Goal: Task Accomplishment & Management: Complete application form

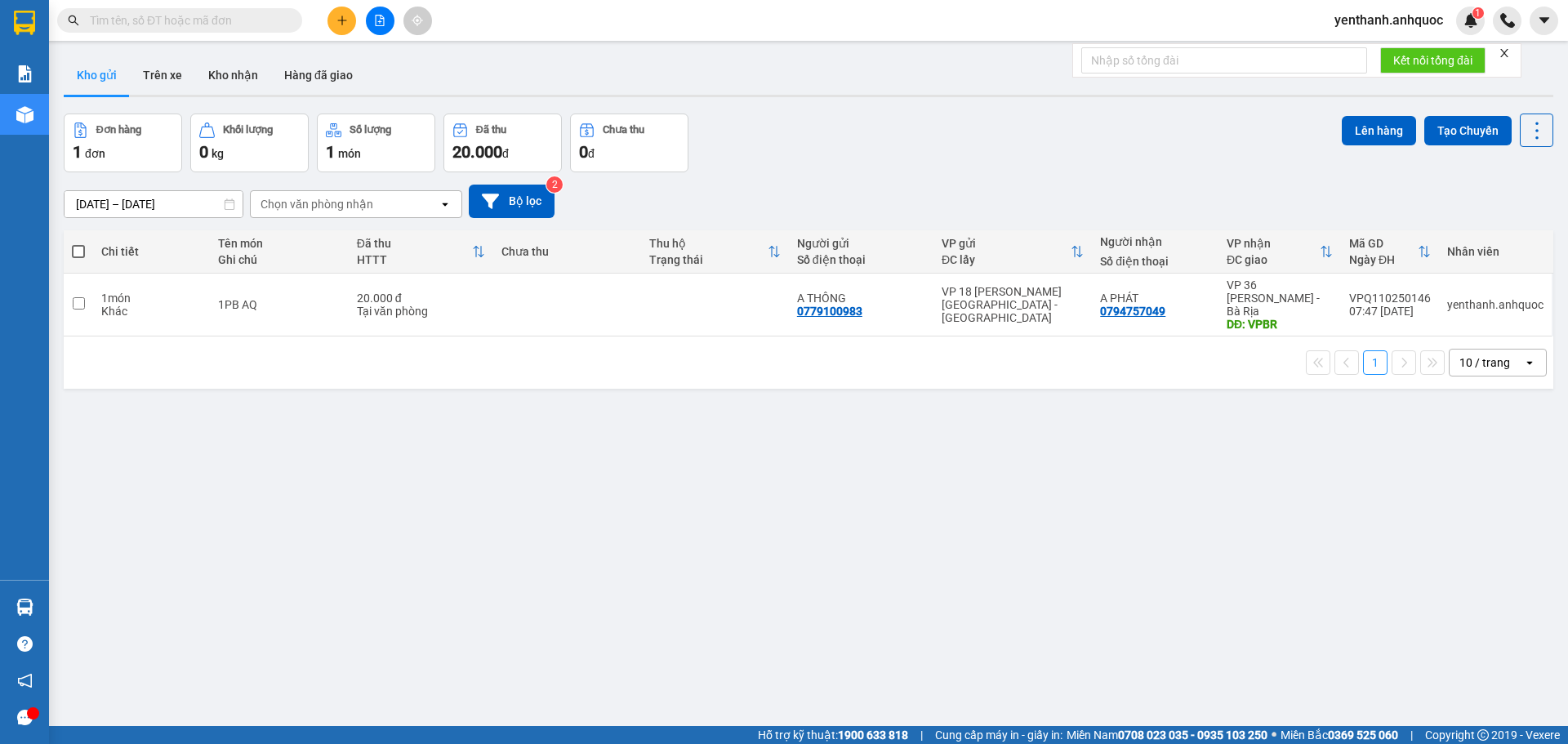
click at [74, 246] on span at bounding box center [79, 252] width 13 height 13
click at [79, 243] on input "checkbox" at bounding box center [79, 243] width 0 height 0
checkbox input "true"
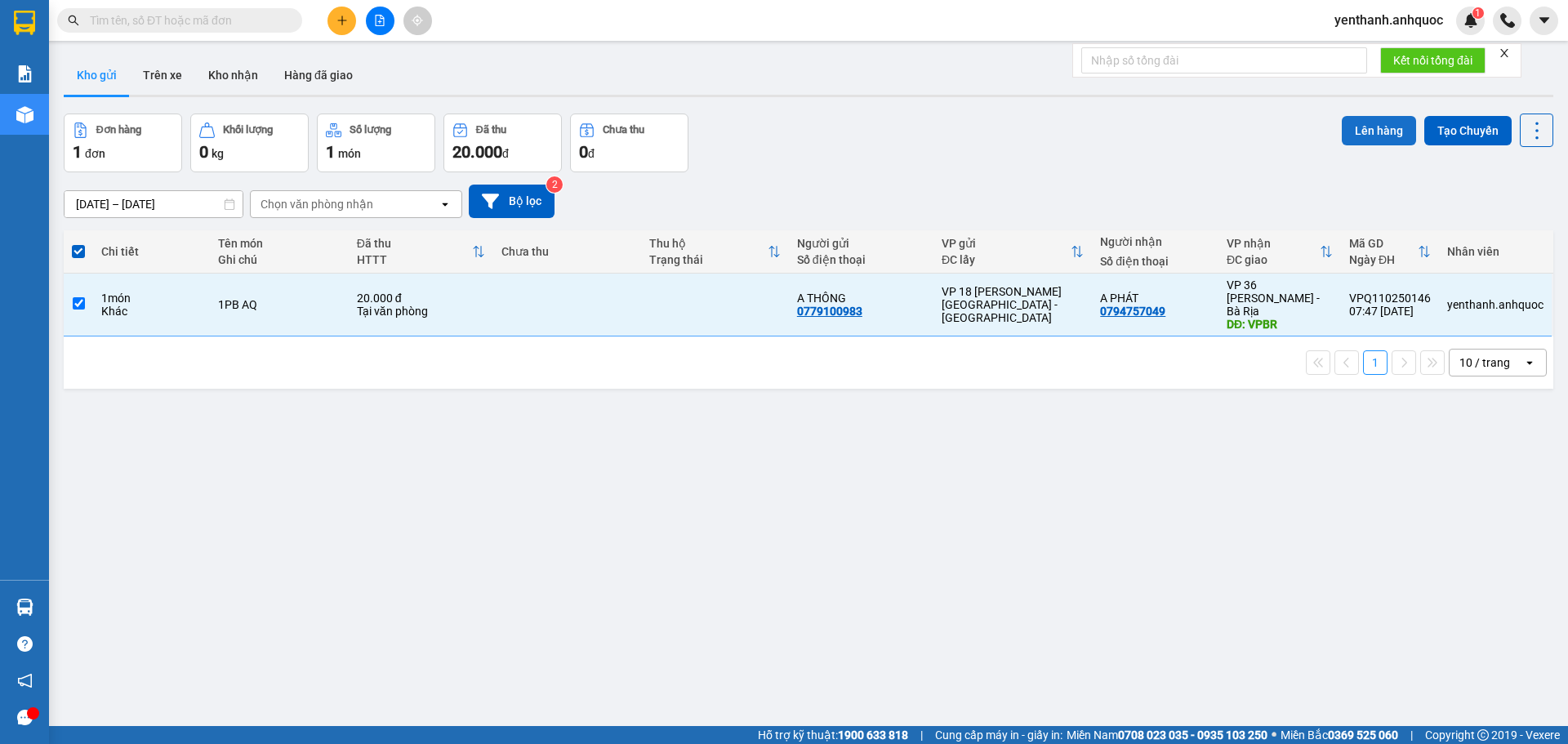
click at [1358, 127] on button "Lên hàng" at bounding box center [1379, 130] width 74 height 30
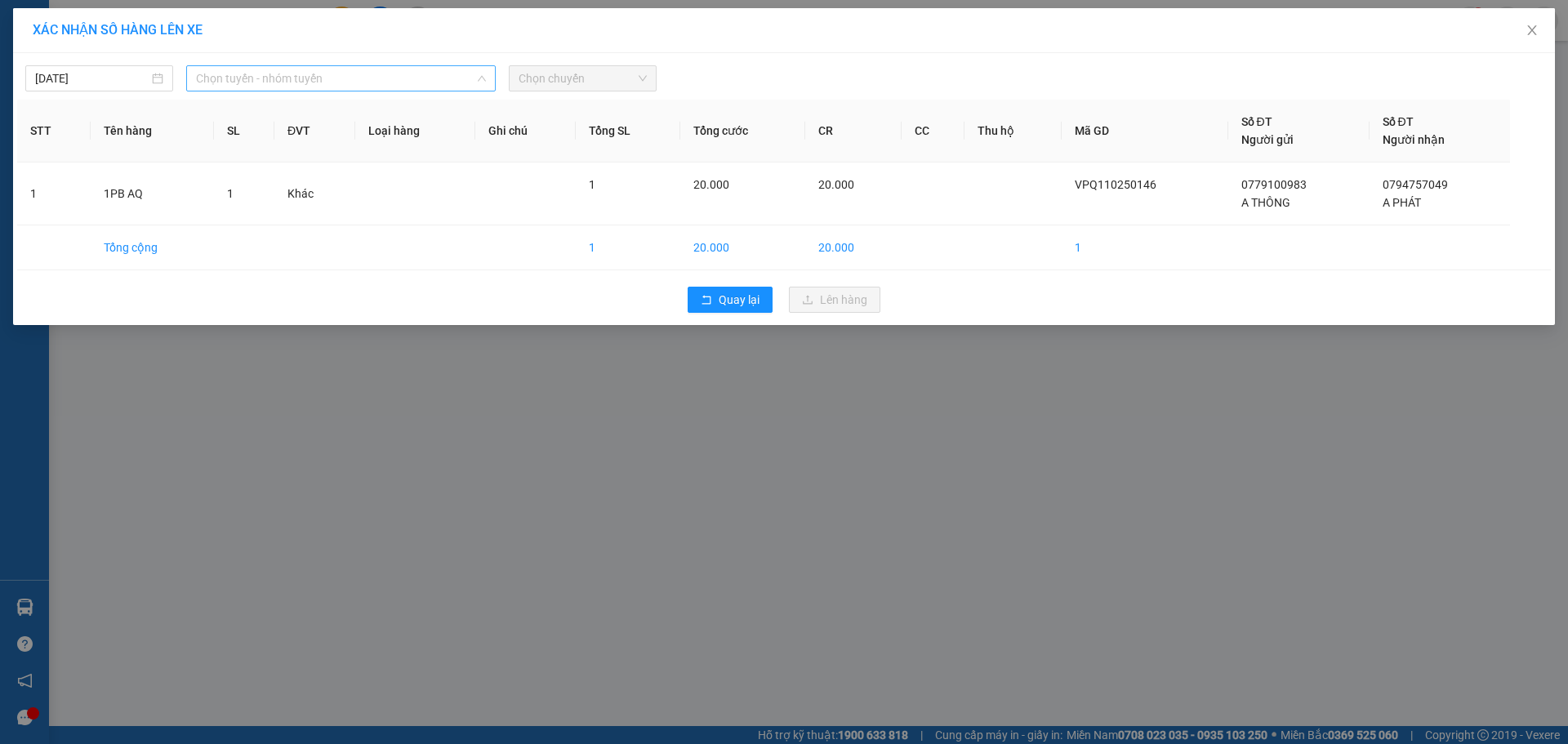
click at [318, 81] on span "Chọn tuyến - nhóm tuyến" at bounding box center [340, 79] width 290 height 24
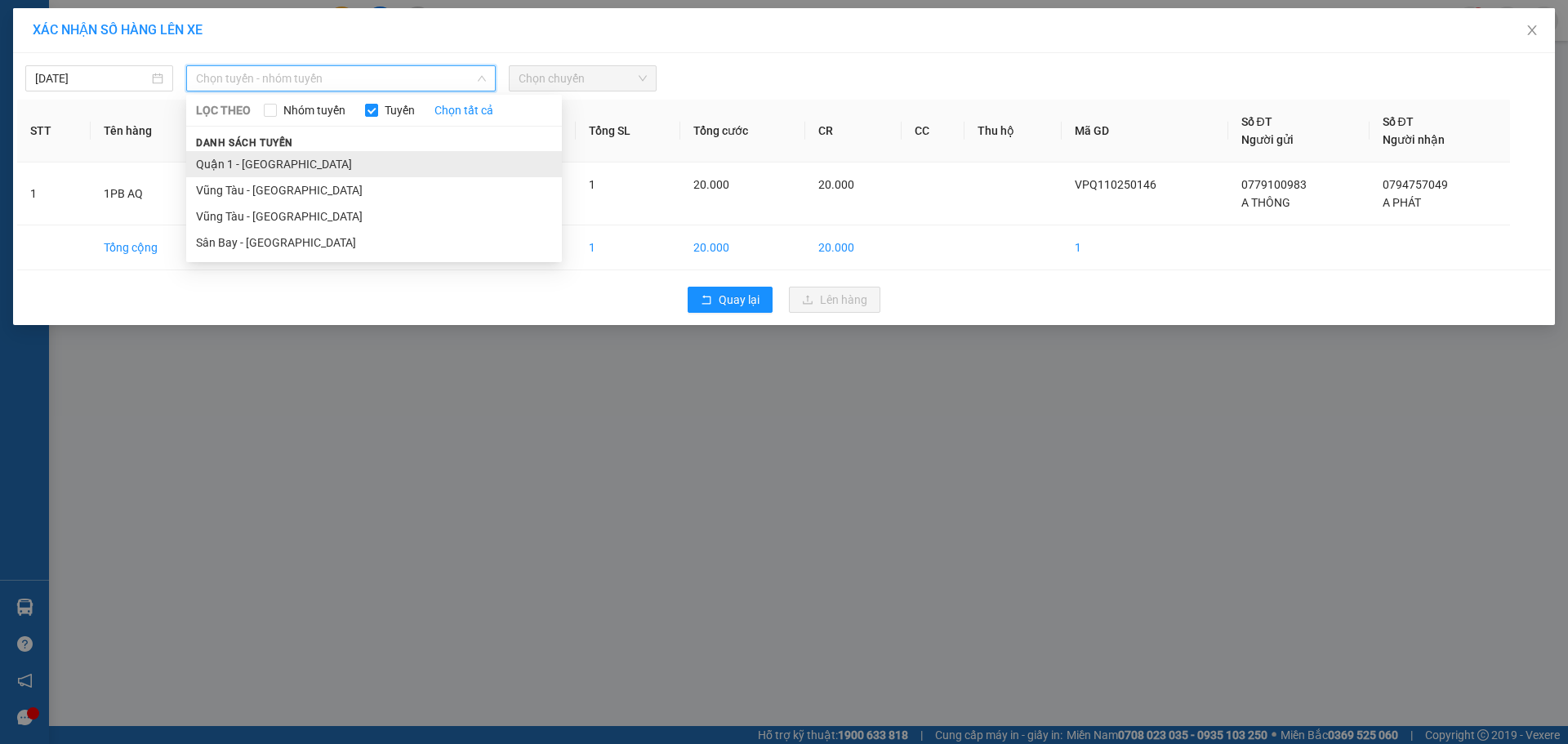
click at [314, 156] on li "Quận 1 - [GEOGRAPHIC_DATA]" at bounding box center [374, 164] width 376 height 26
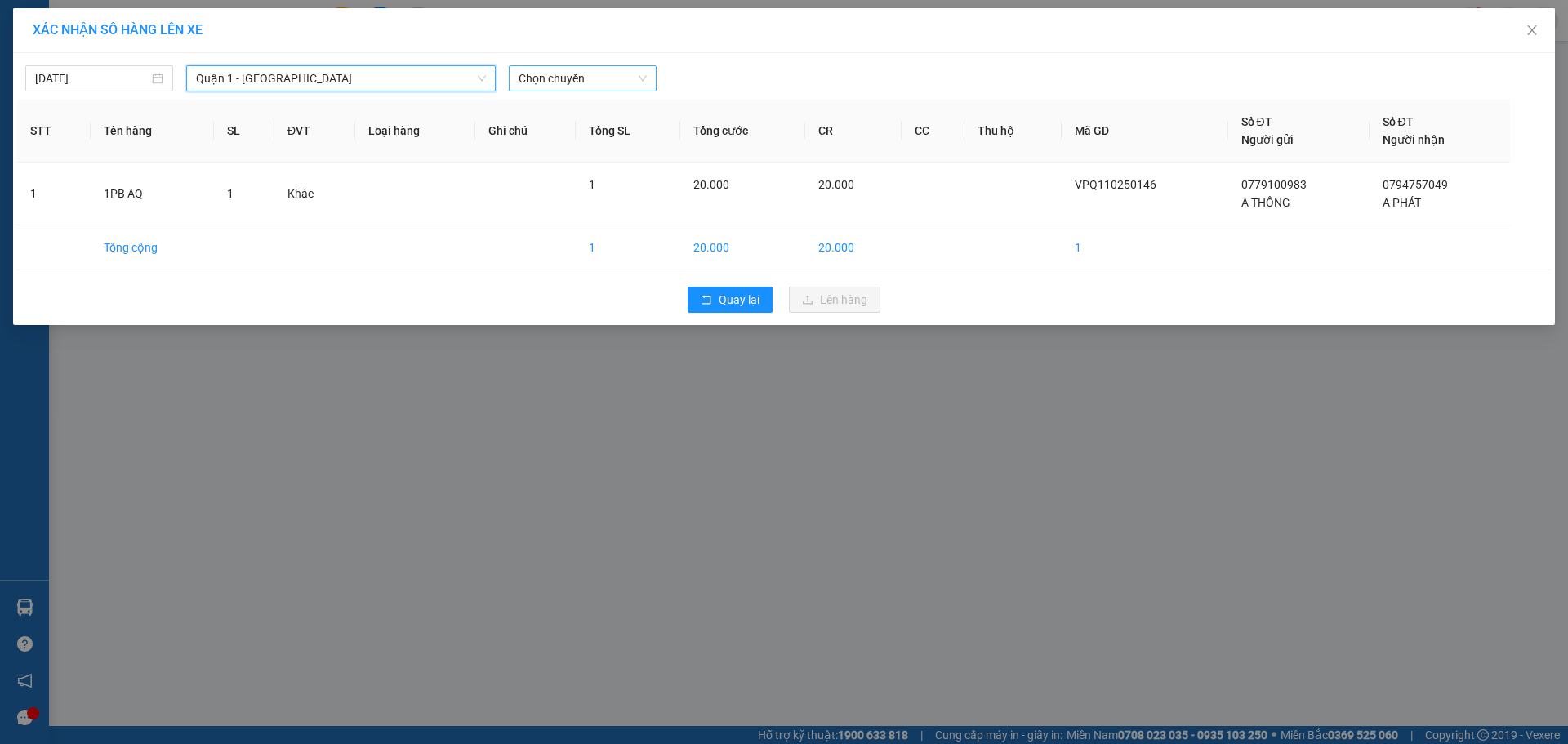
click at [574, 88] on span "Chọn chuyến" at bounding box center [583, 79] width 129 height 24
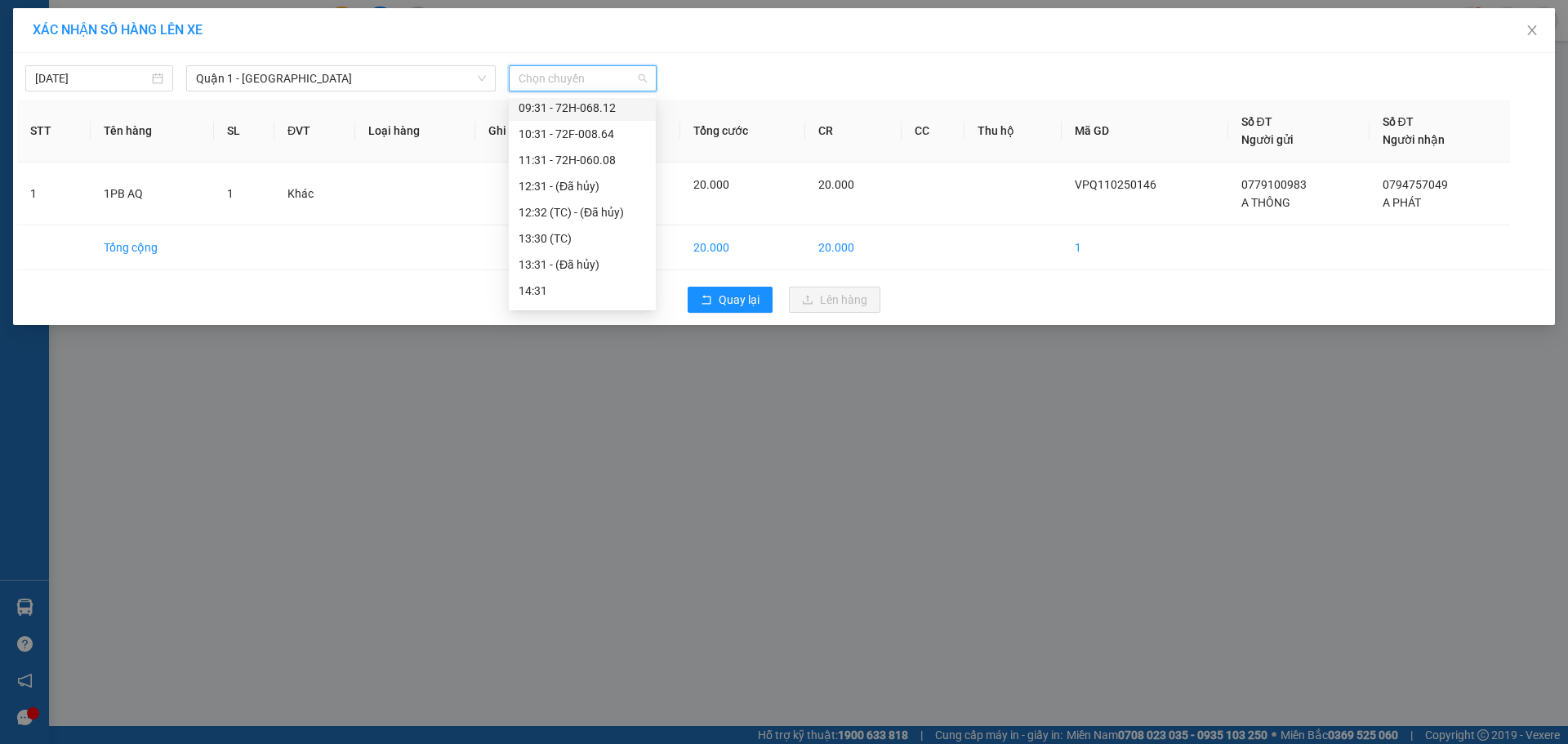
scroll to position [81, 0]
click at [598, 133] on div "09:31 - 72H-068.12" at bounding box center [583, 133] width 128 height 18
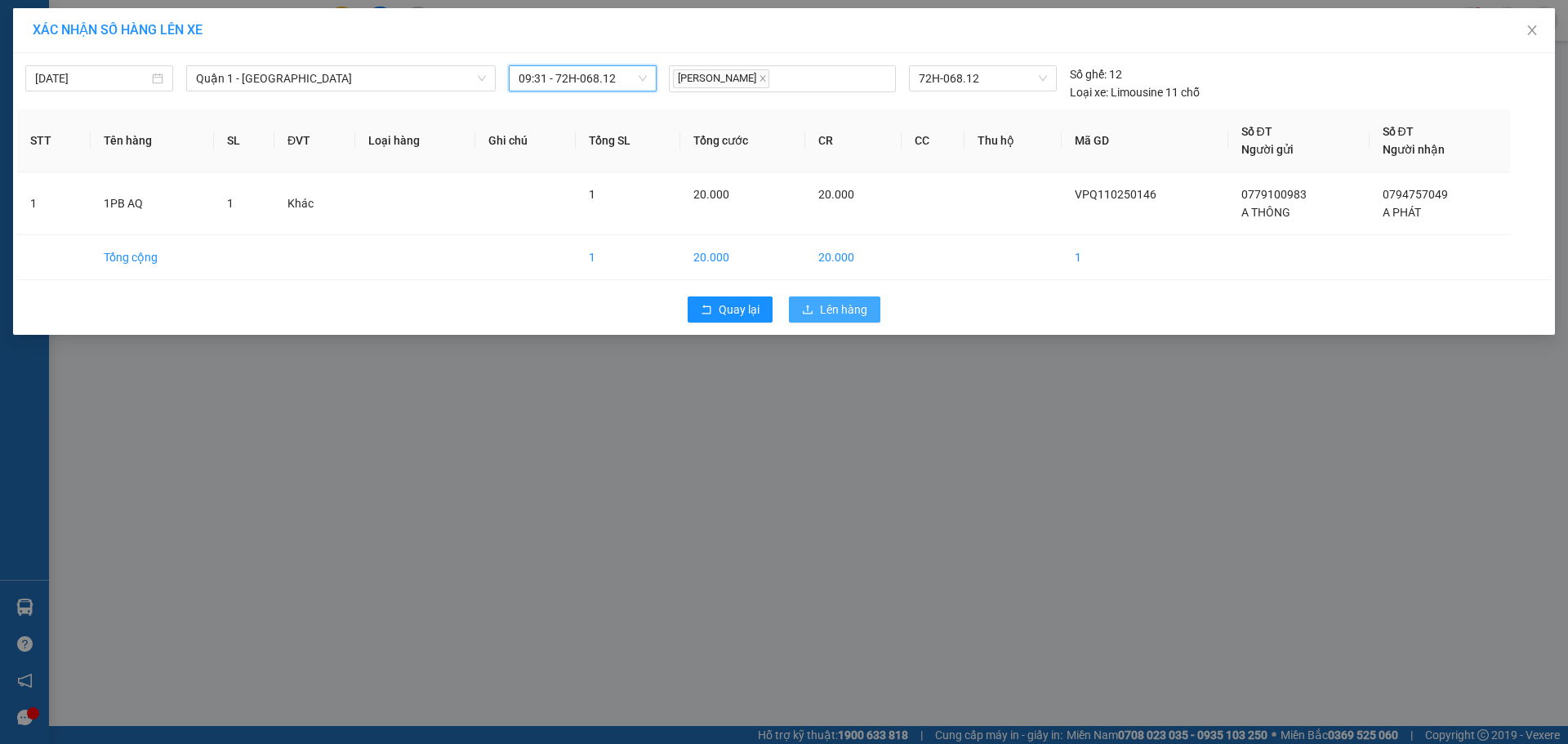
click at [818, 311] on button "Lên hàng" at bounding box center [834, 309] width 92 height 26
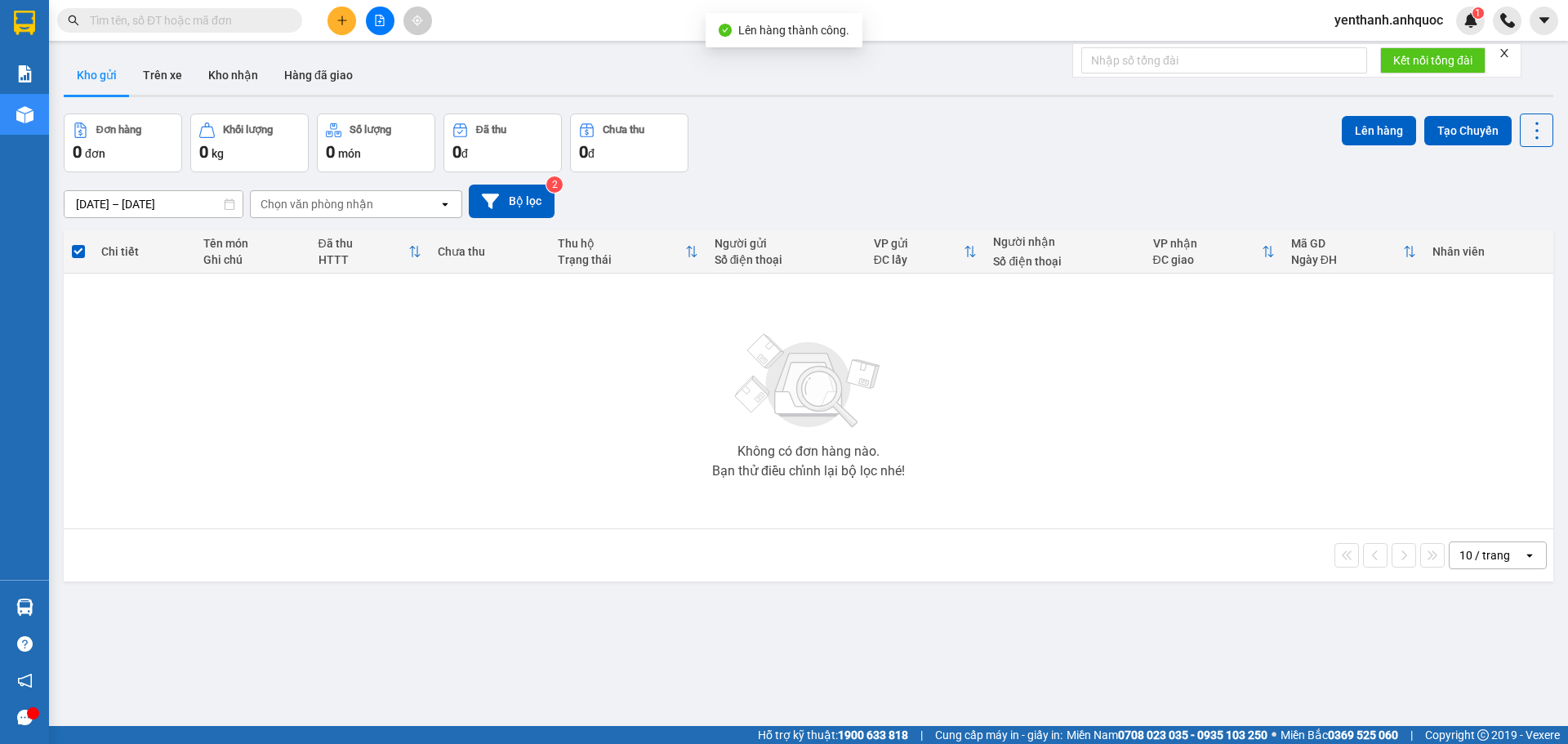
click at [389, 27] on button at bounding box center [380, 20] width 29 height 29
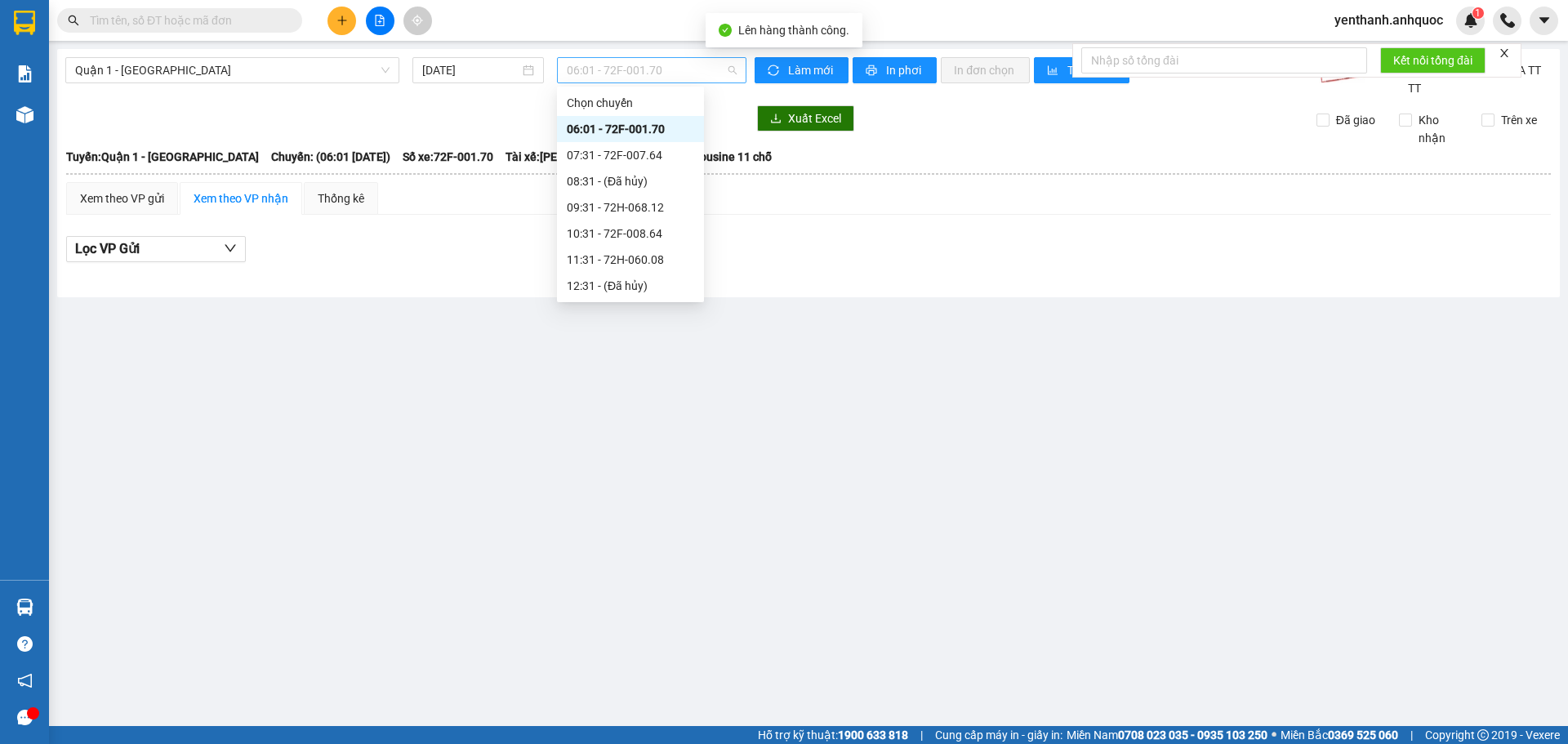
click at [632, 73] on span "06:01 - 72F-001.70" at bounding box center [652, 70] width 170 height 24
click at [632, 216] on div "09:31 - 72H-068.12" at bounding box center [631, 207] width 128 height 18
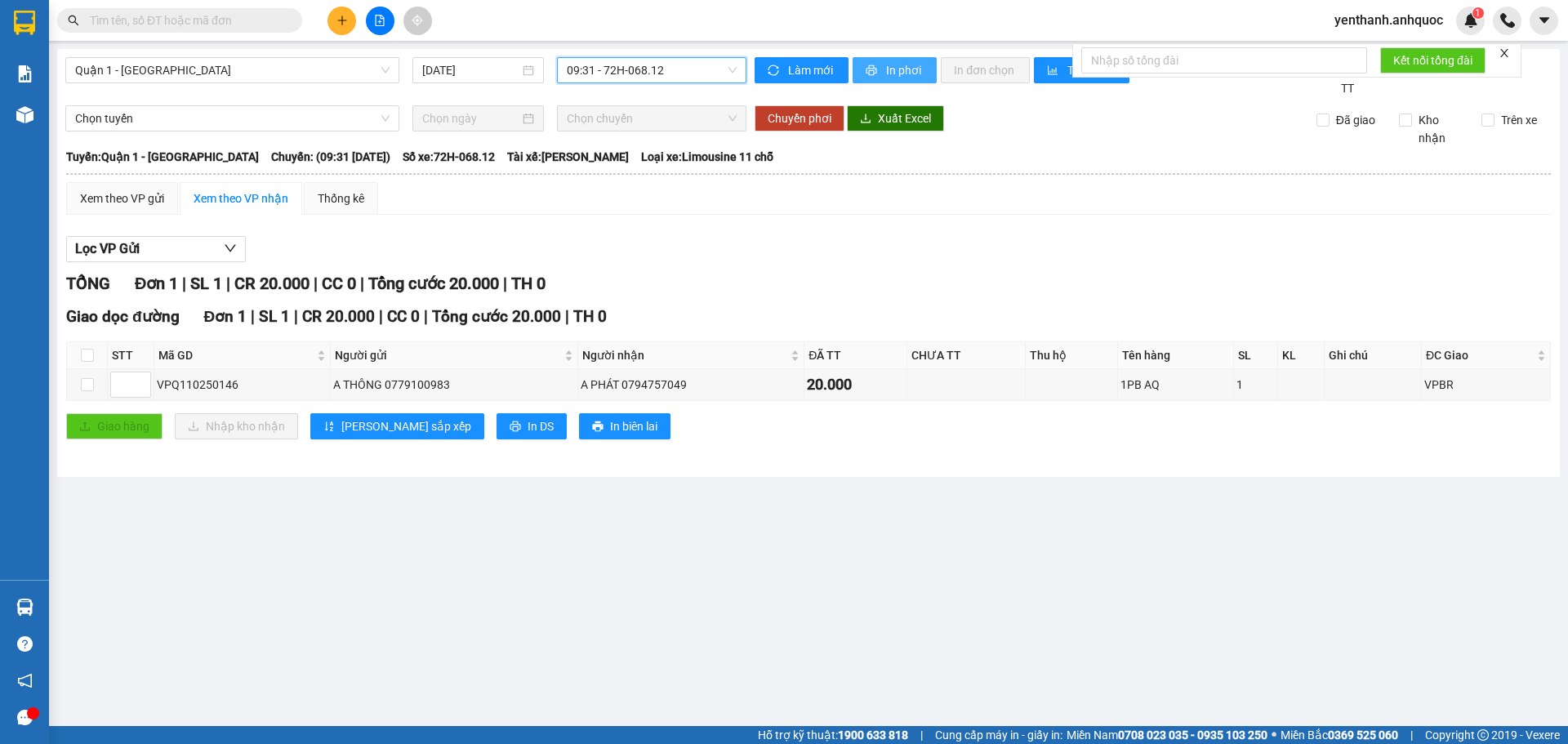
click at [869, 74] on icon "printer" at bounding box center [871, 70] width 10 height 10
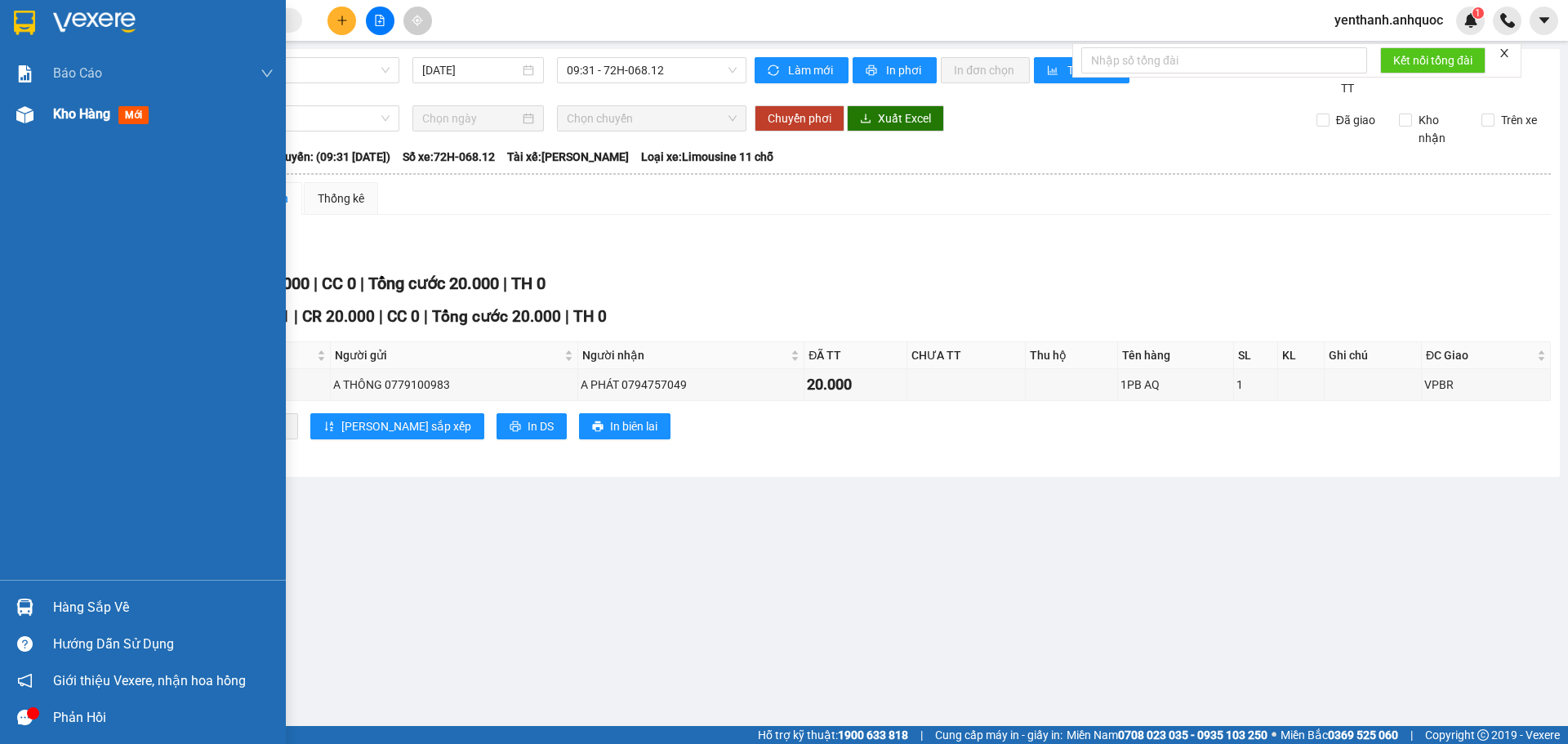
click at [82, 112] on span "Kho hàng" at bounding box center [81, 114] width 57 height 16
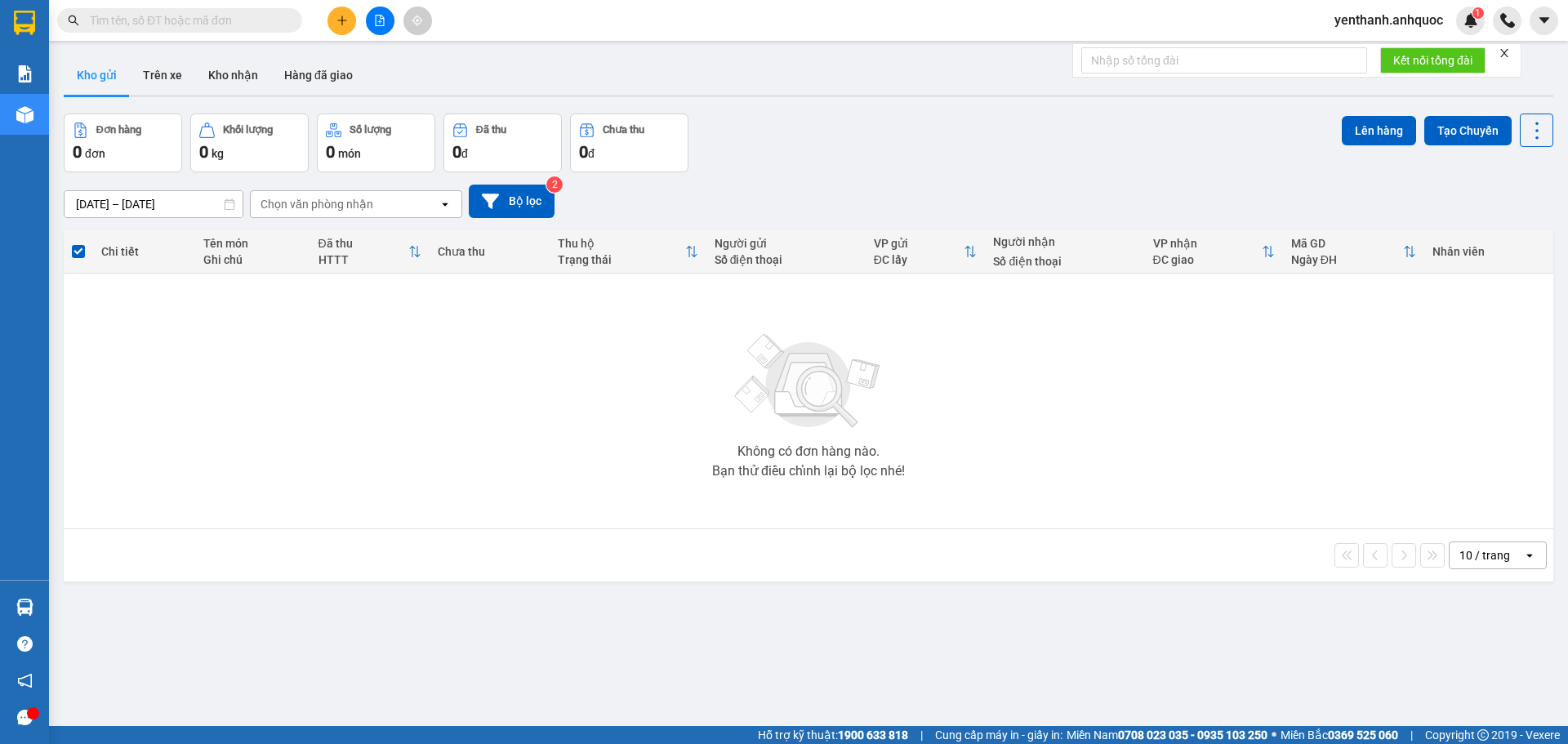
click at [380, 25] on icon "file-add" at bounding box center [380, 20] width 9 height 11
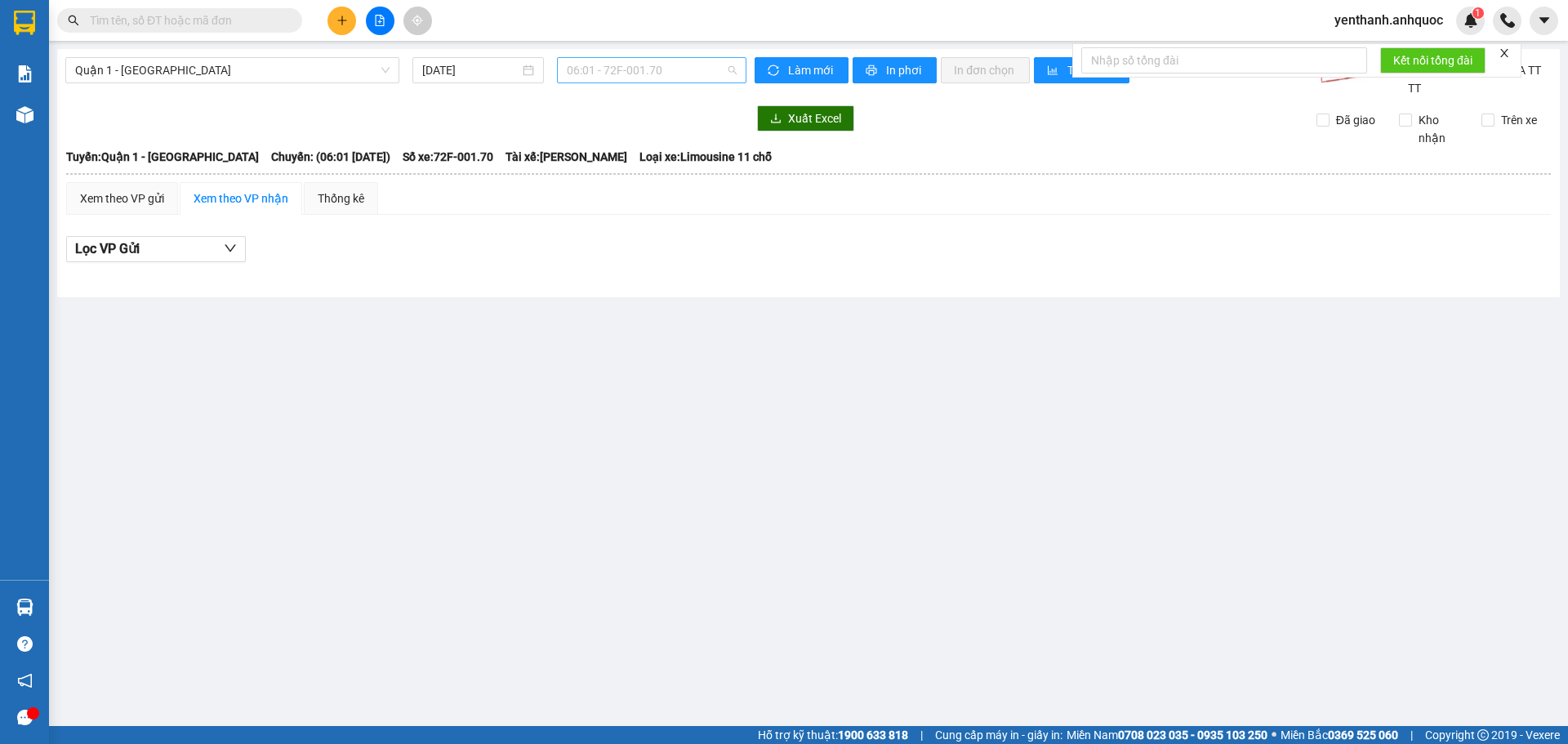
click at [611, 81] on span "06:01 - 72F-001.70" at bounding box center [652, 70] width 170 height 24
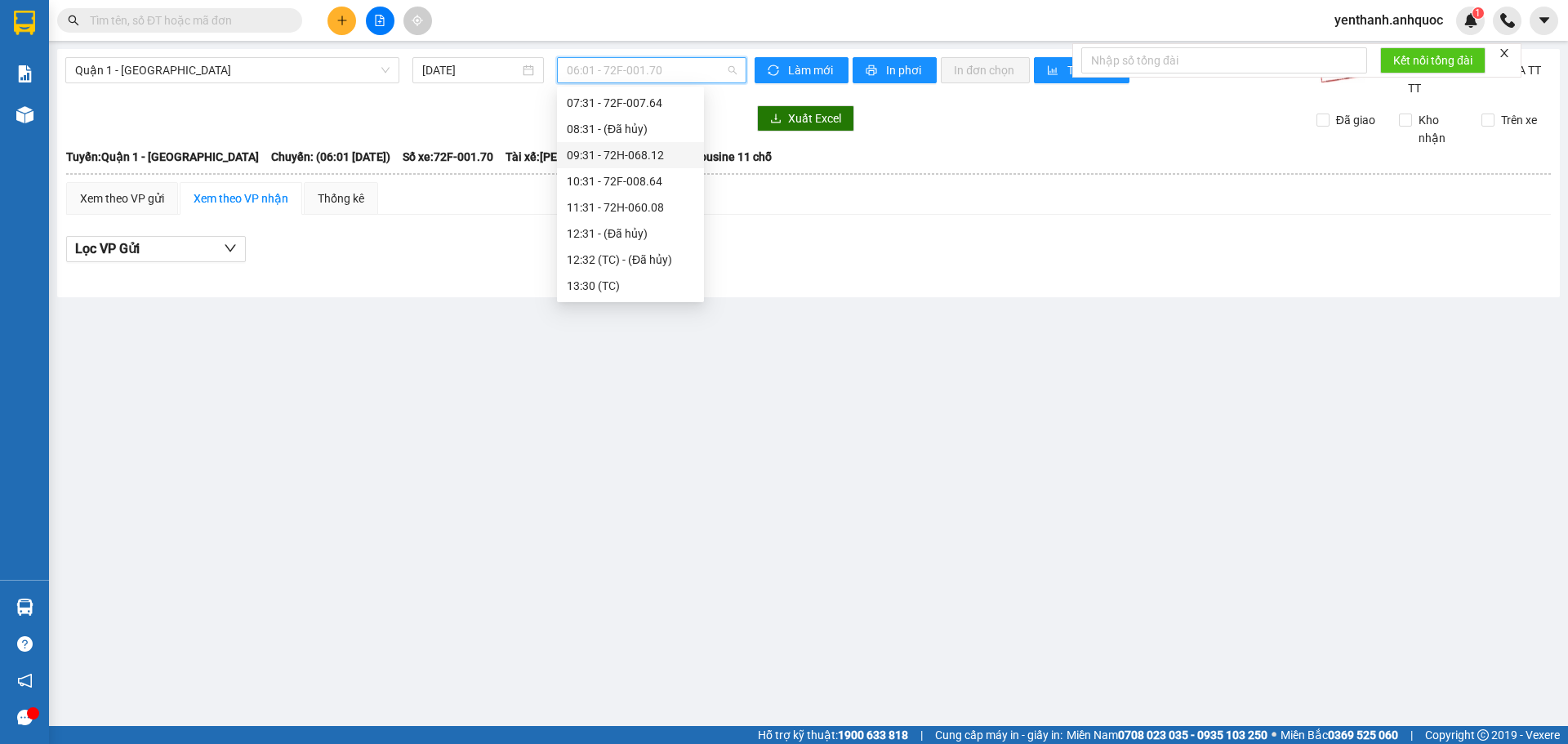
scroll to position [81, 0]
click at [658, 131] on div "09:31 - 72H-068.12" at bounding box center [631, 125] width 128 height 18
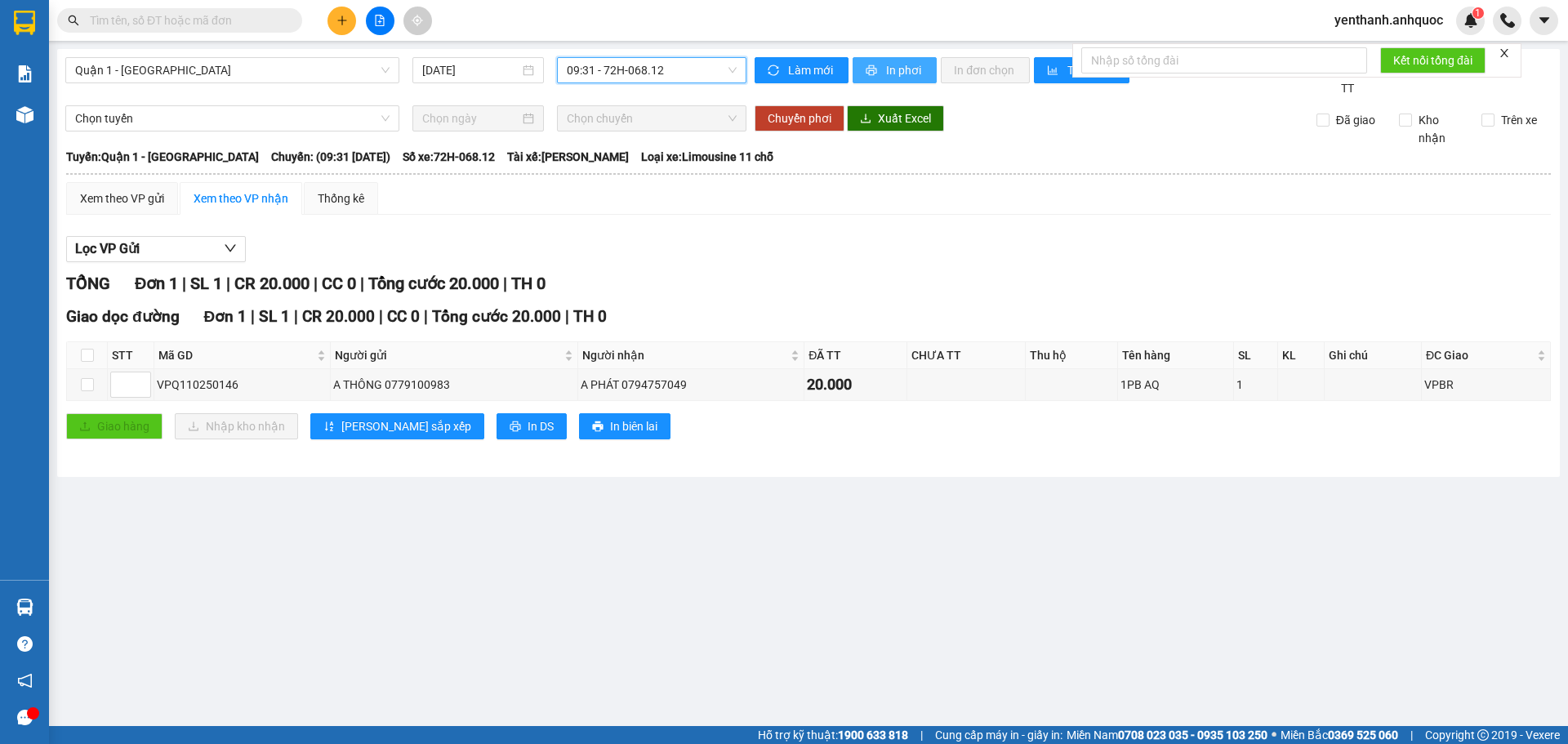
click at [883, 73] on button "In phơi" at bounding box center [895, 70] width 84 height 26
click at [352, 17] on button at bounding box center [341, 20] width 29 height 29
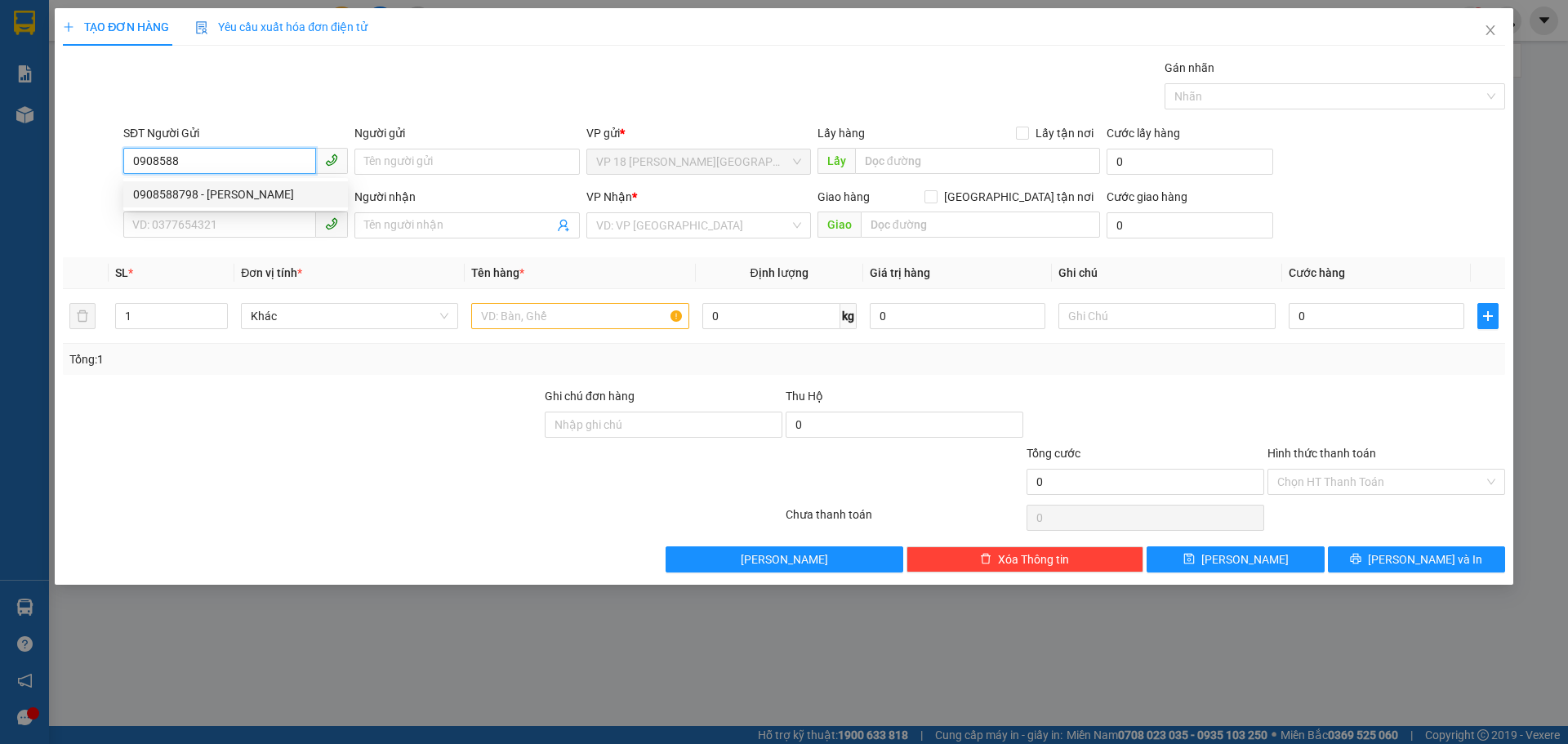
click at [204, 205] on div "0908588798 - [PERSON_NAME]" at bounding box center [235, 194] width 225 height 26
type input "0908588798"
type input "[PERSON_NAME]"
type input "0907050151"
type input "[PERSON_NAME]"
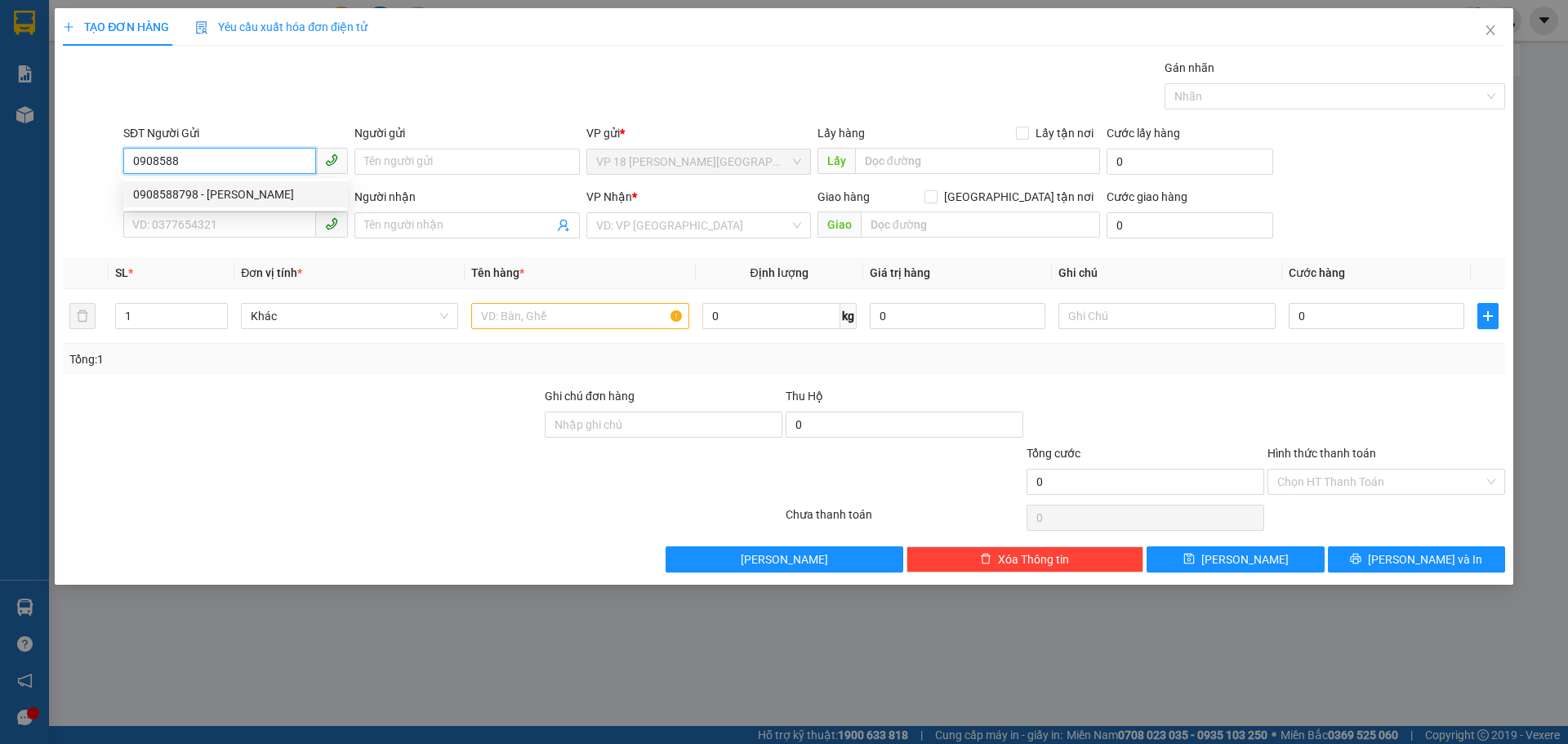
type input "VPBR"
type input "TM 12/10 Q1 DŨNG"
type input "20.000"
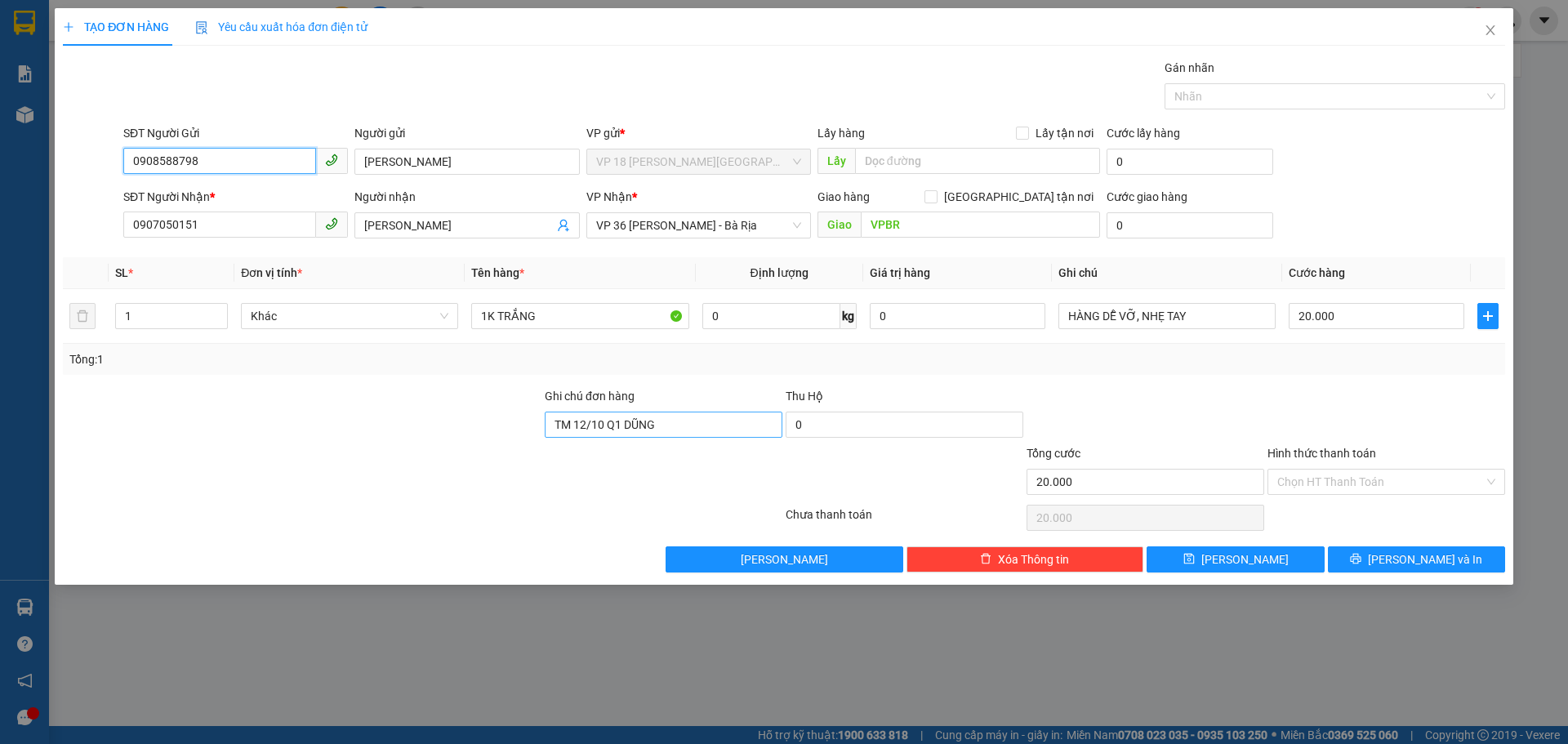
type input "0908588798"
click at [689, 427] on input "TM 12/10 Q1 DŨNG" at bounding box center [663, 425] width 238 height 26
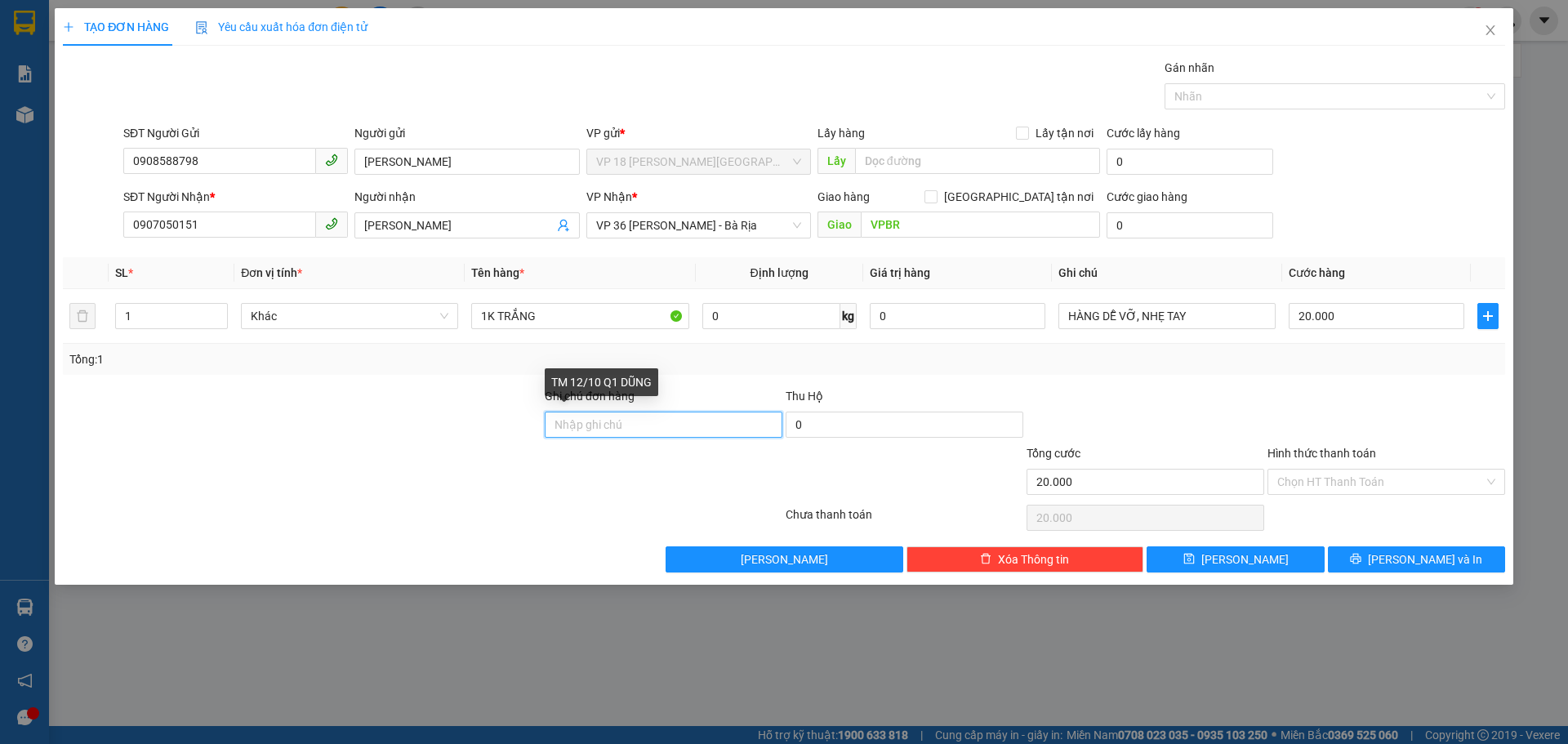
type input "\"
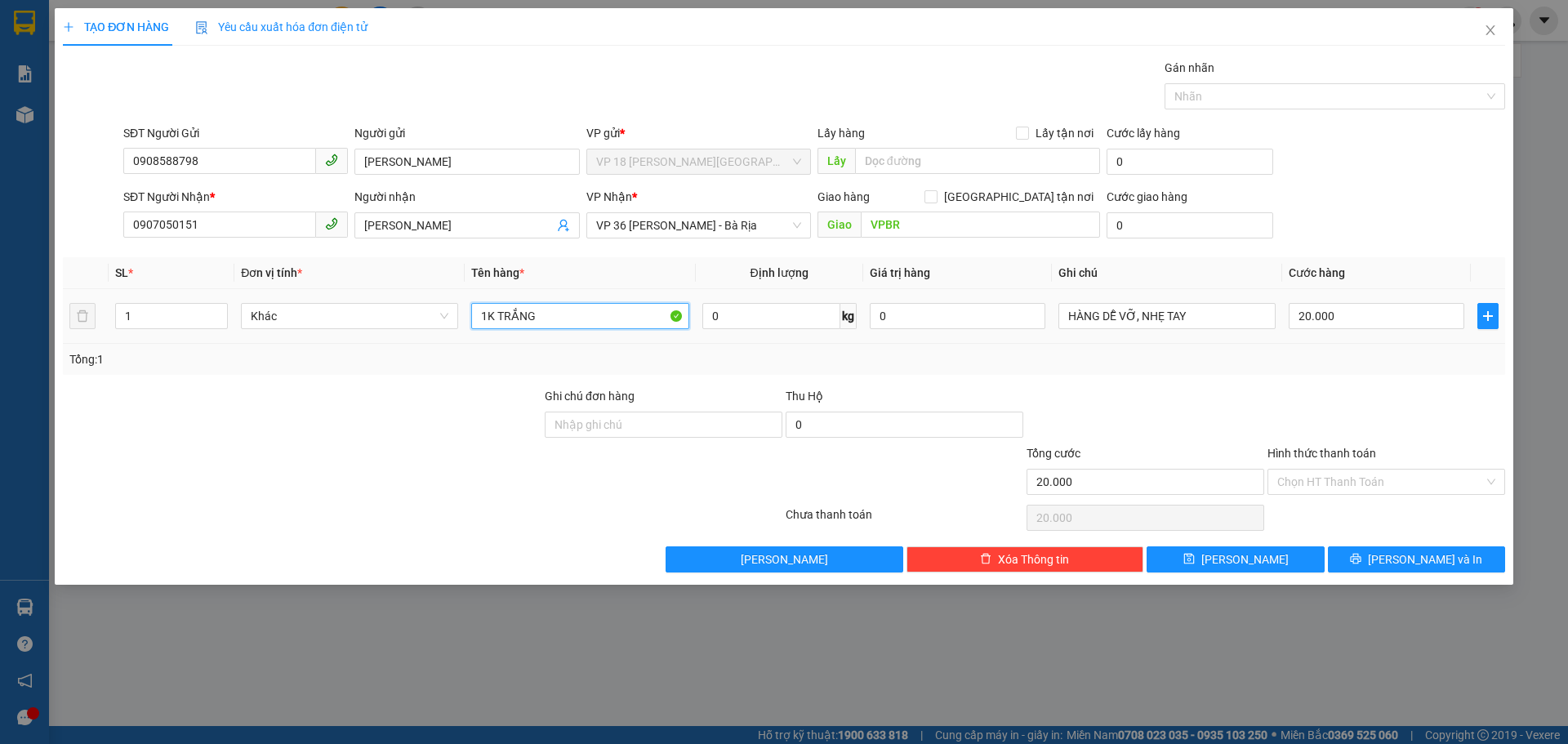
click at [584, 316] on input "1K TRẮNG" at bounding box center [579, 316] width 217 height 26
type input "1H CARTON"
click at [627, 435] on input "Ghi chú đơn hàng" at bounding box center [663, 425] width 238 height 26
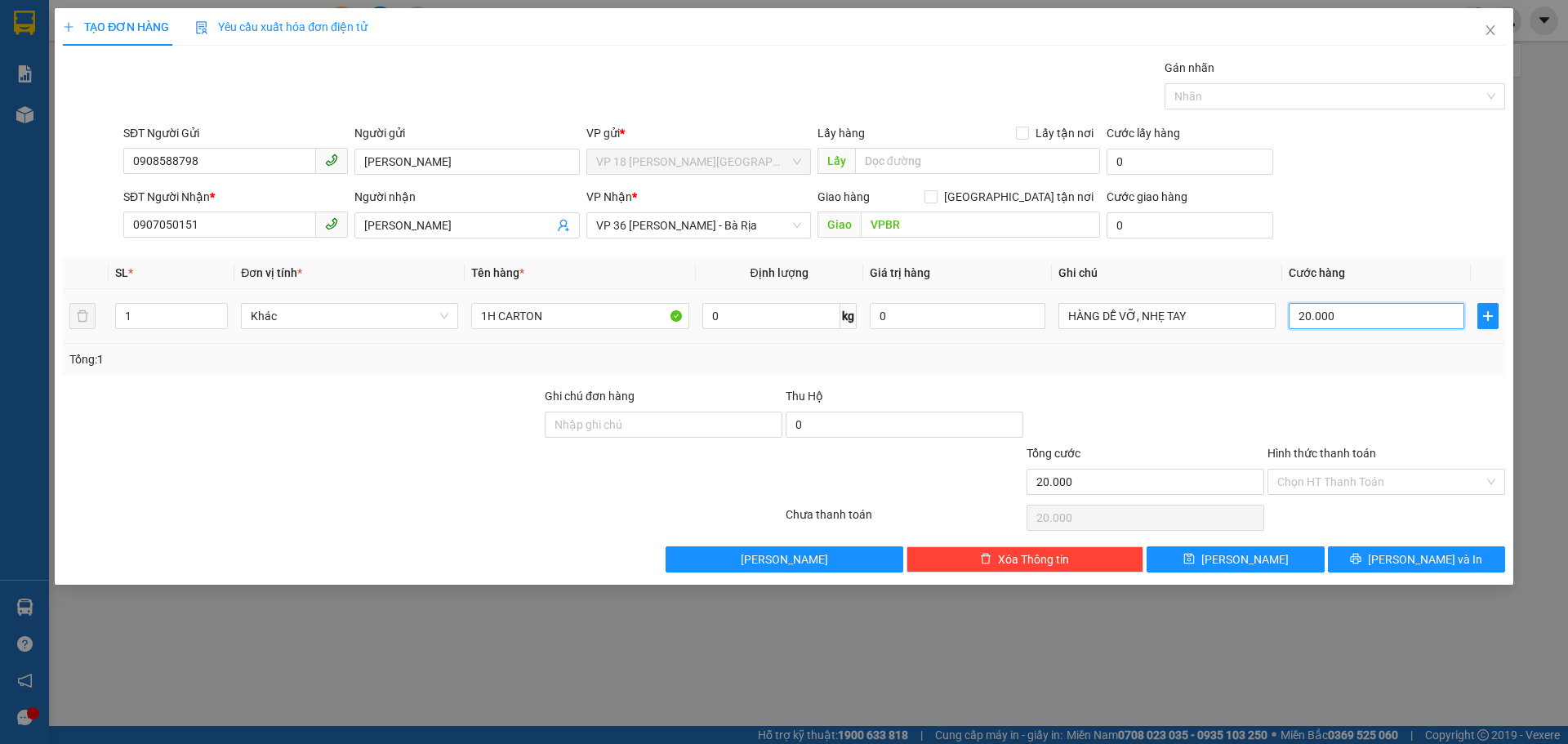
click at [1399, 317] on input "20.000" at bounding box center [1377, 316] width 176 height 26
type input "3"
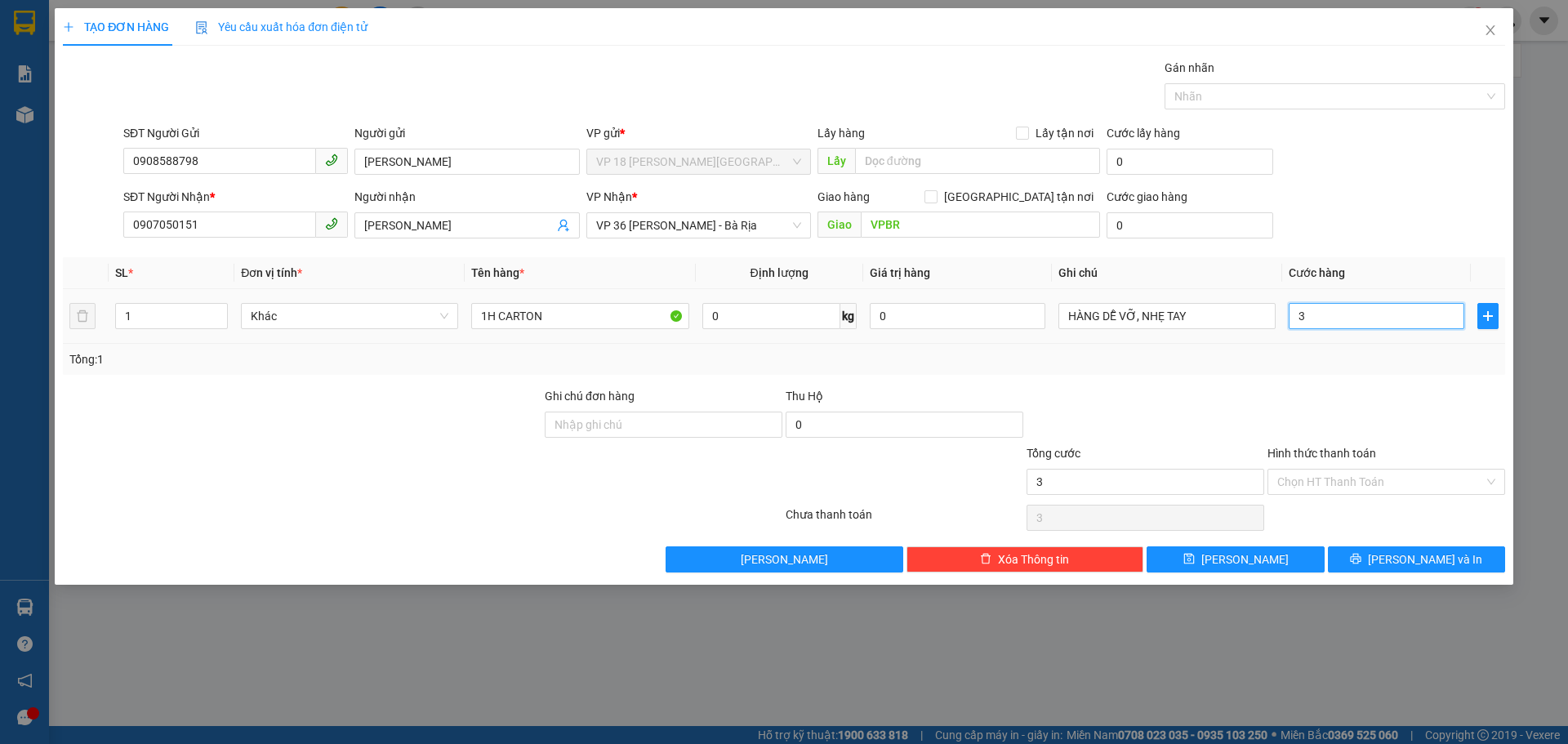
type input "30"
type input "300"
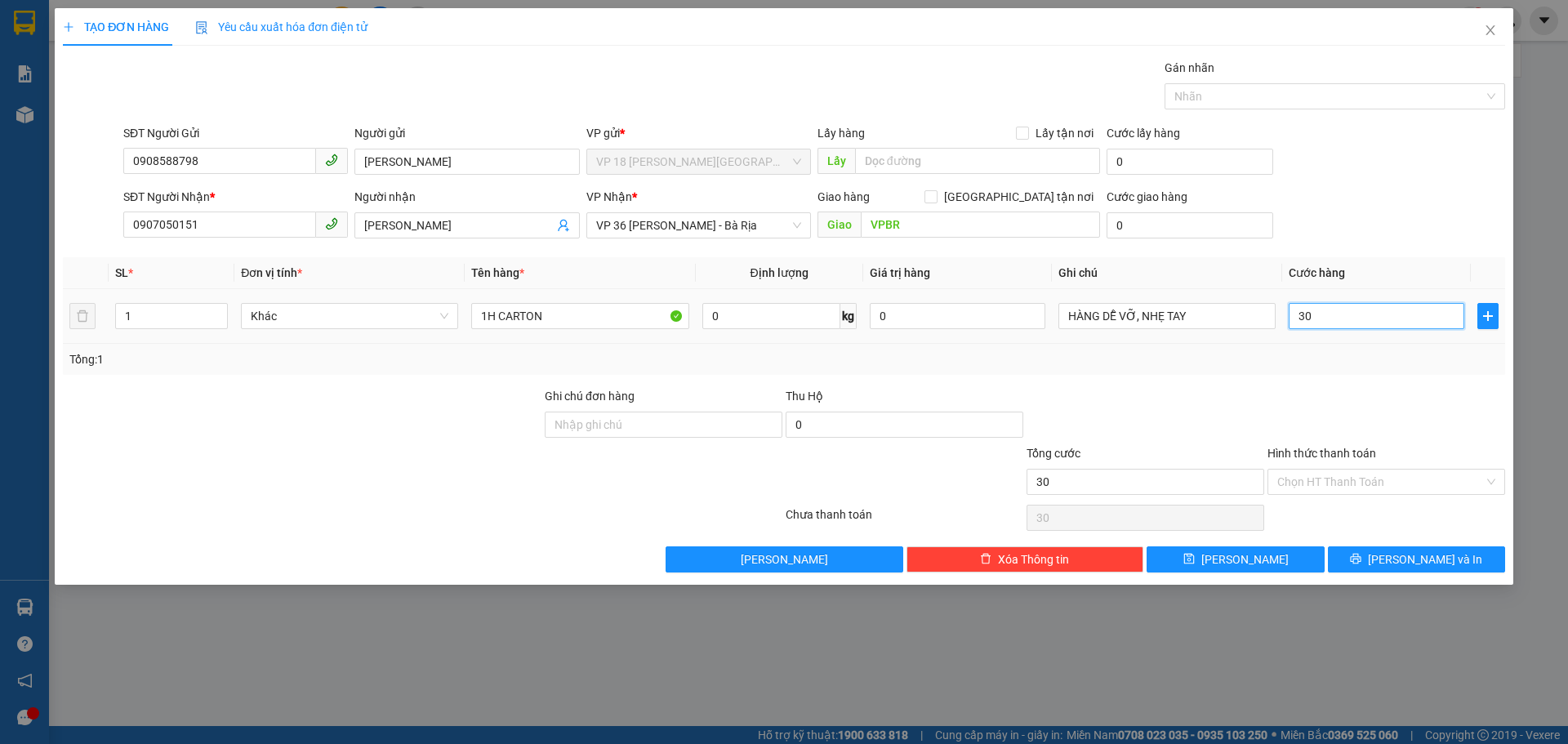
type input "300"
type input "3.000"
type input "30.000"
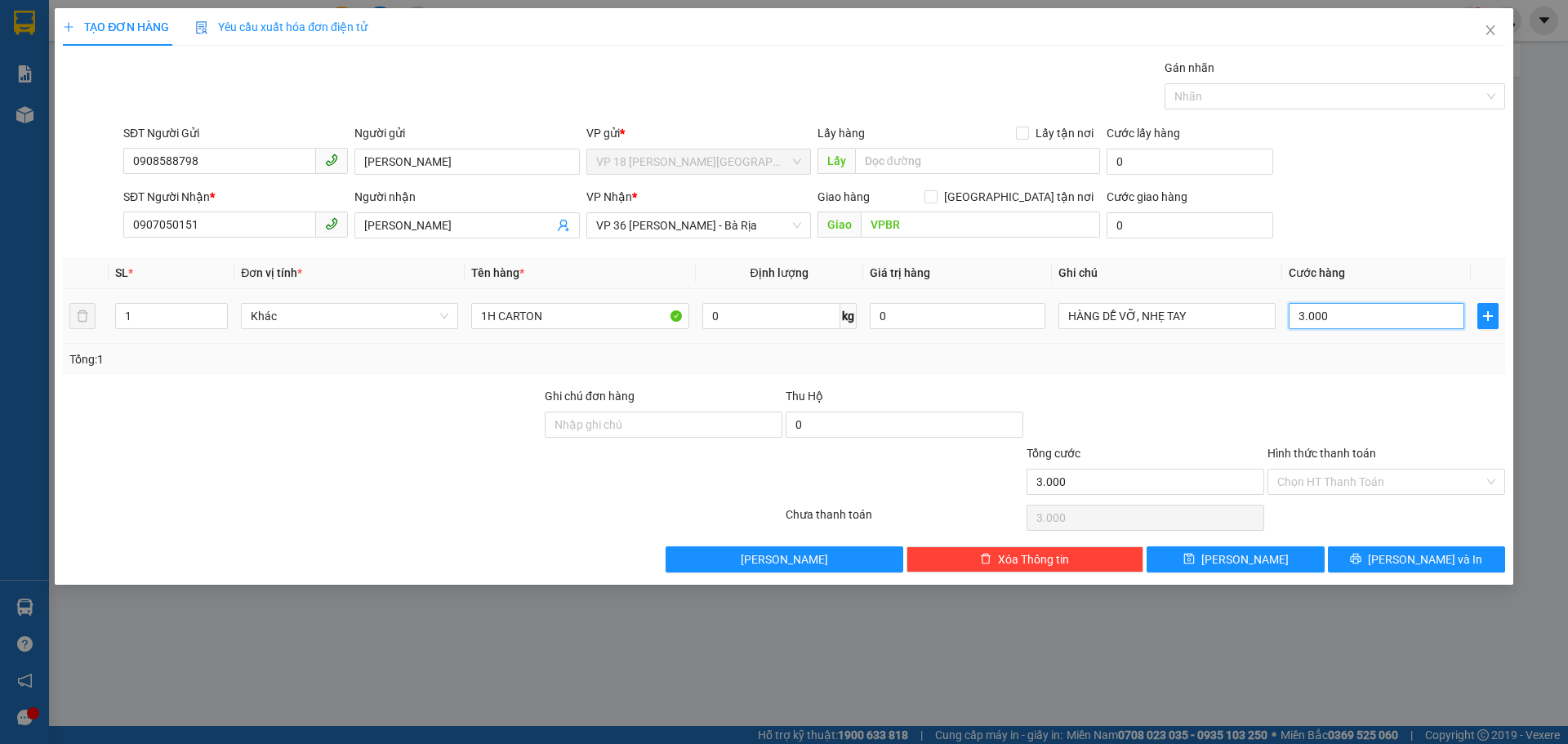
type input "30.000"
click at [586, 421] on input "Ghi chú đơn hàng" at bounding box center [663, 425] width 238 height 26
type input "TM 15/10 THANH"
click at [1308, 467] on div "Hình thức thanh toán" at bounding box center [1386, 456] width 238 height 24
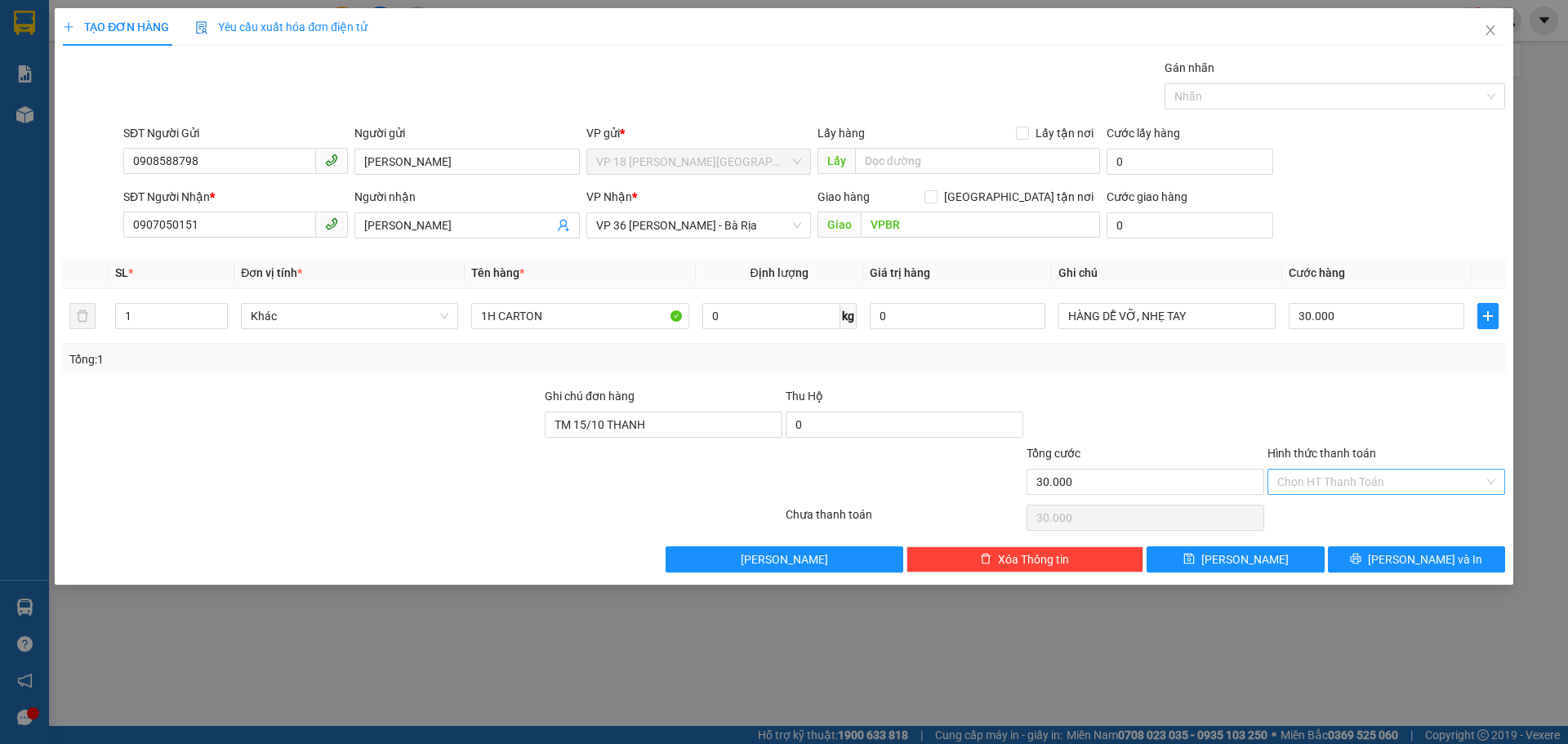
click at [1302, 488] on input "Hình thức thanh toán" at bounding box center [1380, 482] width 206 height 24
click at [1310, 505] on div "Tại văn phòng" at bounding box center [1386, 515] width 238 height 26
type input "0"
click at [1355, 558] on button "[PERSON_NAME] và In" at bounding box center [1417, 560] width 178 height 26
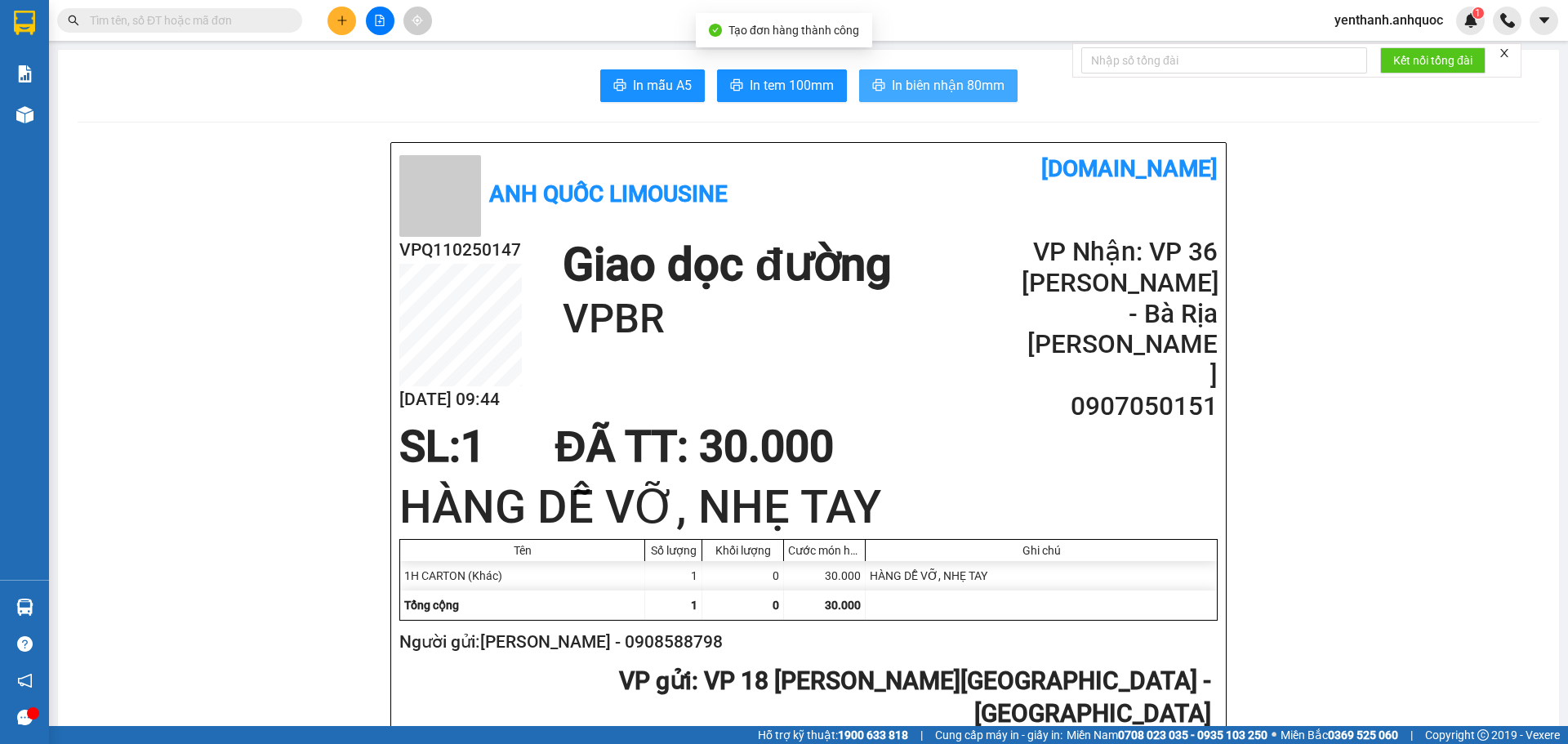
click at [925, 69] on button "In biên nhận 80mm" at bounding box center [938, 85] width 158 height 32
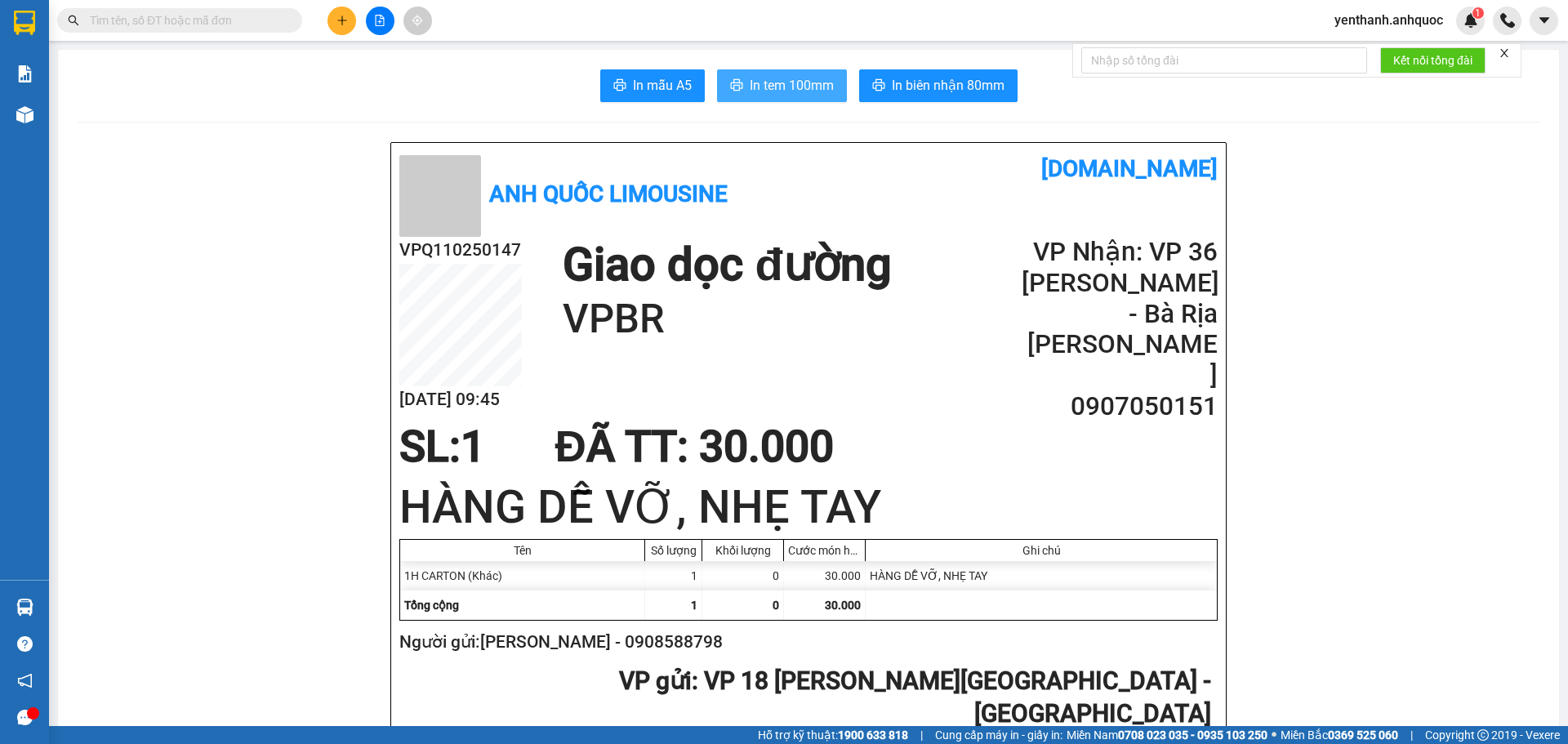
click at [776, 81] on span "In tem 100mm" at bounding box center [792, 85] width 84 height 20
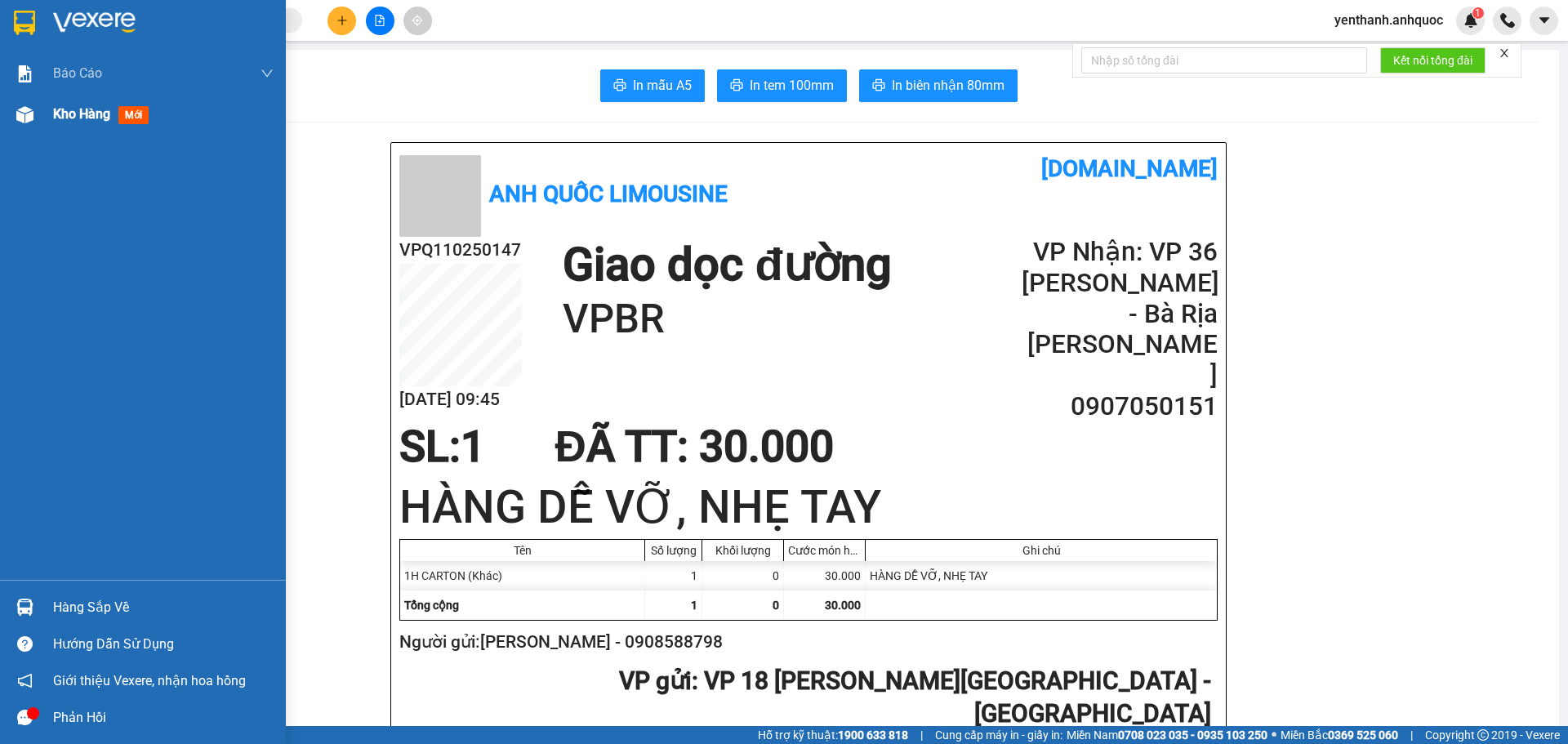
click at [64, 101] on div "Kho hàng mới" at bounding box center [163, 115] width 220 height 41
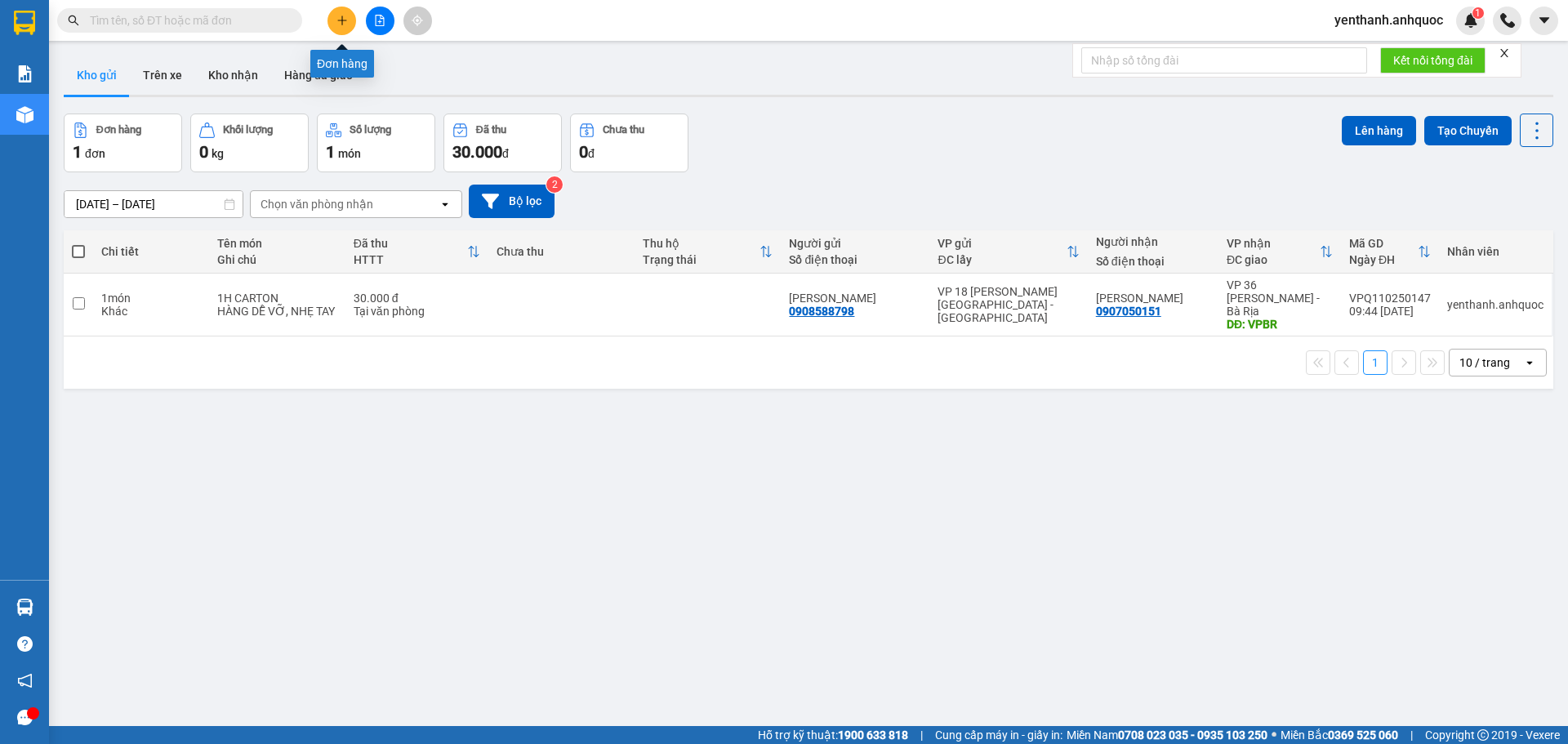
click at [331, 24] on button at bounding box center [341, 20] width 29 height 29
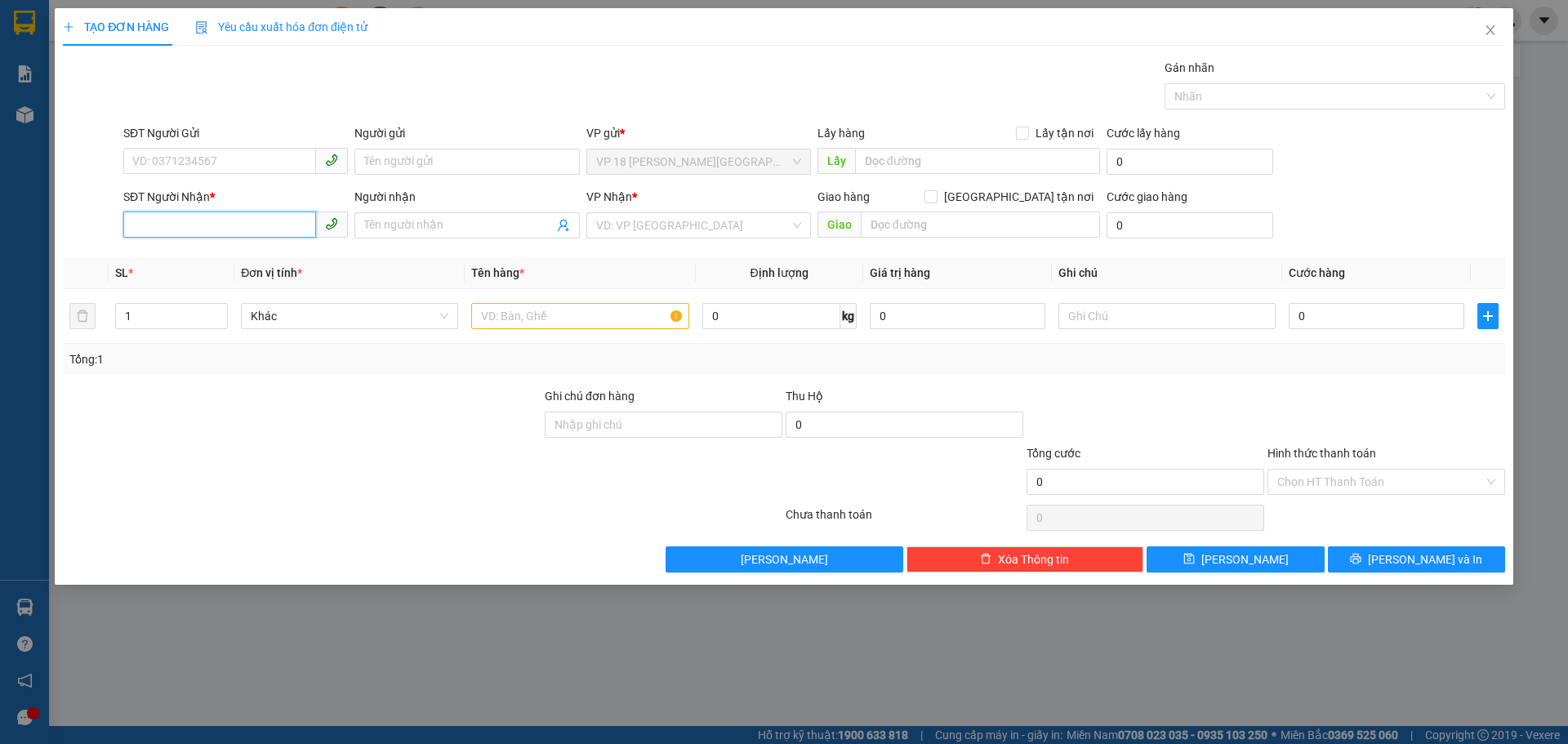
click at [183, 220] on input "SĐT Người Nhận *" at bounding box center [219, 225] width 192 height 26
type input "0908922553"
click at [220, 254] on div "0908922553 - ÔTÔ TÂM BIỂN" at bounding box center [236, 257] width 205 height 18
type input "ÔTÔ TÂM BIỂN"
type input "VPVT"
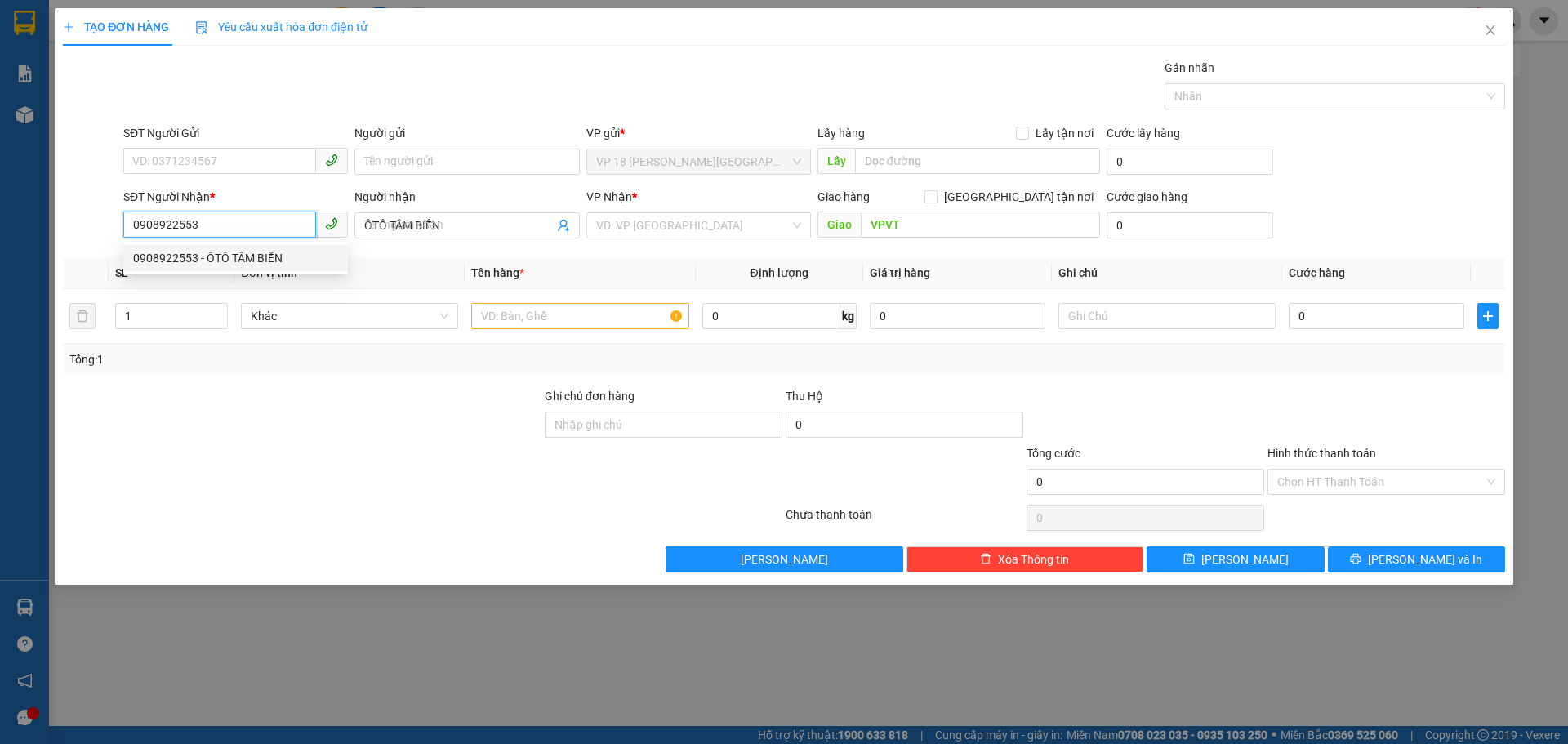
type input "60.000"
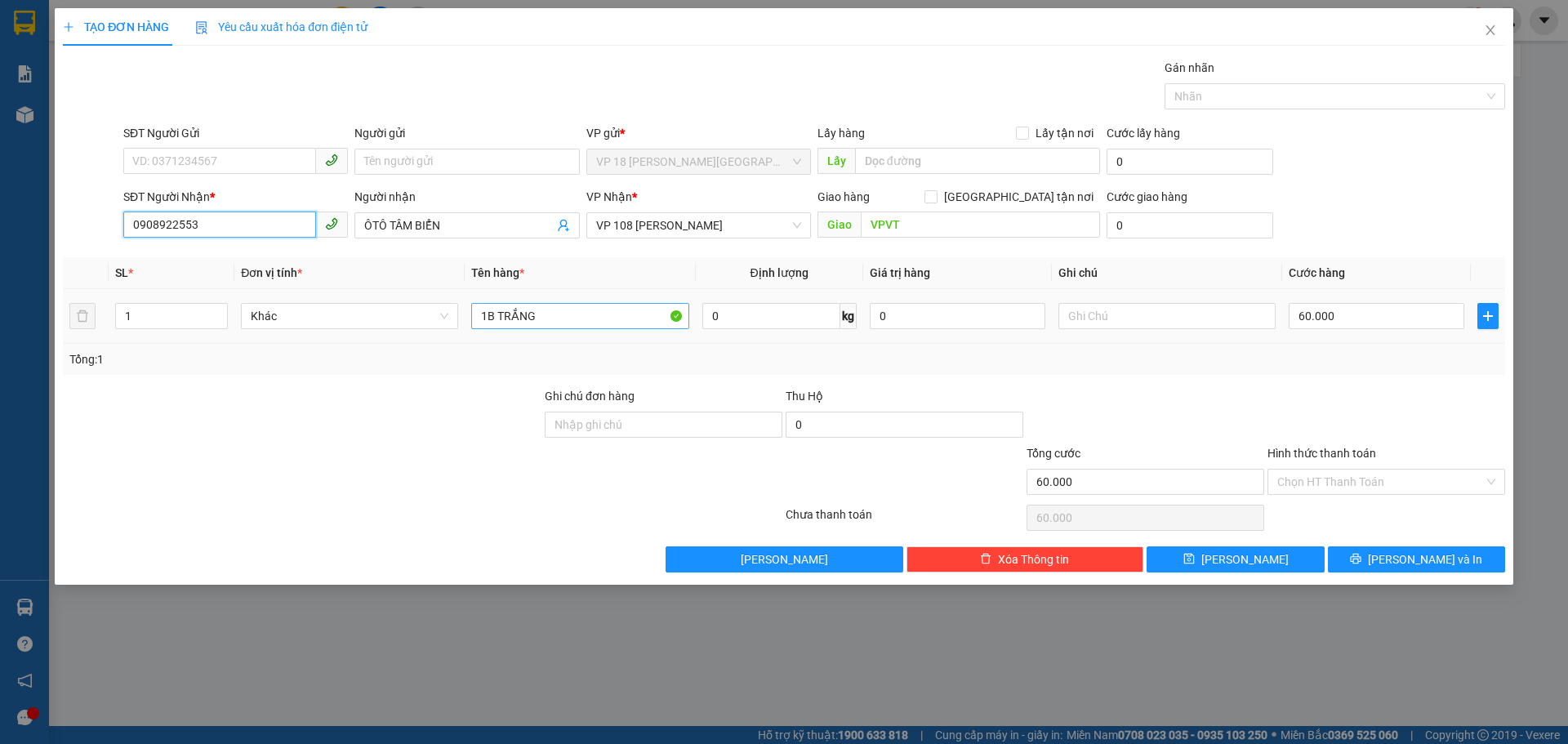
type input "0908922553"
click at [597, 313] on input "1B TRẮNG" at bounding box center [579, 316] width 217 height 26
type input "1K ĐEN"
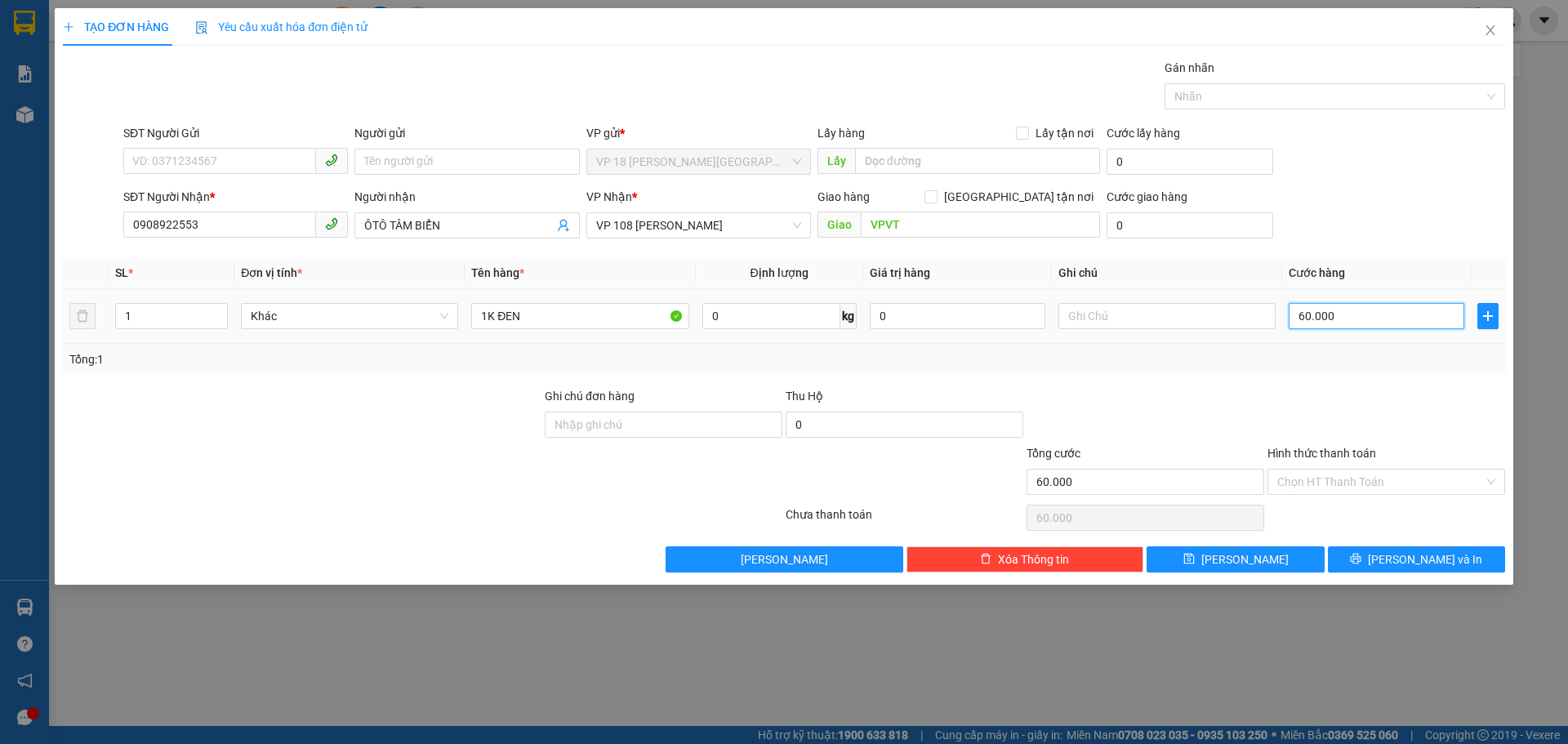
click at [1410, 321] on input "60.000" at bounding box center [1377, 316] width 176 height 26
type input "4"
type input "40"
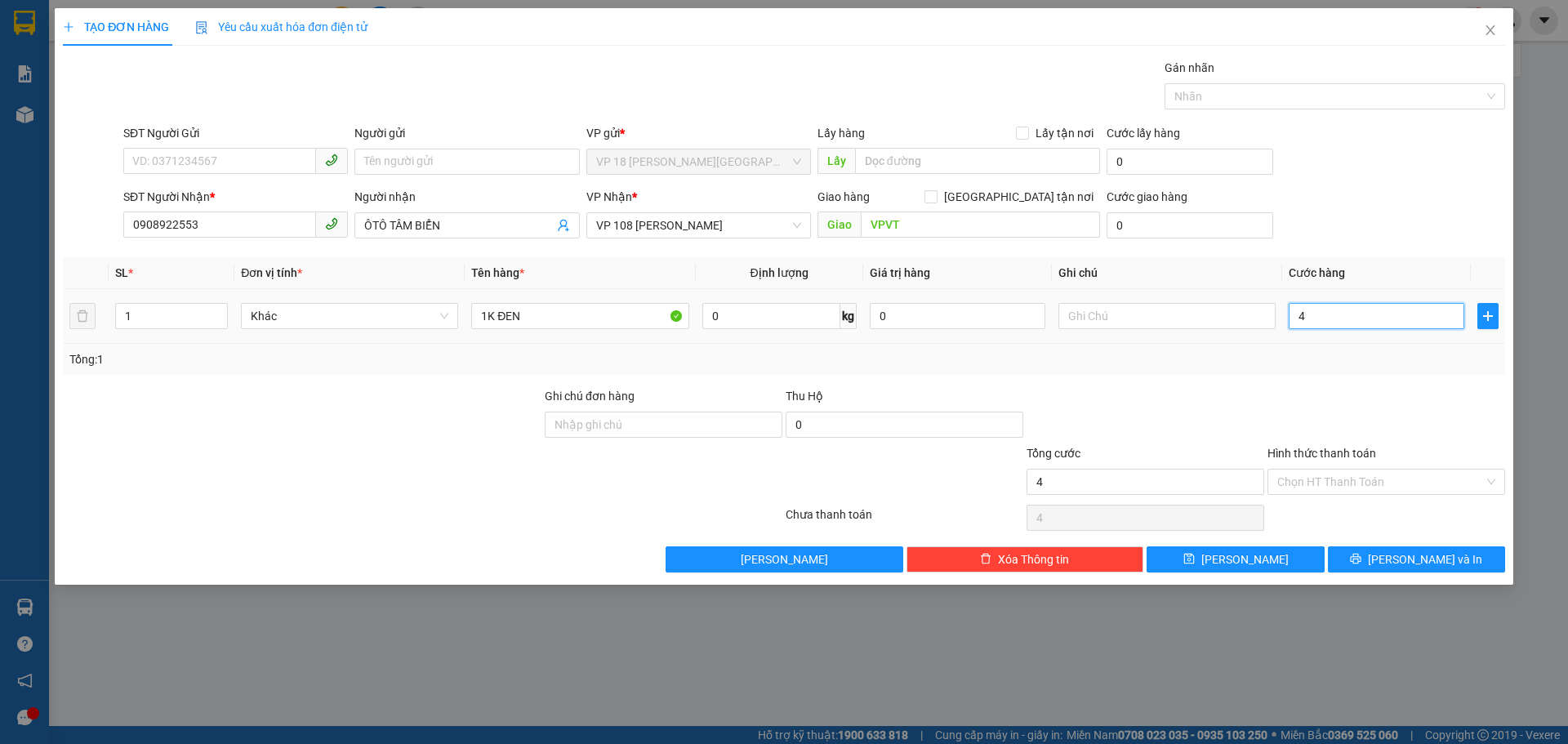
type input "40"
type input "400"
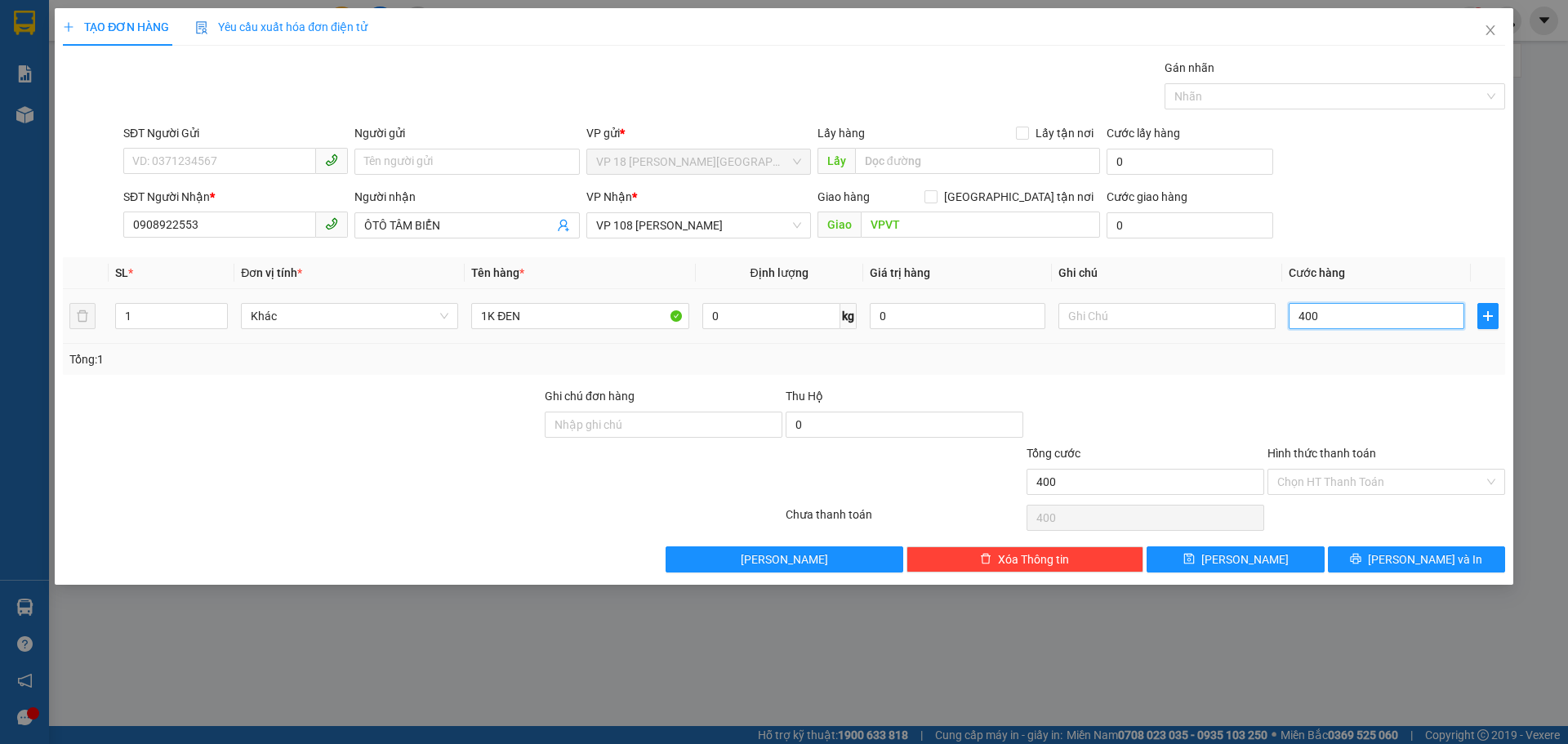
type input "4.000"
type input "40.000"
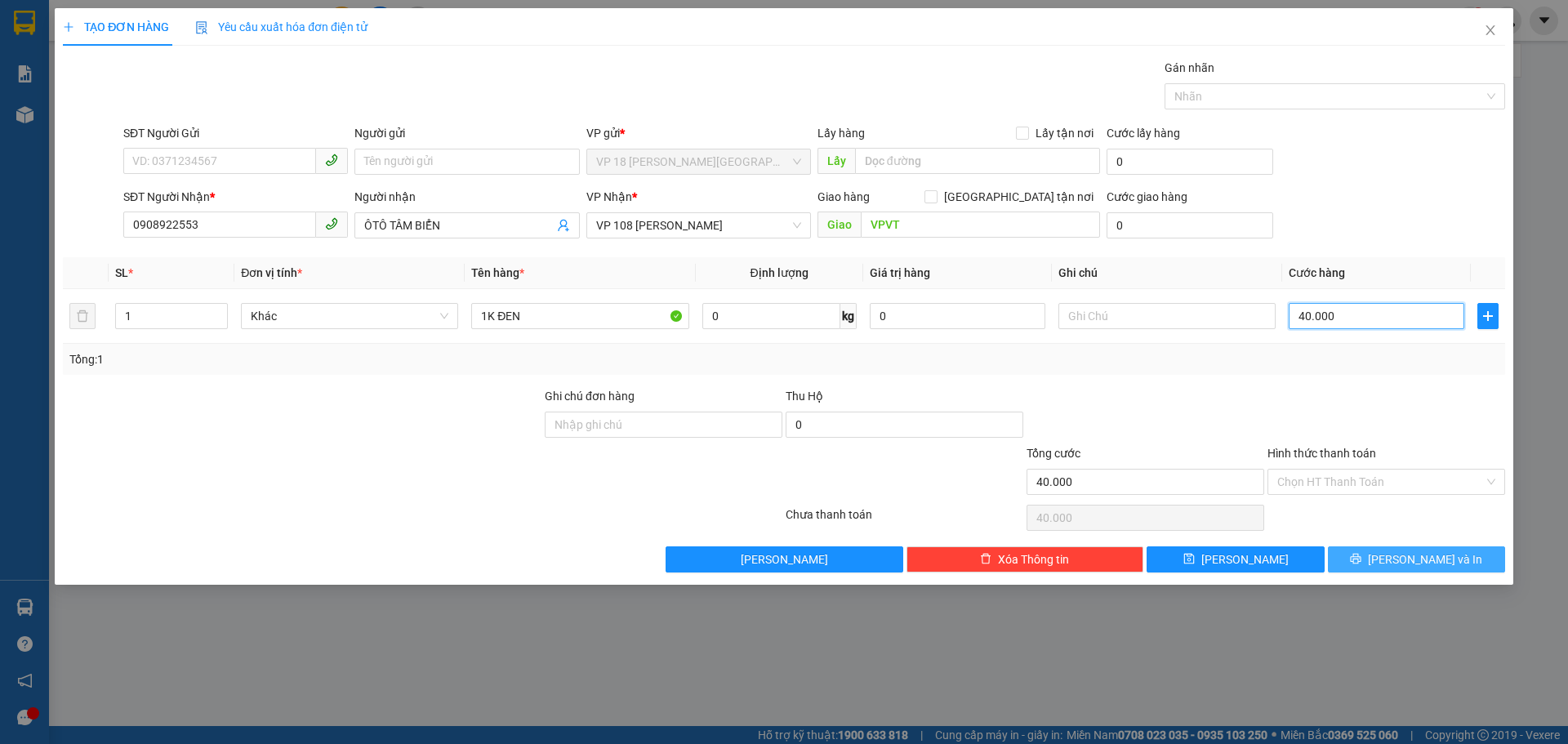
type input "40.000"
click at [1364, 570] on button "[PERSON_NAME] và In" at bounding box center [1417, 560] width 178 height 26
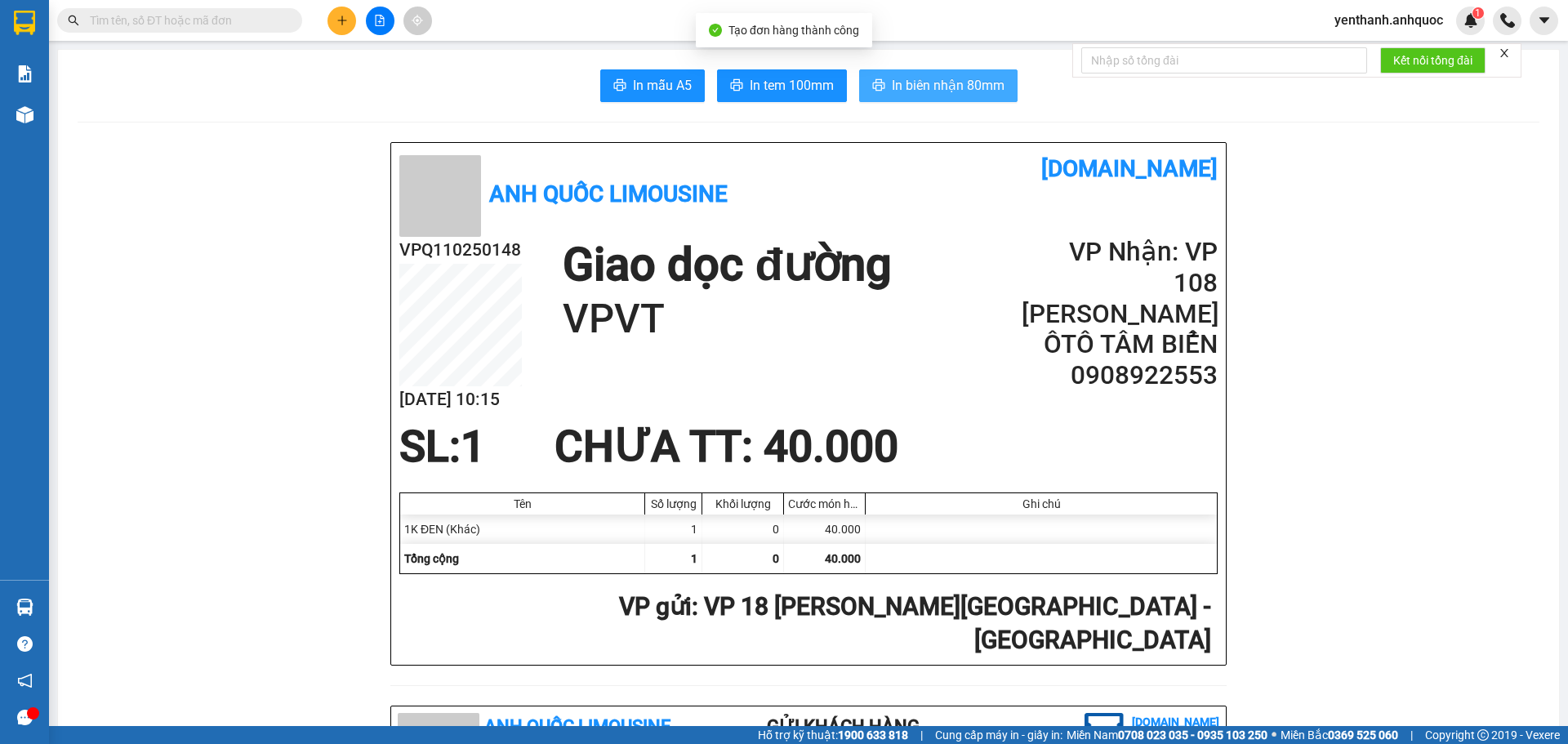
click at [963, 93] on span "In biên nhận 80mm" at bounding box center [948, 85] width 113 height 20
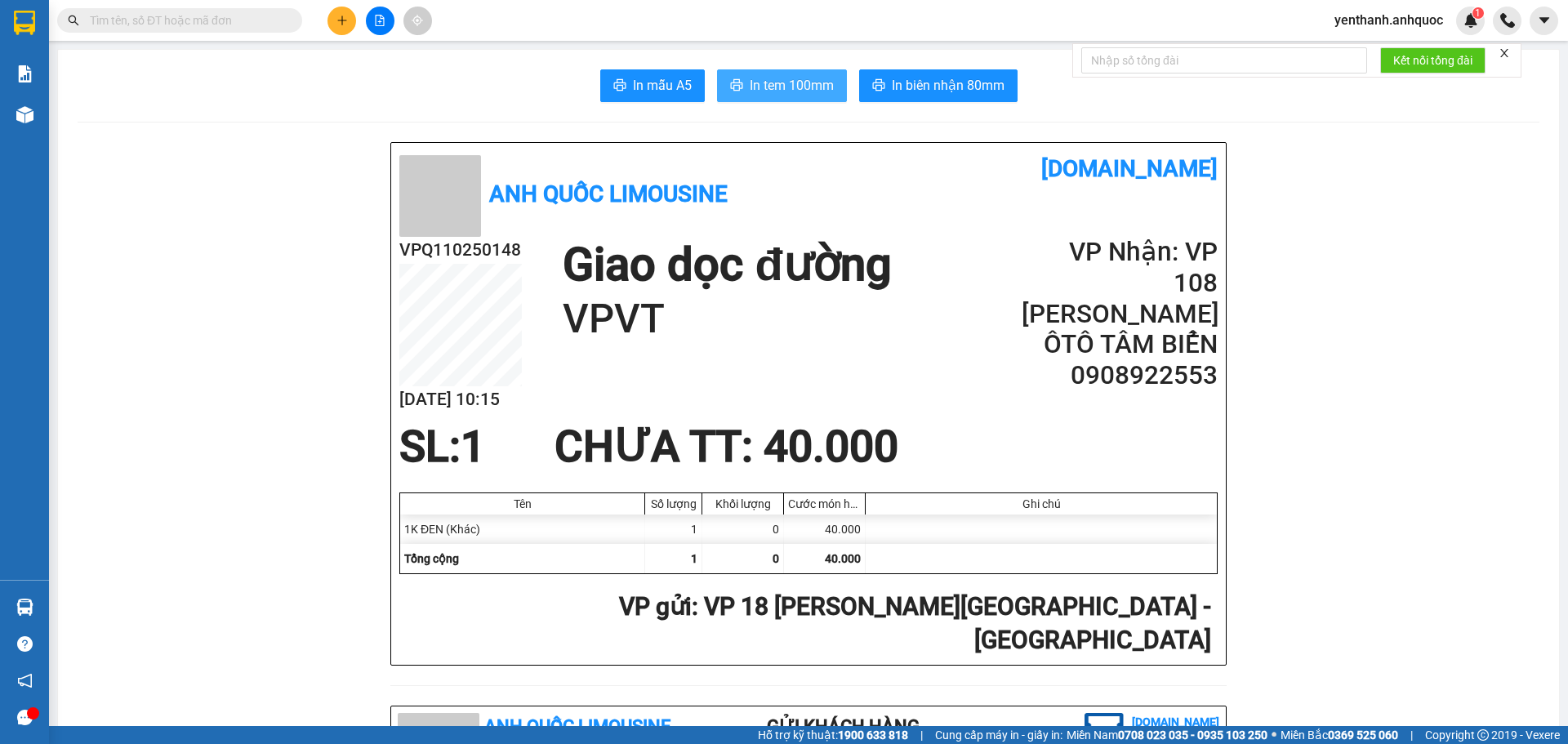
click at [784, 84] on span "In tem 100mm" at bounding box center [792, 85] width 84 height 20
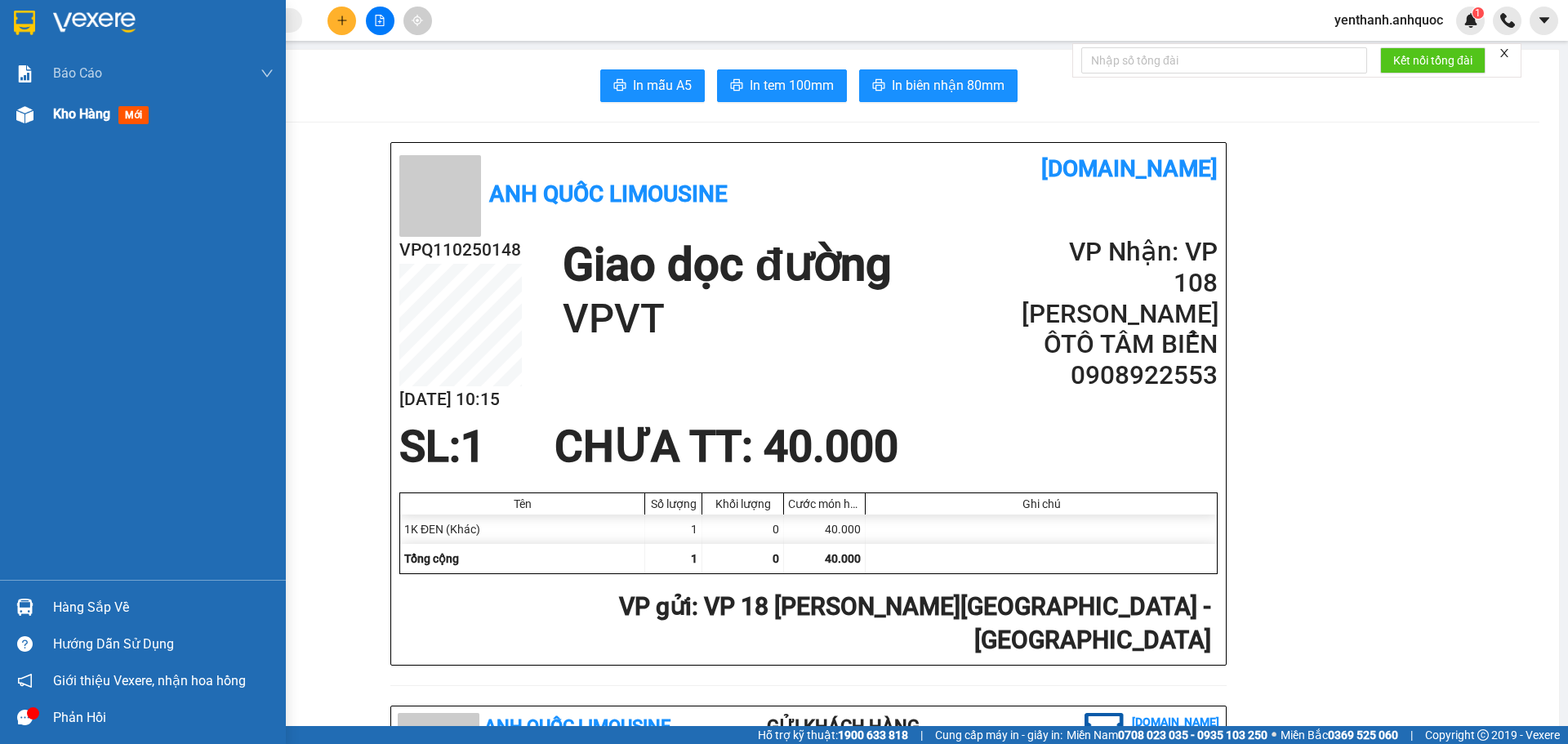
click at [74, 125] on div "Kho hàng mới" at bounding box center [163, 115] width 220 height 41
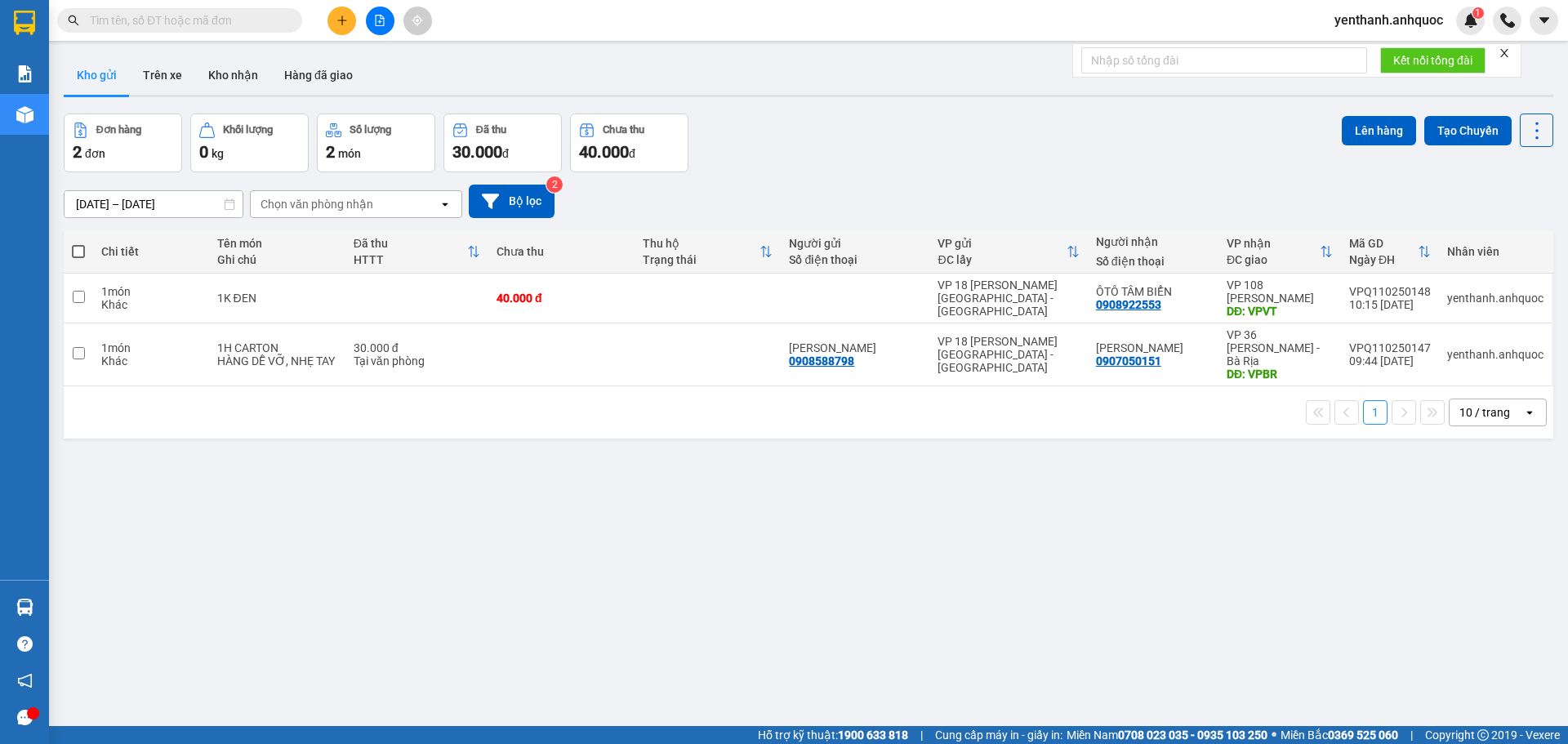
click at [80, 241] on th at bounding box center [79, 252] width 30 height 43
click at [80, 247] on span at bounding box center [79, 252] width 13 height 13
click at [79, 243] on input "checkbox" at bounding box center [79, 243] width 0 height 0
checkbox input "true"
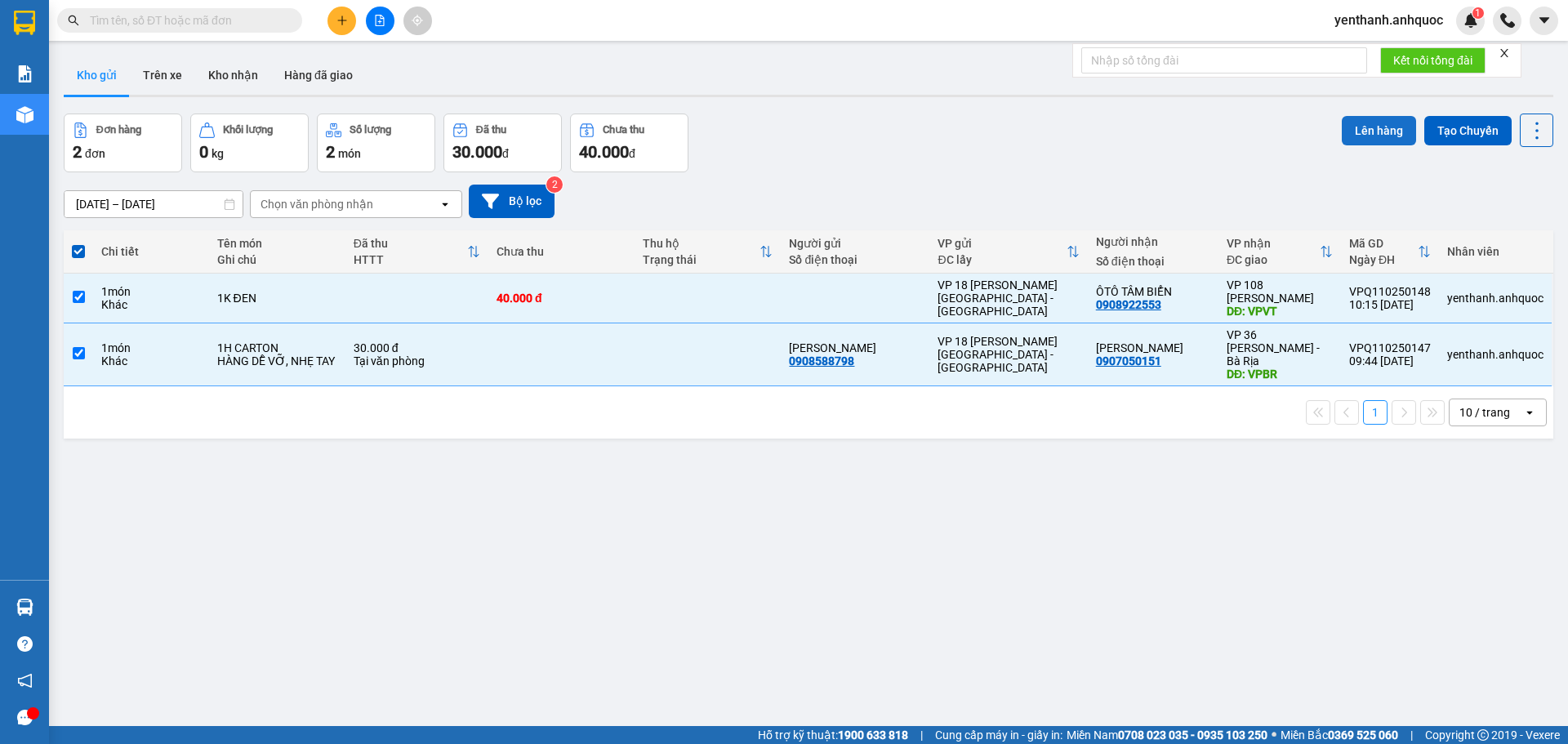
click at [1362, 130] on button "Lên hàng" at bounding box center [1379, 130] width 74 height 30
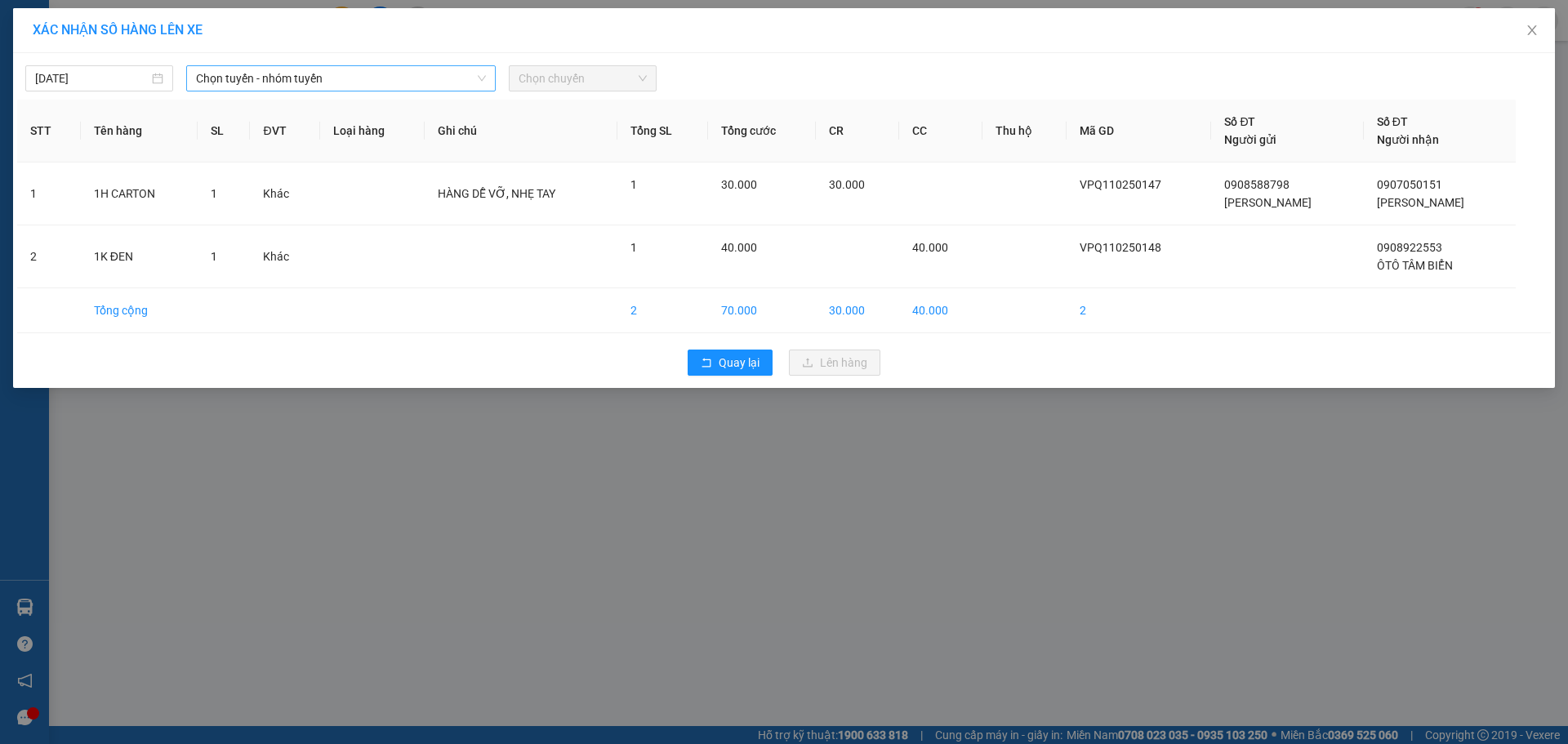
click at [362, 90] on div "[DATE] Chọn tuyến - nhóm tuyến Chọn chuyến STT Tên hàng SL ĐVT Loại hàng Ghi ch…" at bounding box center [784, 220] width 1542 height 335
click at [352, 85] on span "Chọn tuyến - nhóm tuyến" at bounding box center [340, 79] width 290 height 24
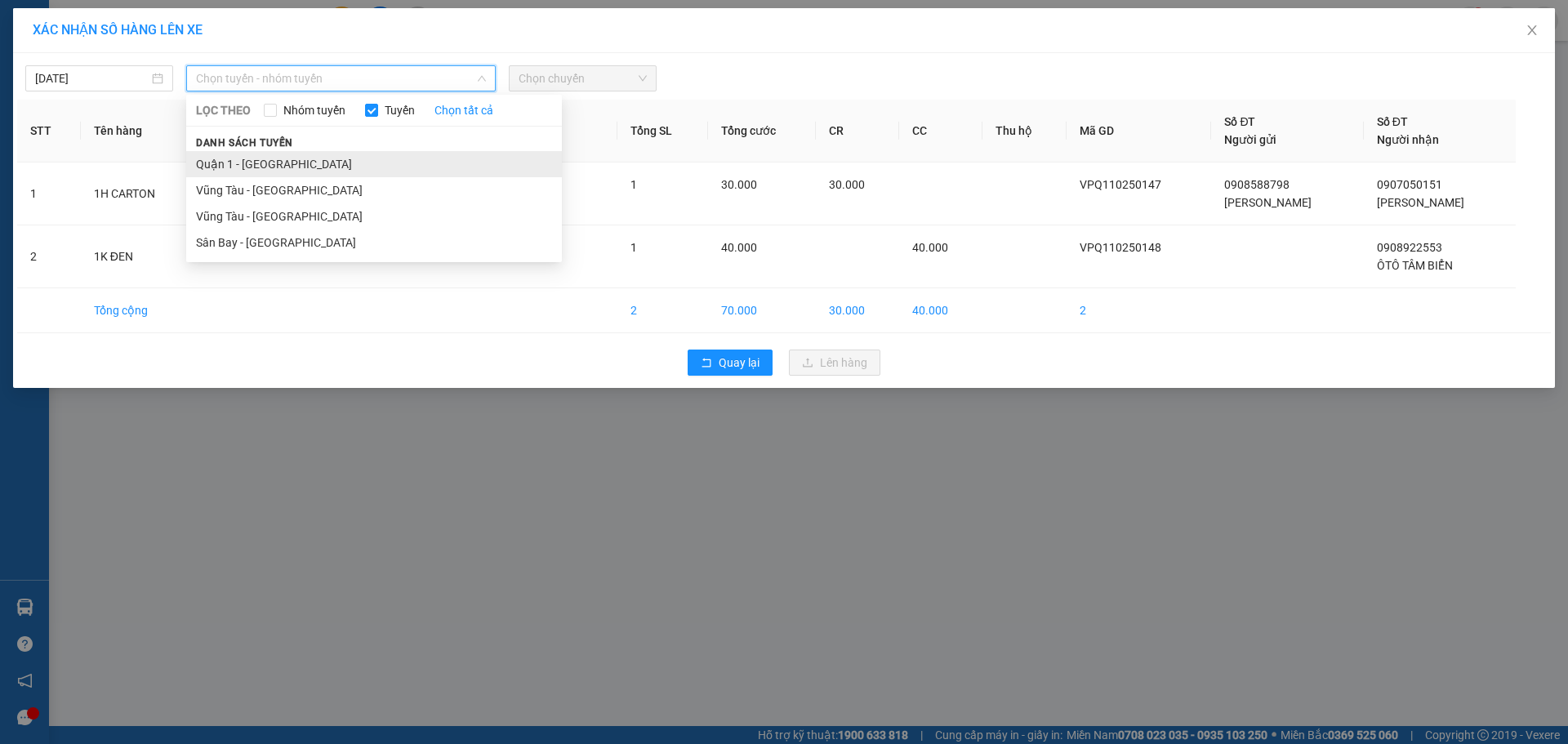
click at [351, 159] on li "Quận 1 - [GEOGRAPHIC_DATA]" at bounding box center [374, 164] width 376 height 26
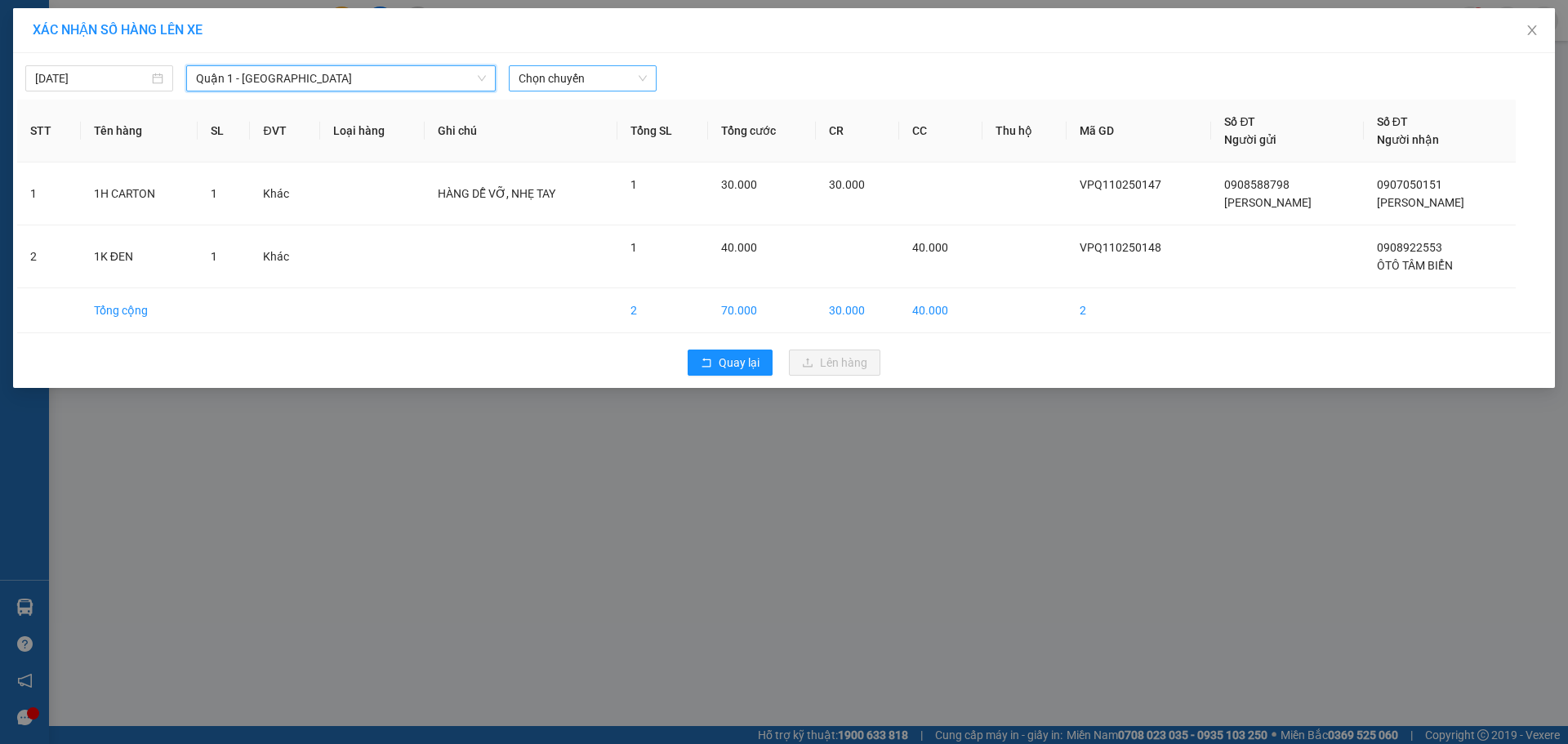
click at [592, 85] on span "Chọn chuyến" at bounding box center [583, 79] width 129 height 24
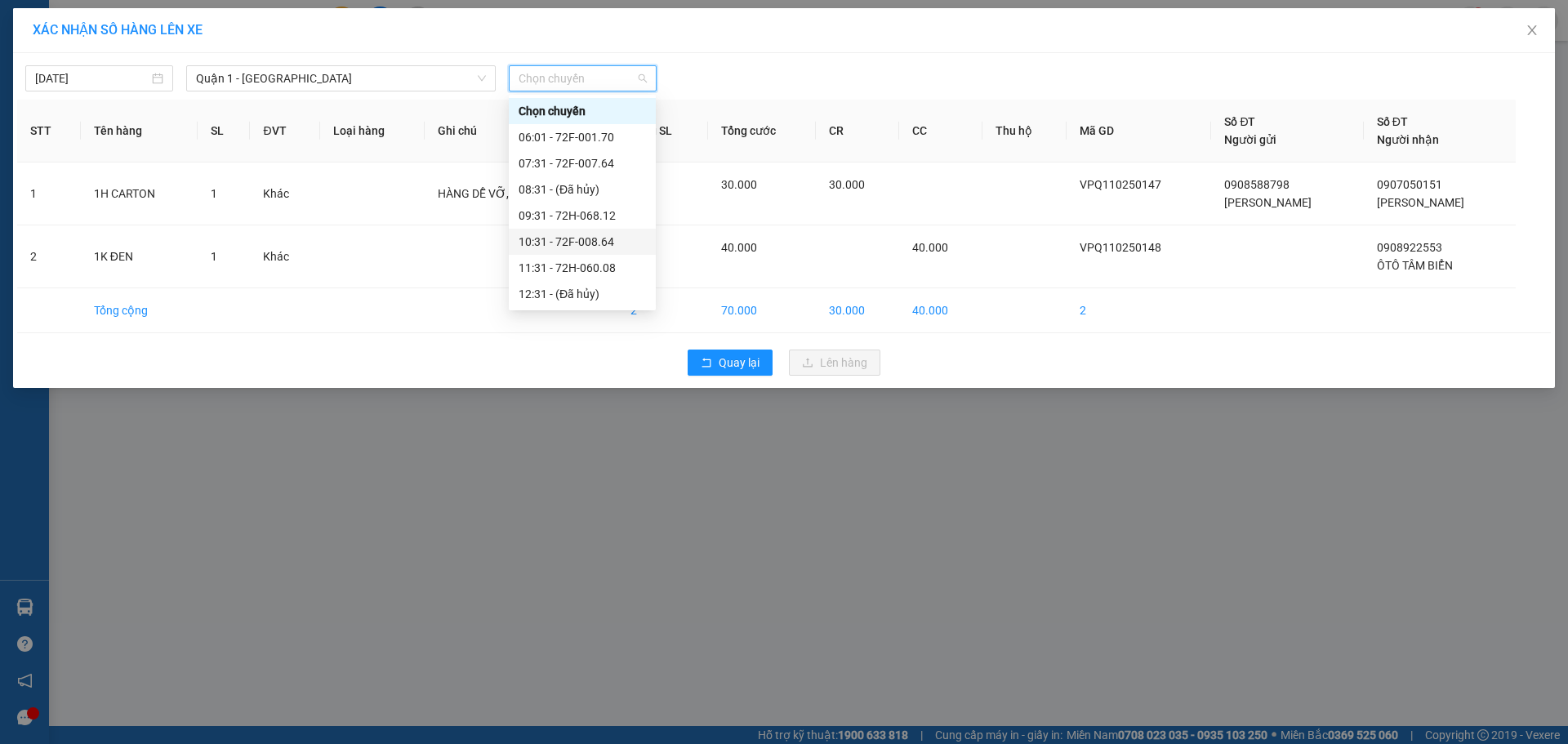
click at [600, 239] on div "10:31 - 72F-008.64" at bounding box center [583, 242] width 128 height 18
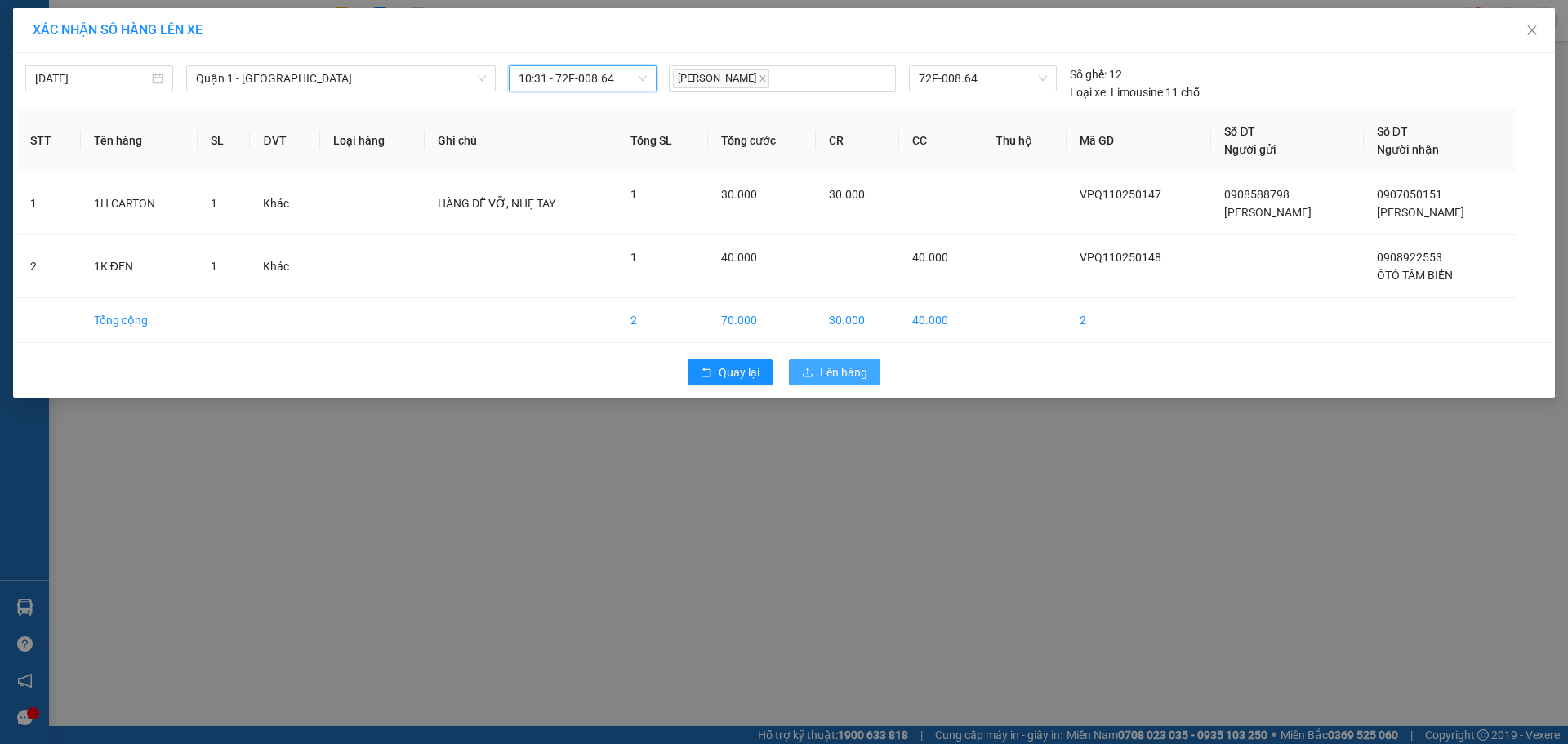
click at [874, 369] on button "Lên hàng" at bounding box center [834, 372] width 92 height 26
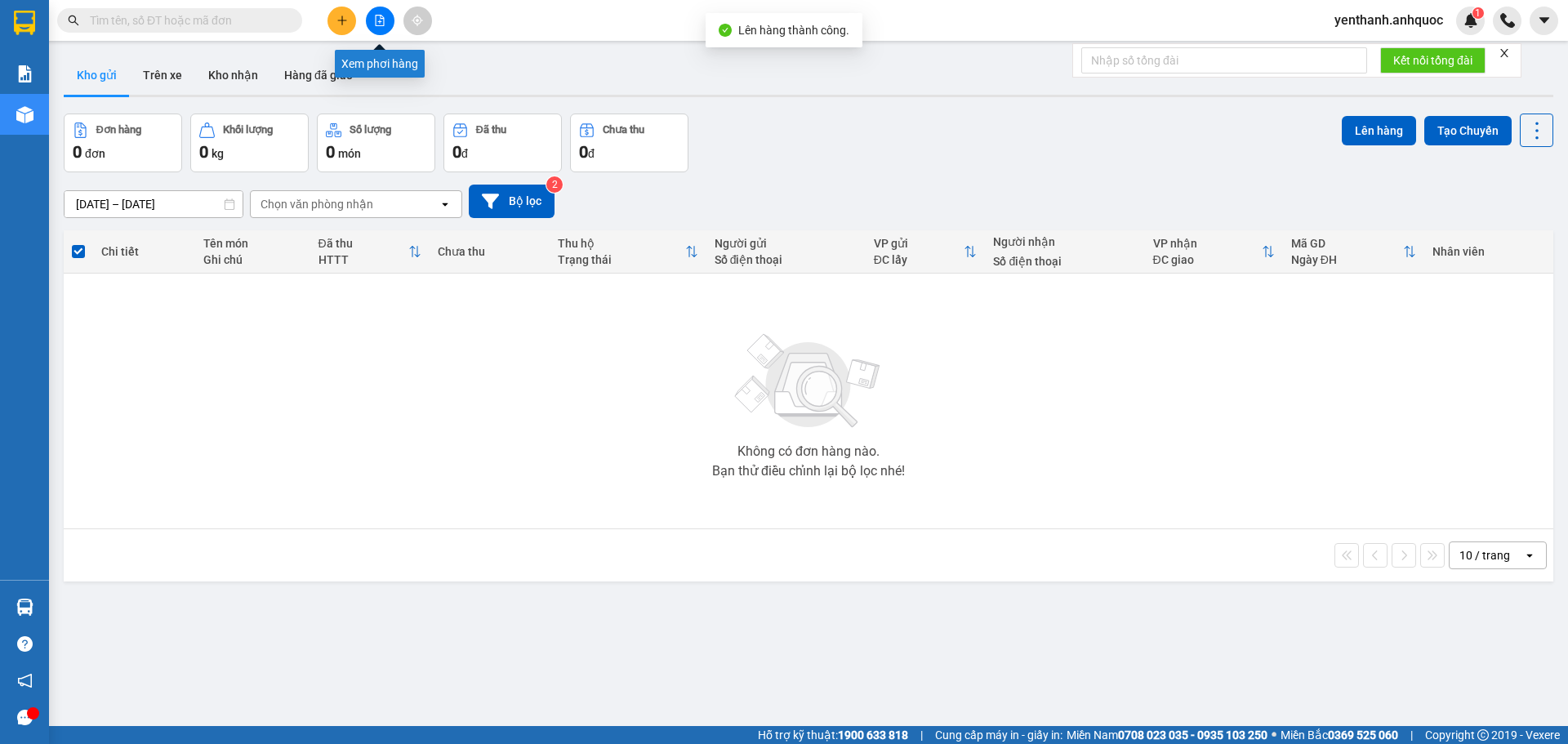
click at [380, 31] on button at bounding box center [380, 20] width 29 height 29
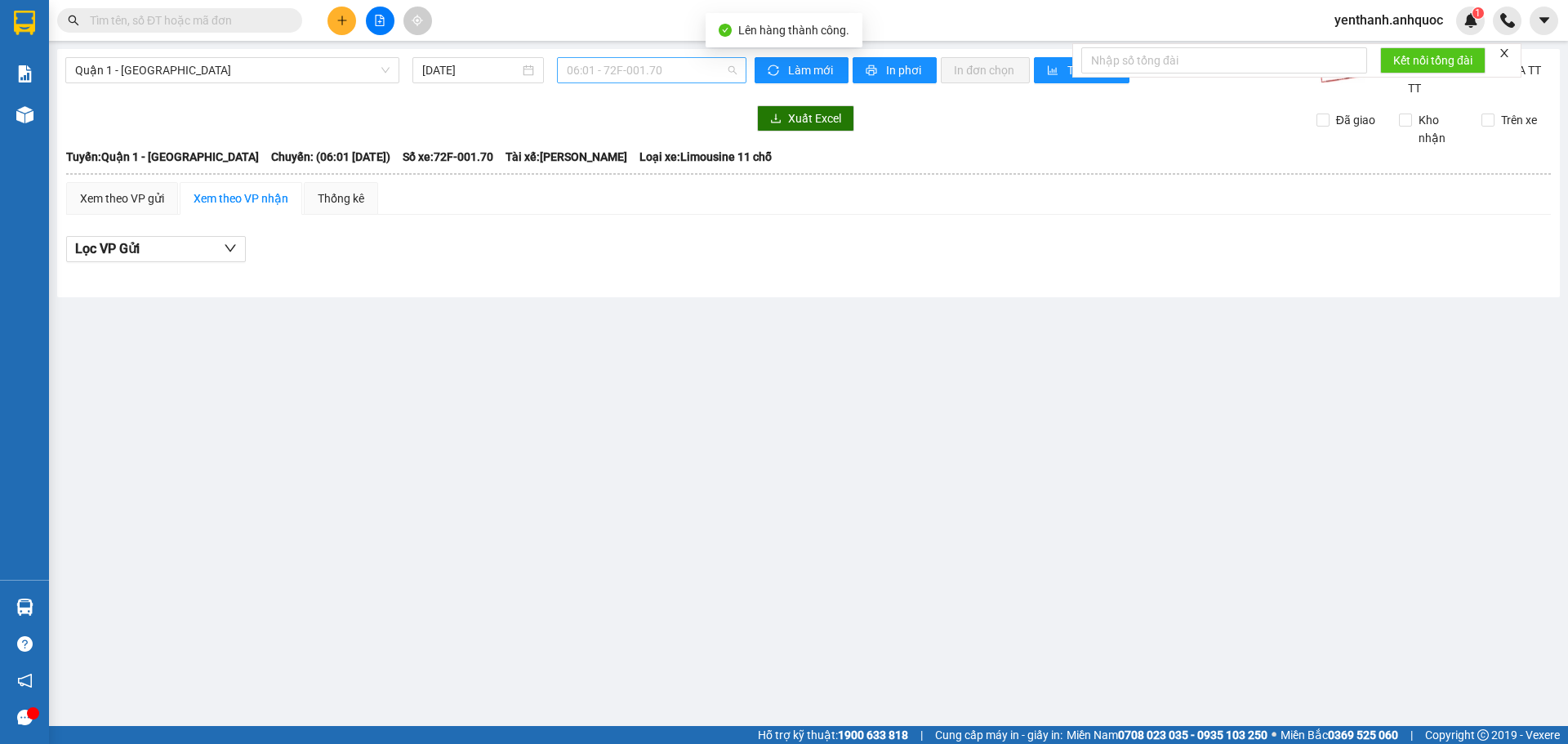
click at [657, 71] on span "06:01 - 72F-001.70" at bounding box center [652, 70] width 170 height 24
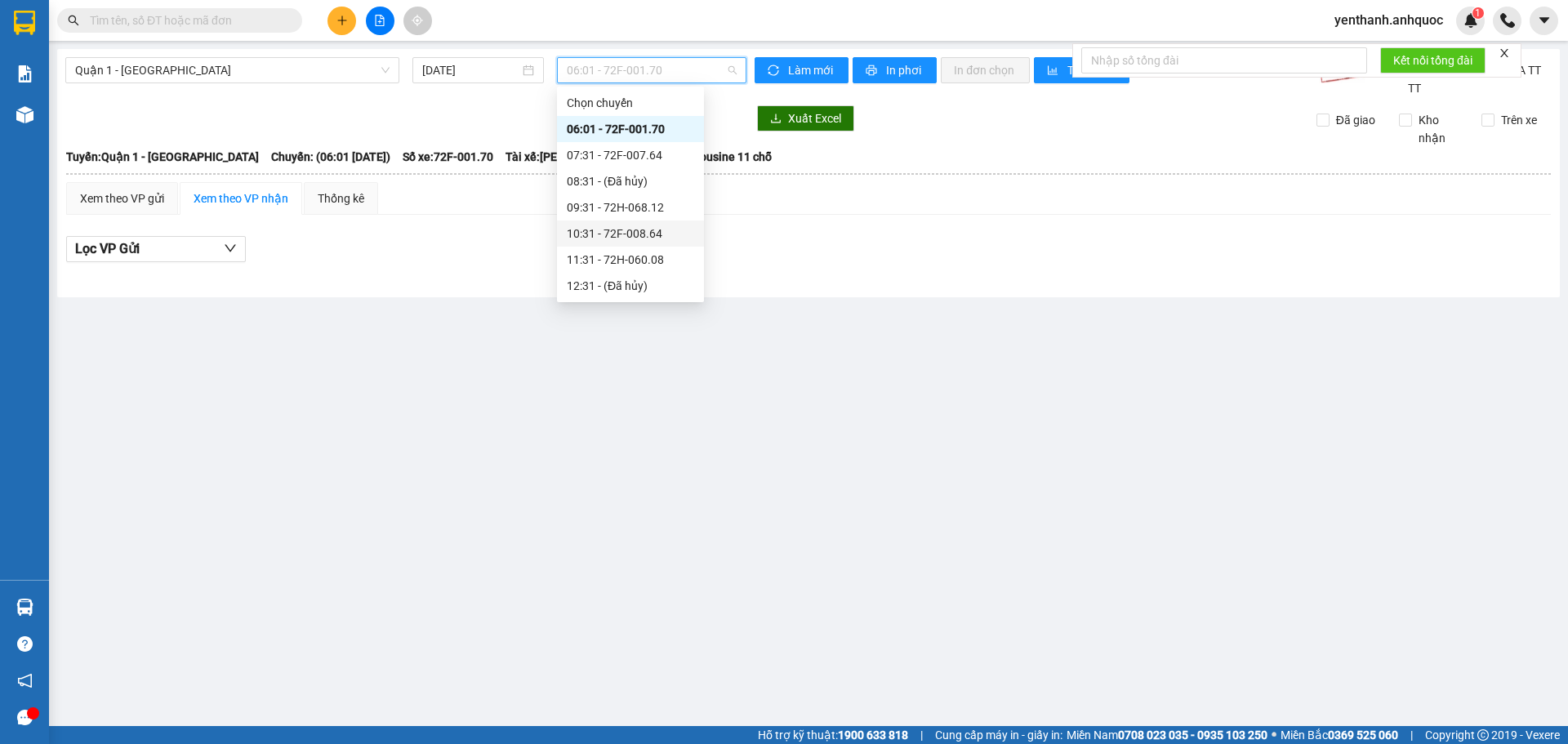
click at [644, 239] on div "10:31 - 72F-008.64" at bounding box center [631, 233] width 128 height 18
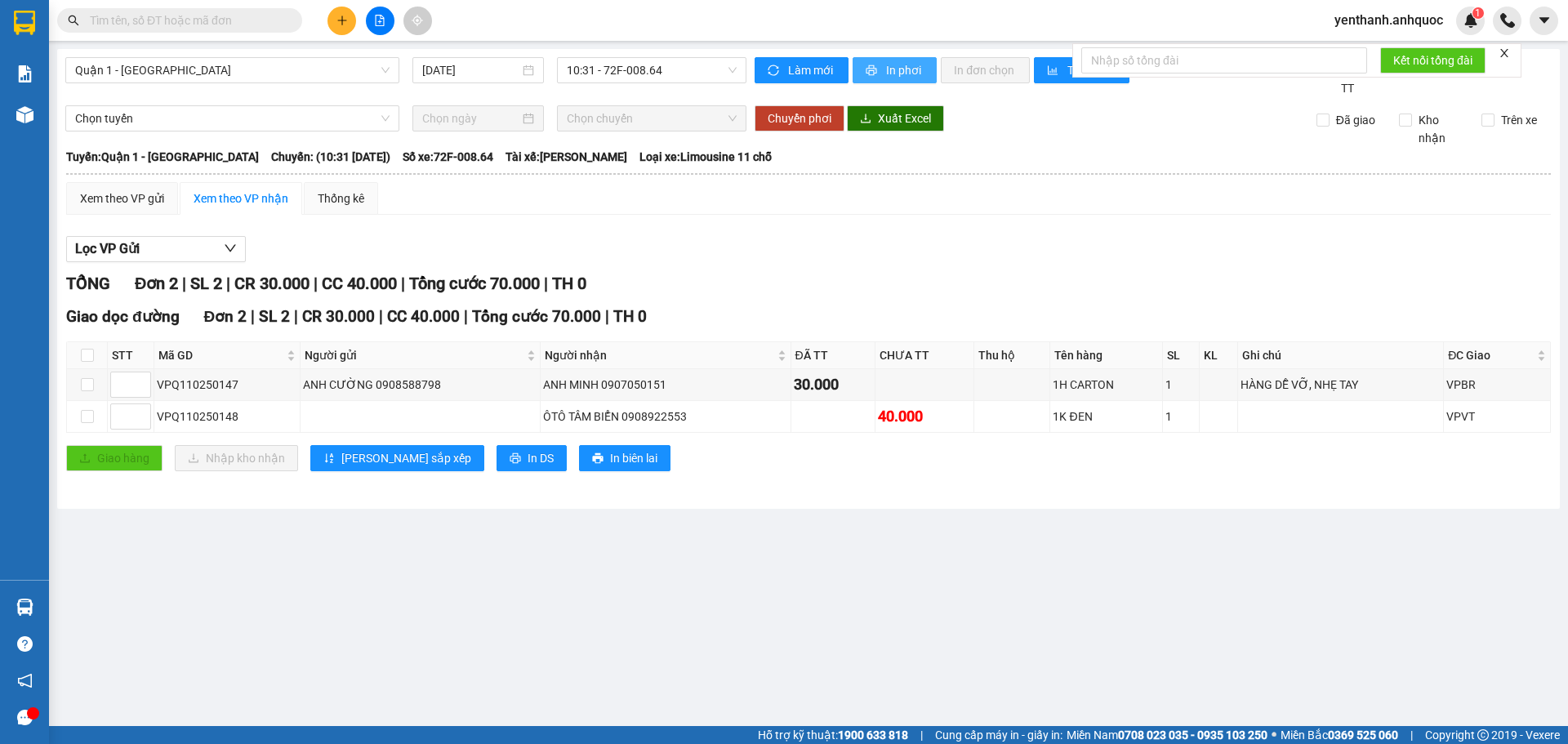
click at [886, 63] on span "In phơi" at bounding box center [905, 69] width 38 height 18
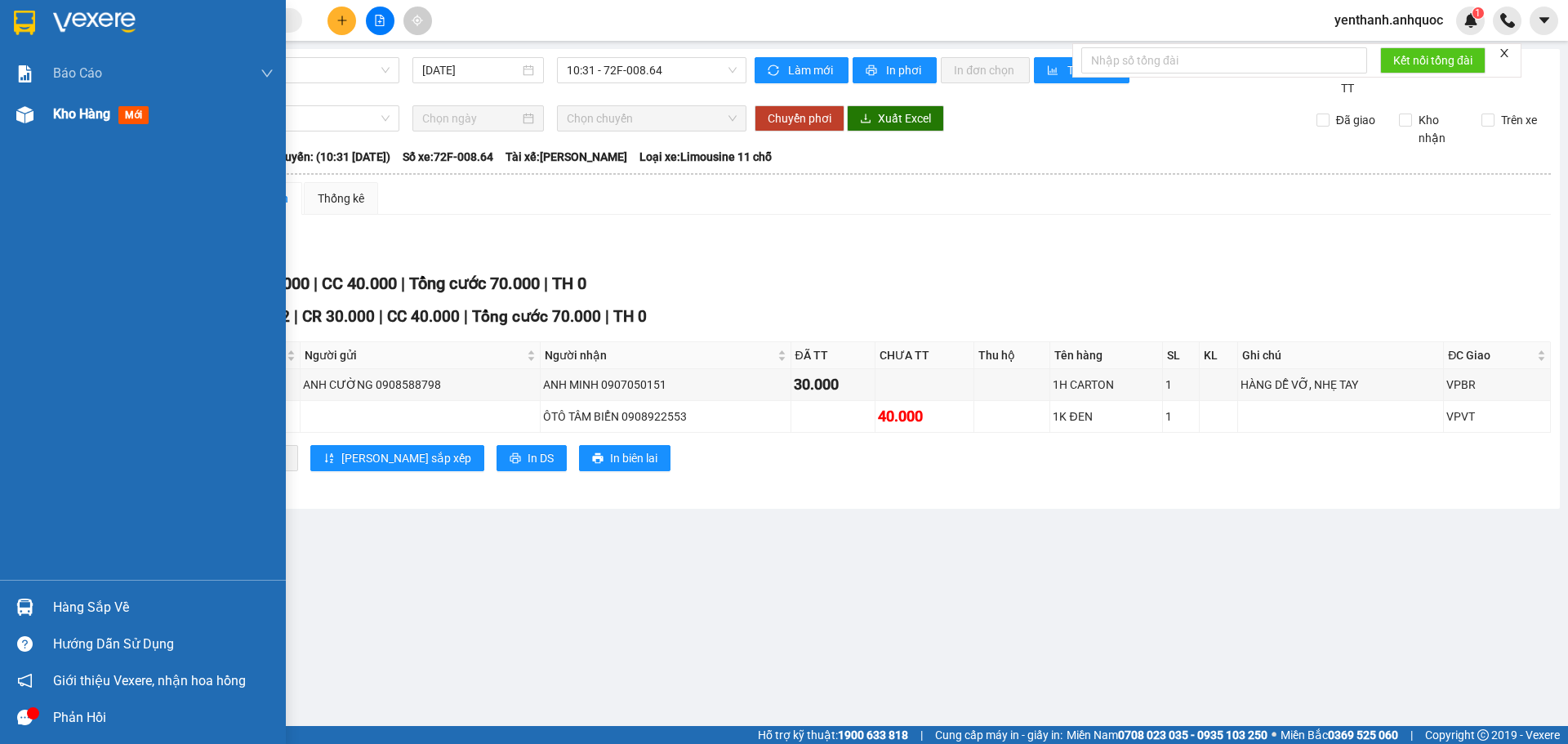
click at [86, 117] on span "Kho hàng" at bounding box center [81, 114] width 57 height 16
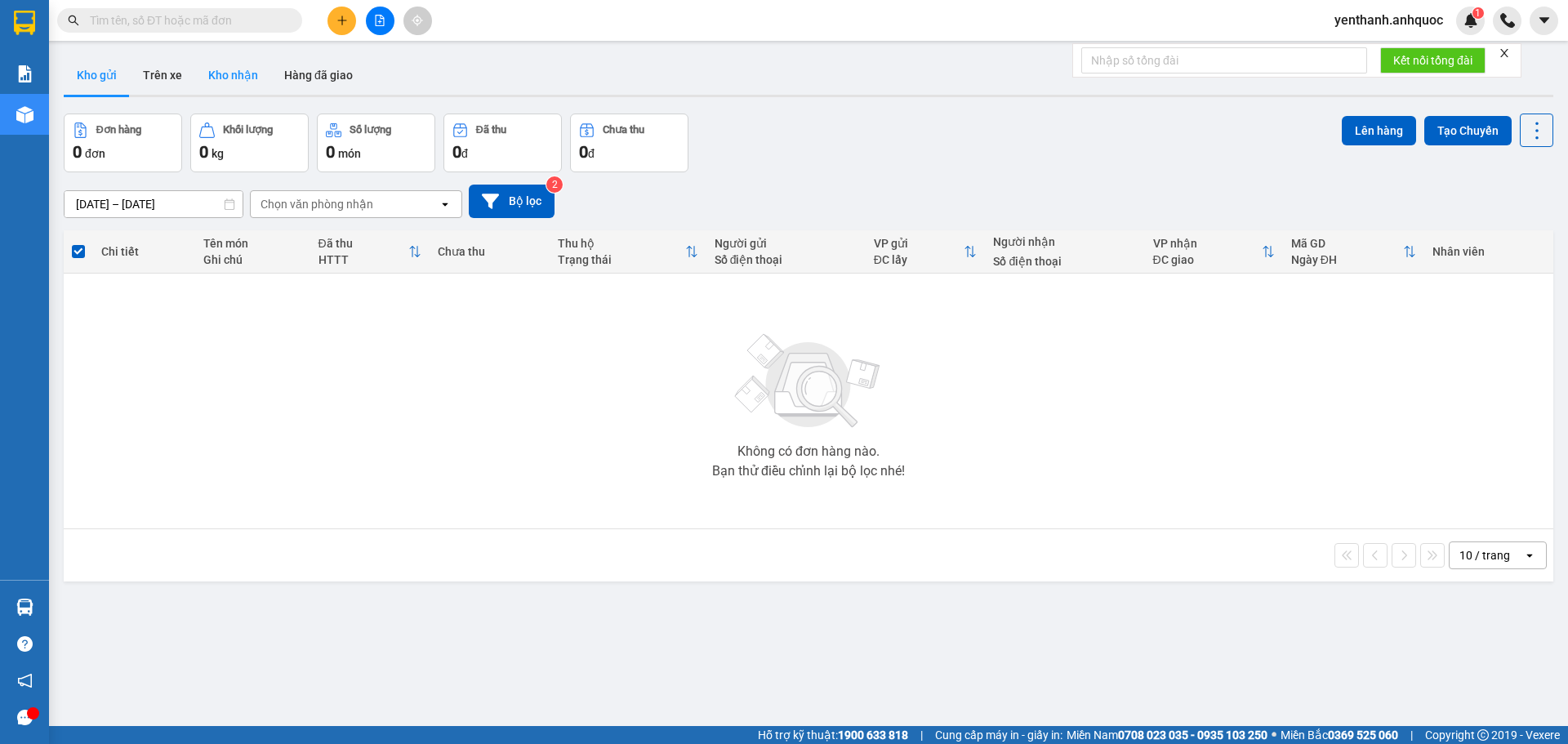
click at [223, 88] on button "Kho nhận" at bounding box center [233, 75] width 76 height 39
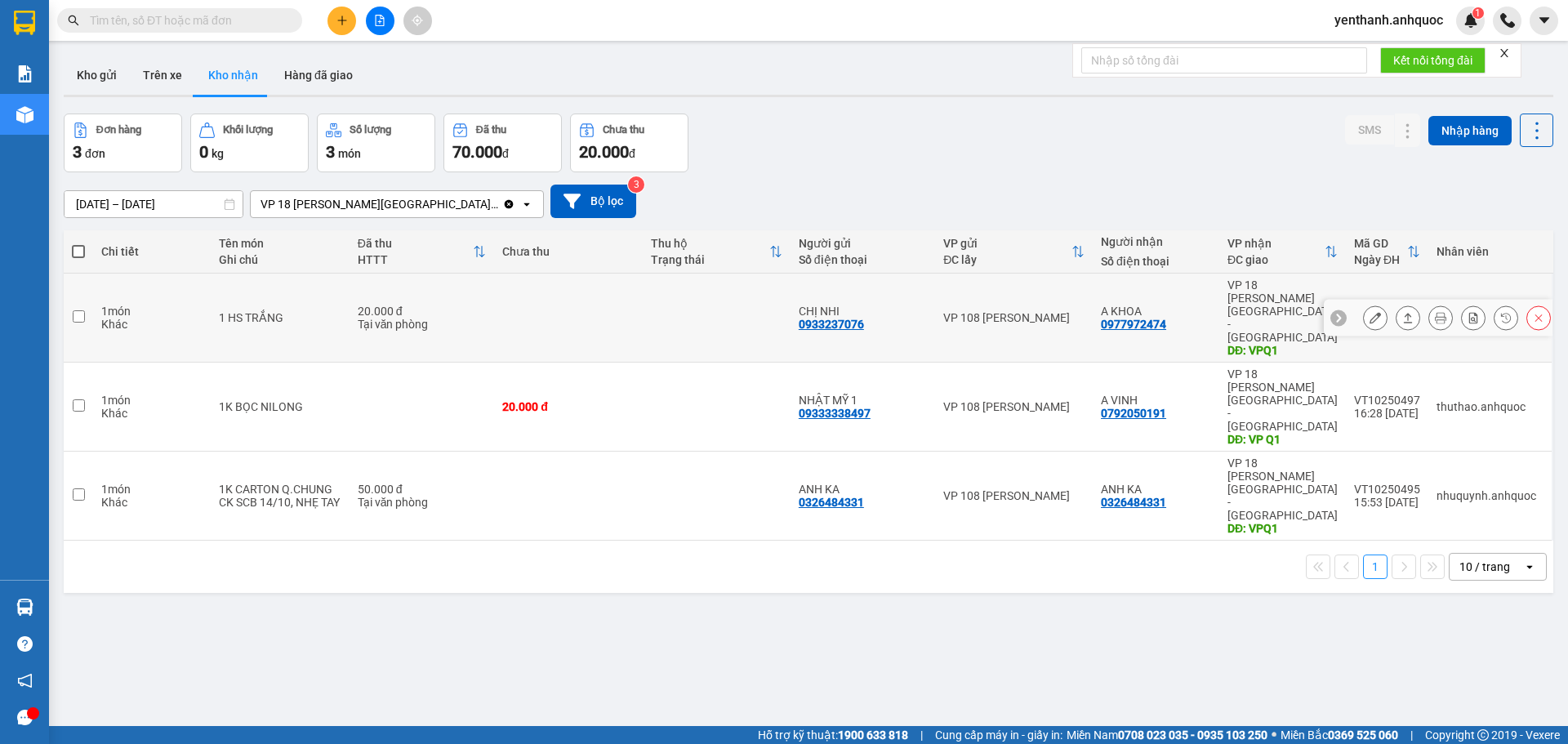
click at [1364, 304] on button at bounding box center [1375, 317] width 23 height 29
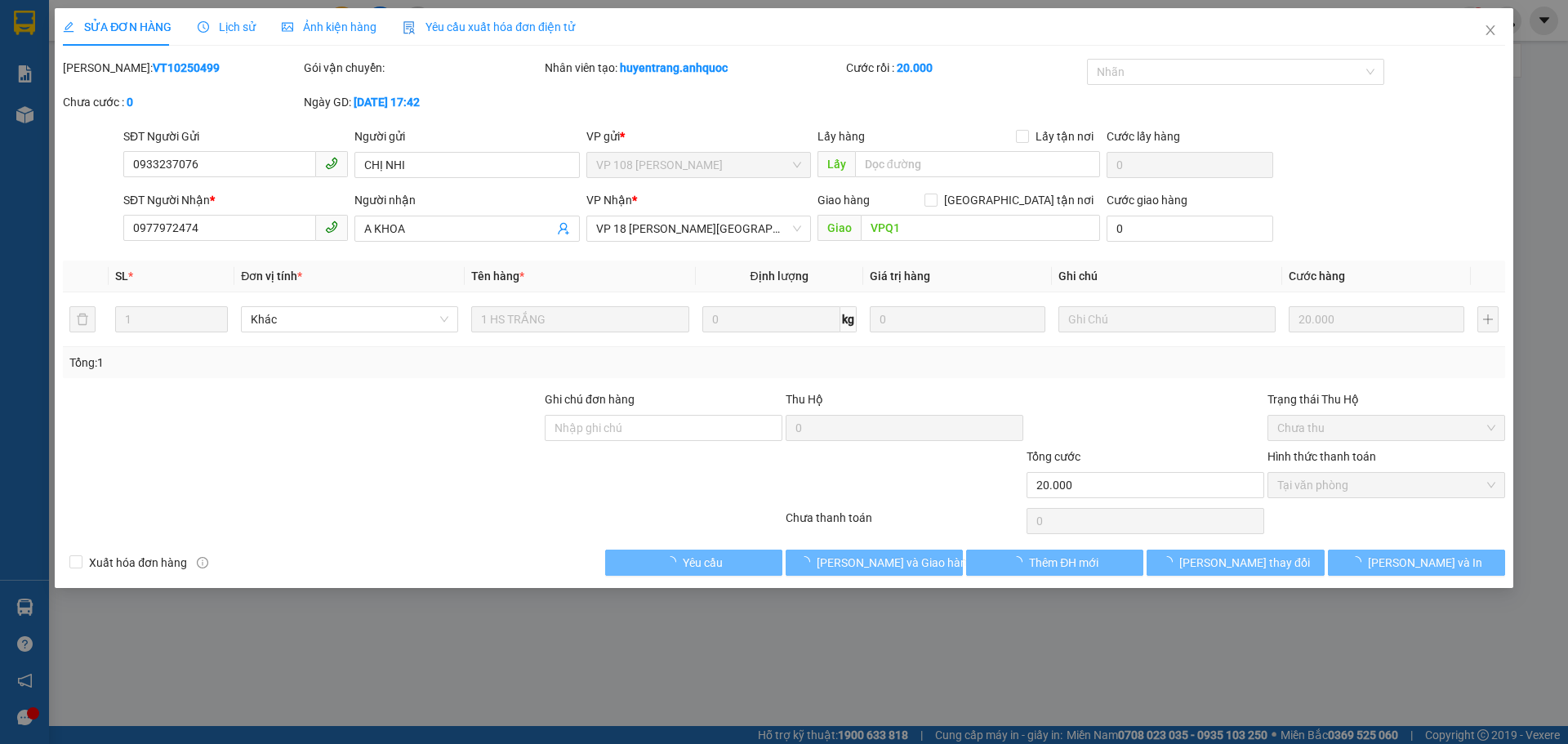
type input "0933237076"
type input "CHỊ NHI"
type input "0977972474"
type input "A KHOA"
type input "VPQ1"
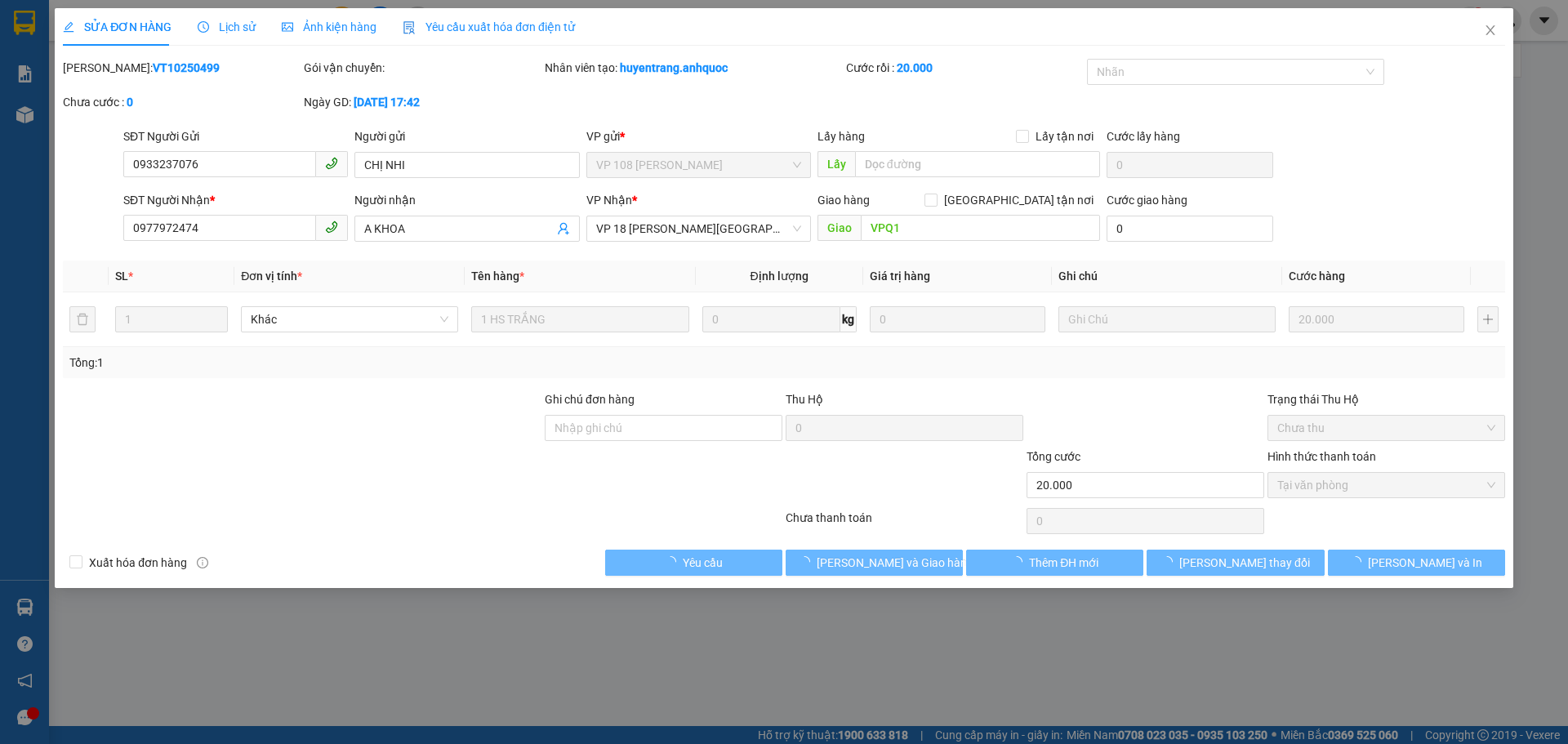
type input "20.000"
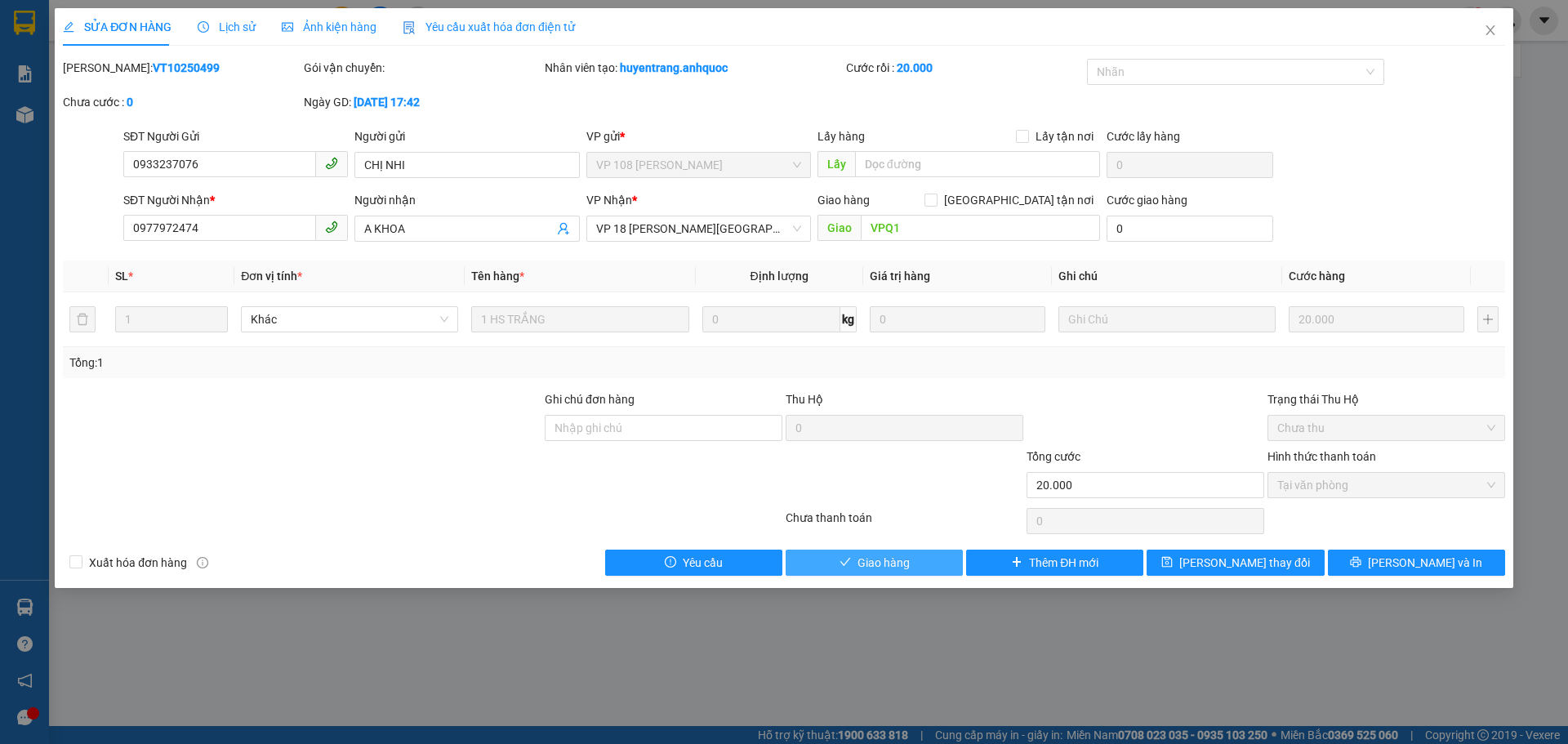
click at [906, 575] on button "Giao hàng" at bounding box center [874, 563] width 178 height 26
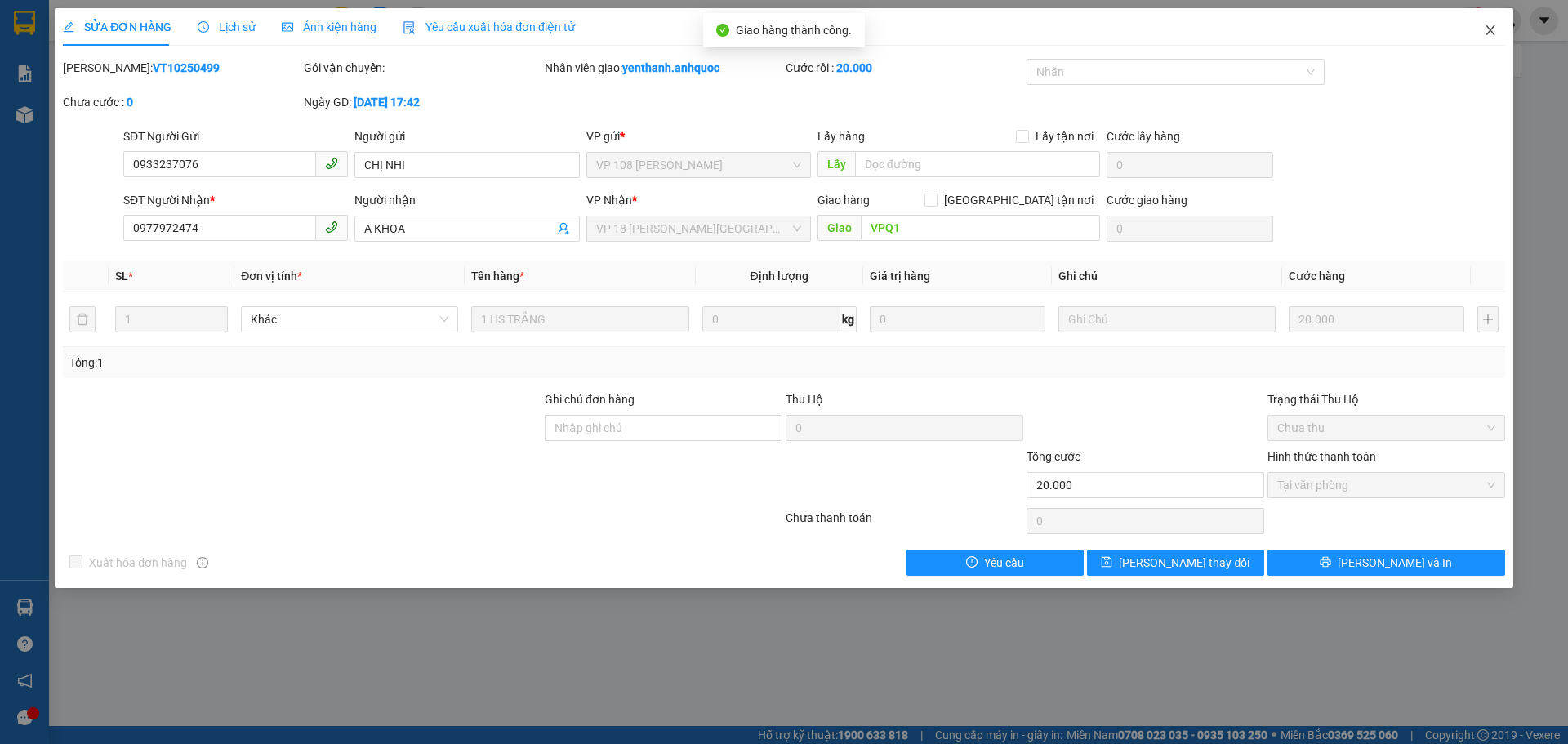
click at [1496, 36] on icon "close" at bounding box center [1490, 31] width 13 height 13
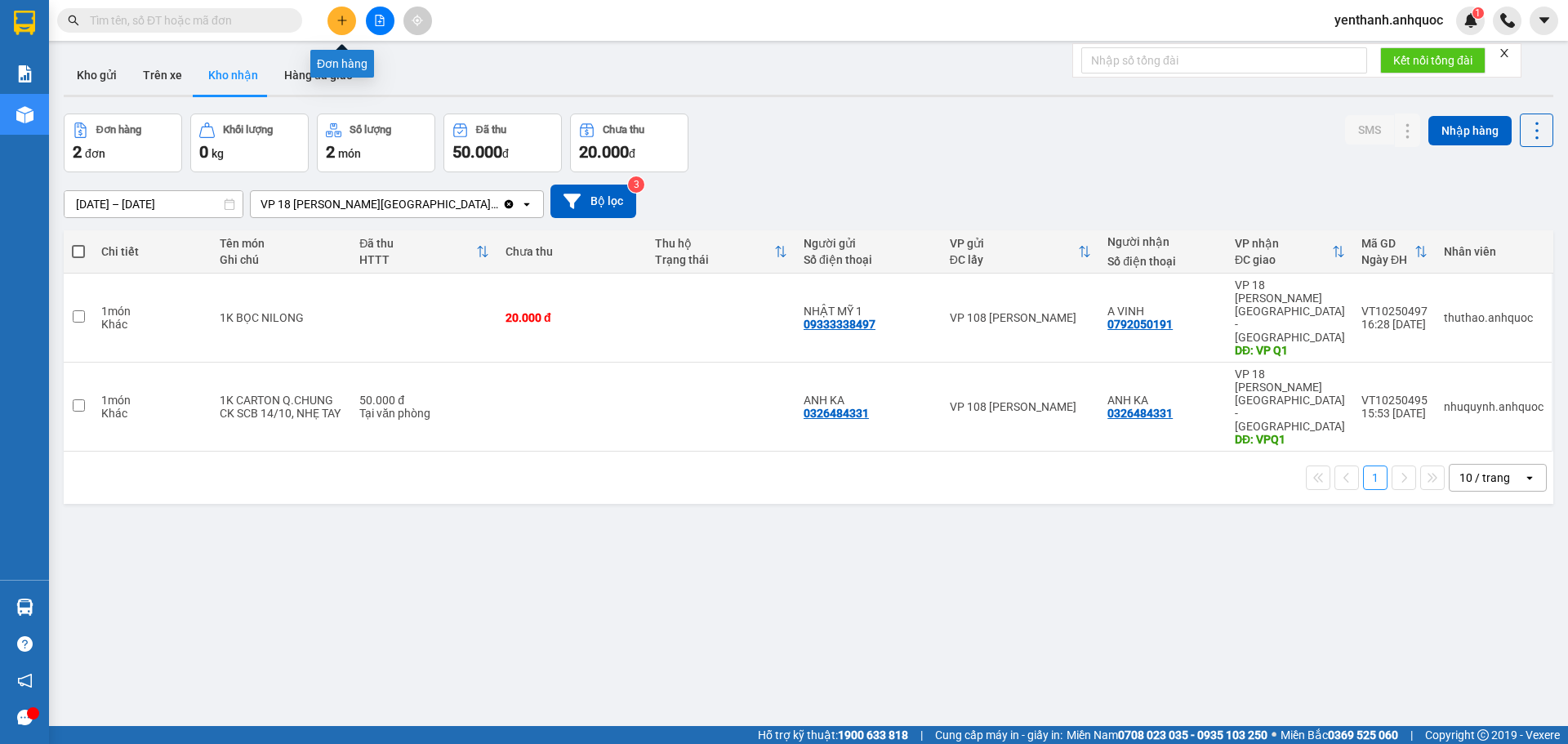
click at [341, 22] on icon "plus" at bounding box center [342, 20] width 11 height 11
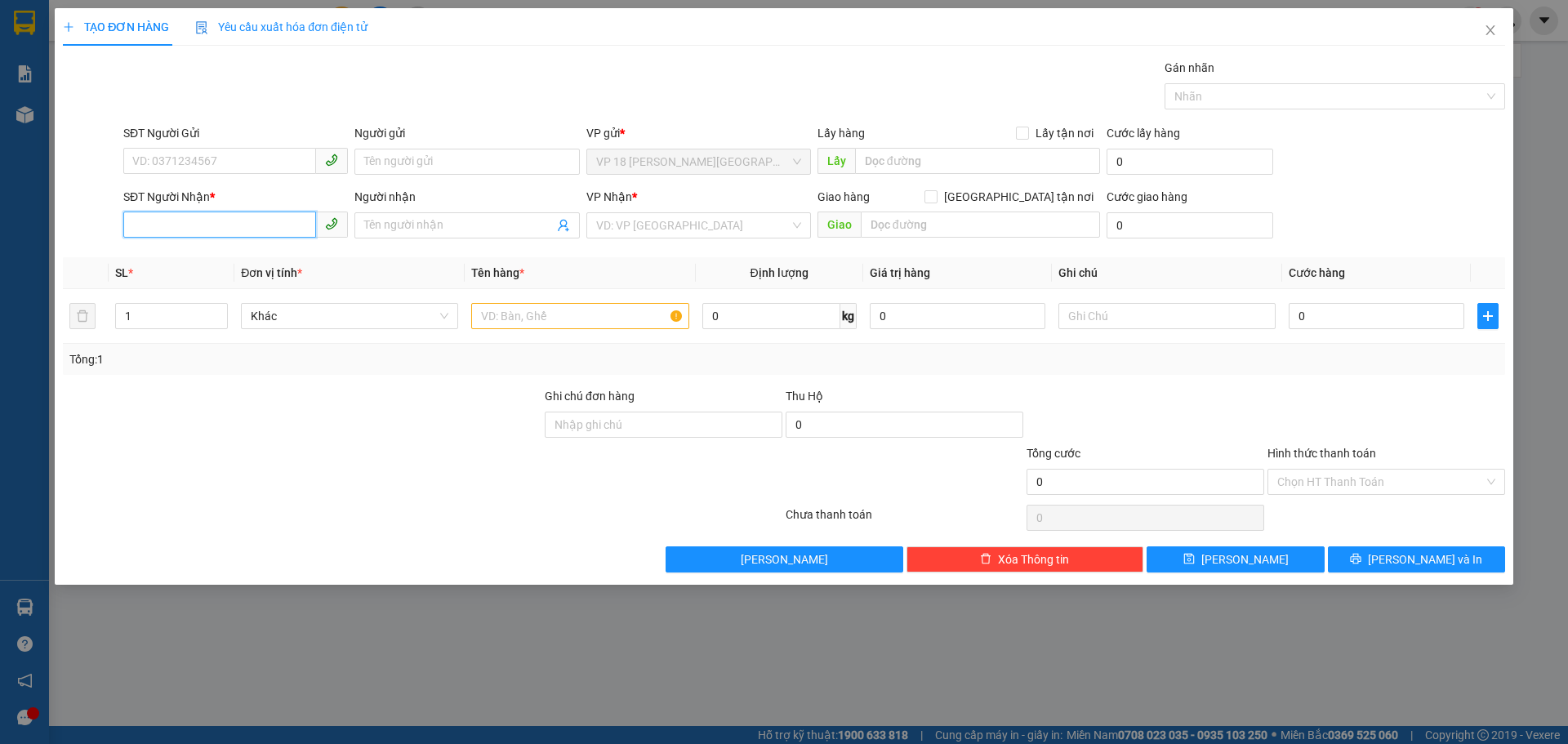
click at [239, 223] on input "SĐT Người Nhận *" at bounding box center [219, 225] width 192 height 26
click at [1495, 34] on icon "close" at bounding box center [1490, 31] width 13 height 13
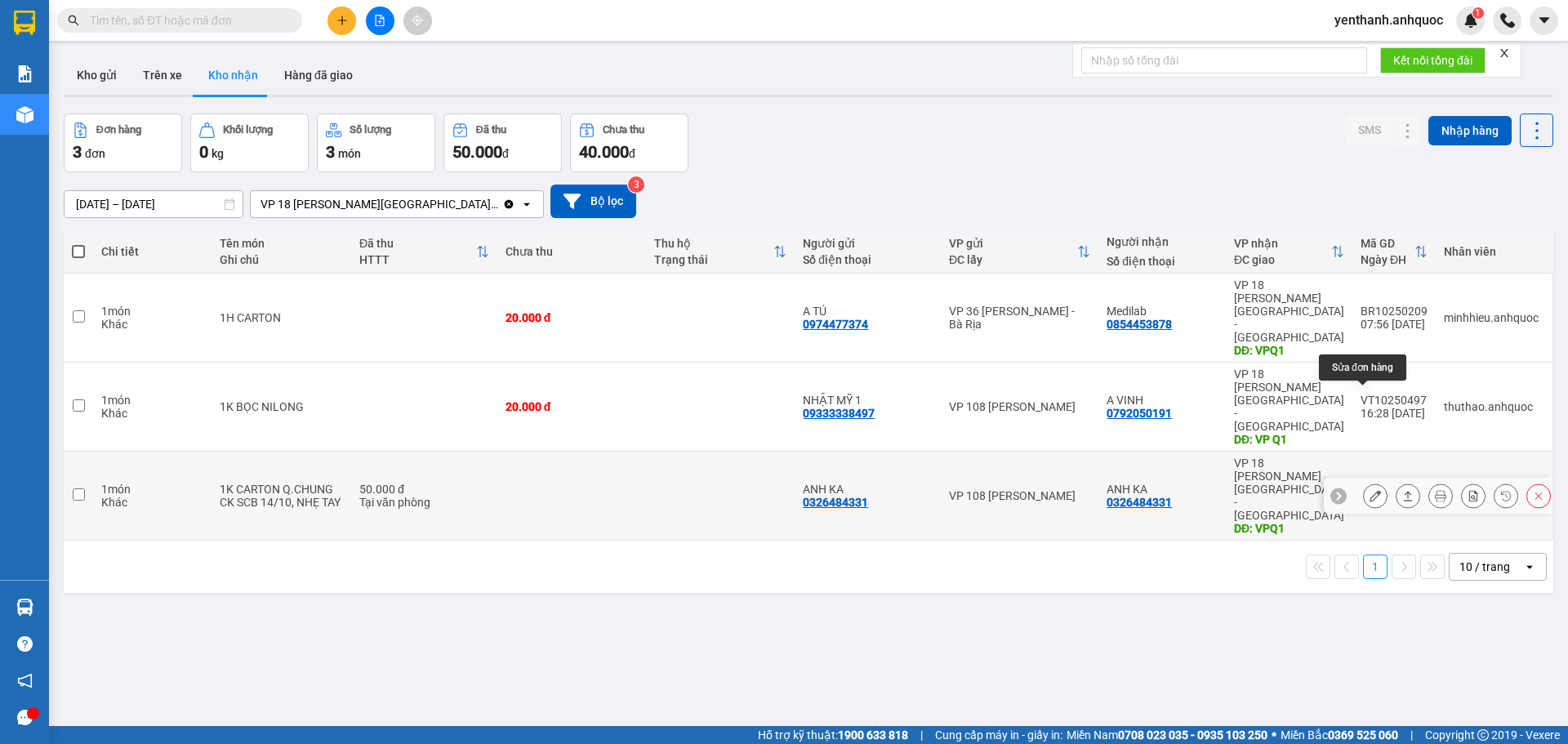
click at [1364, 482] on button at bounding box center [1375, 496] width 23 height 29
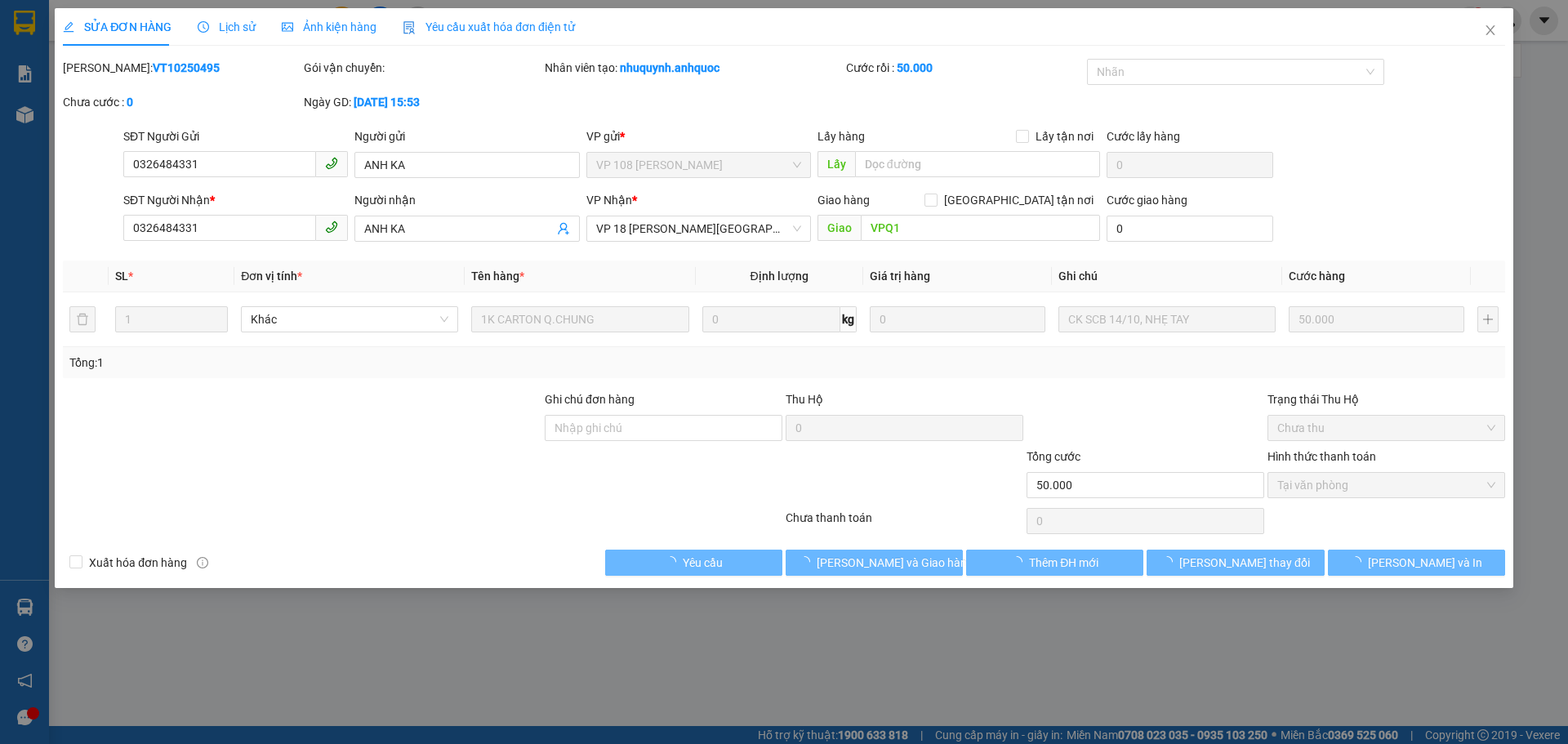
type input "0326484331"
type input "ANH KA"
type input "0326484331"
type input "ANH KA"
type input "VPQ1"
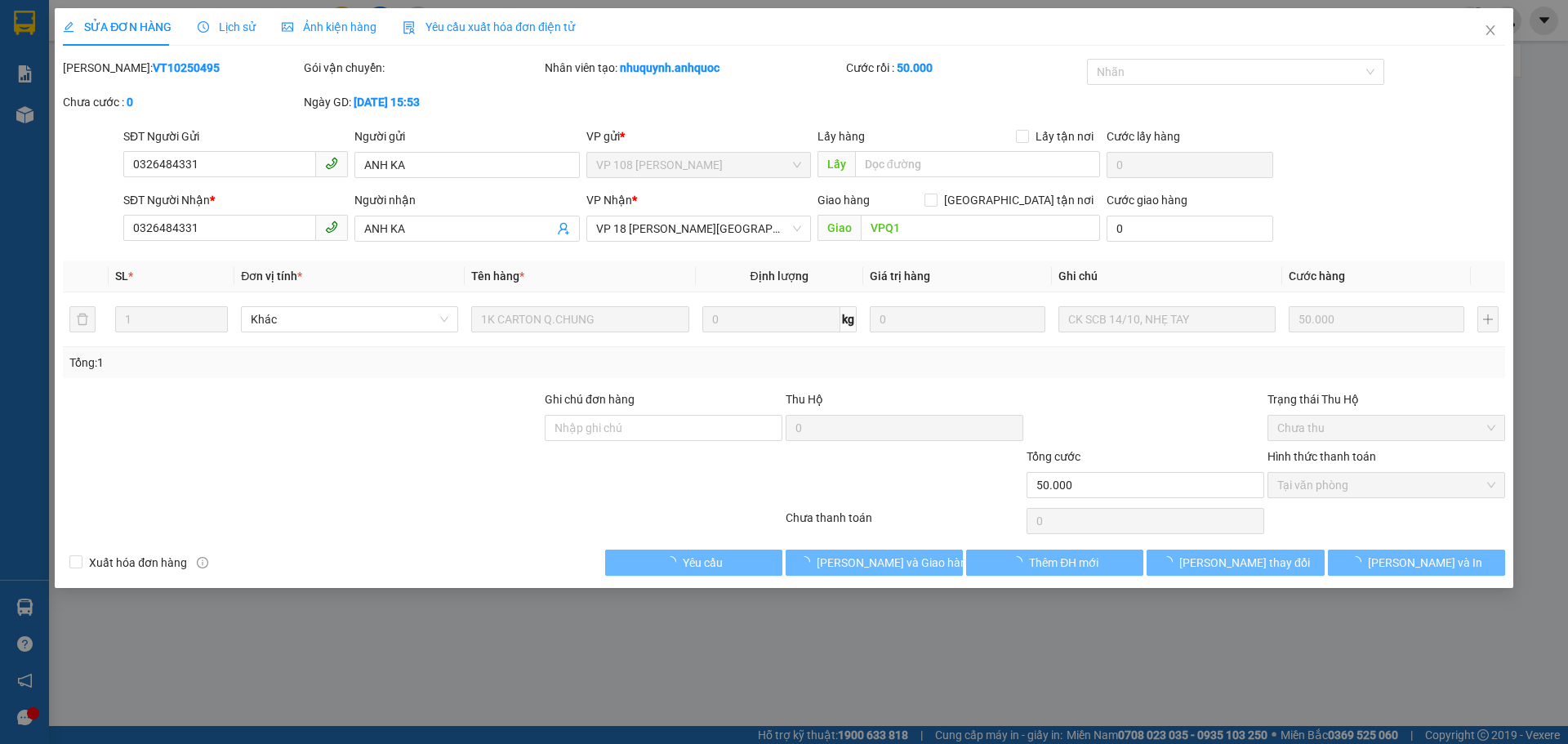
type input "50.000"
checkbox input "true"
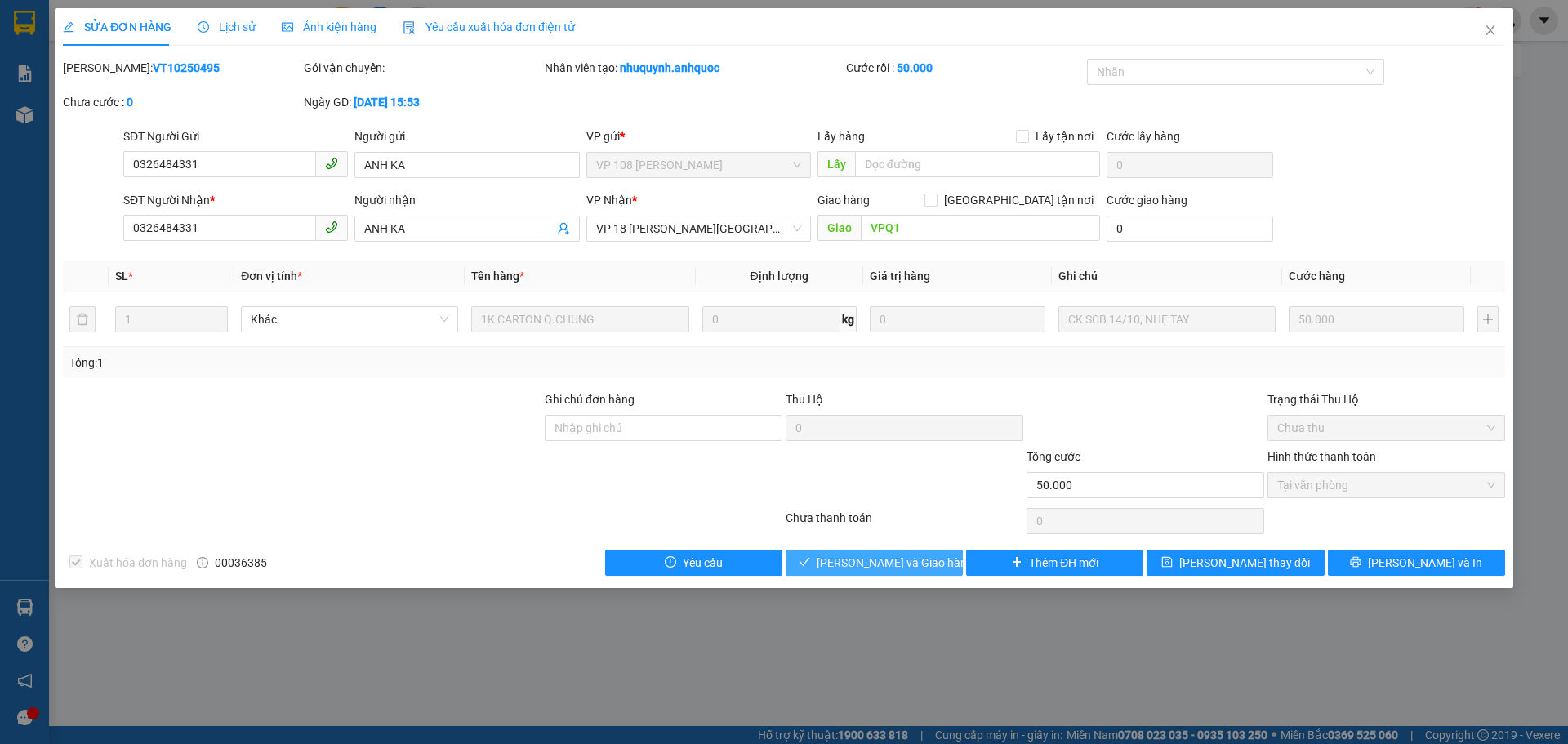
click at [907, 555] on span "[PERSON_NAME] và Giao hàng" at bounding box center [895, 563] width 157 height 18
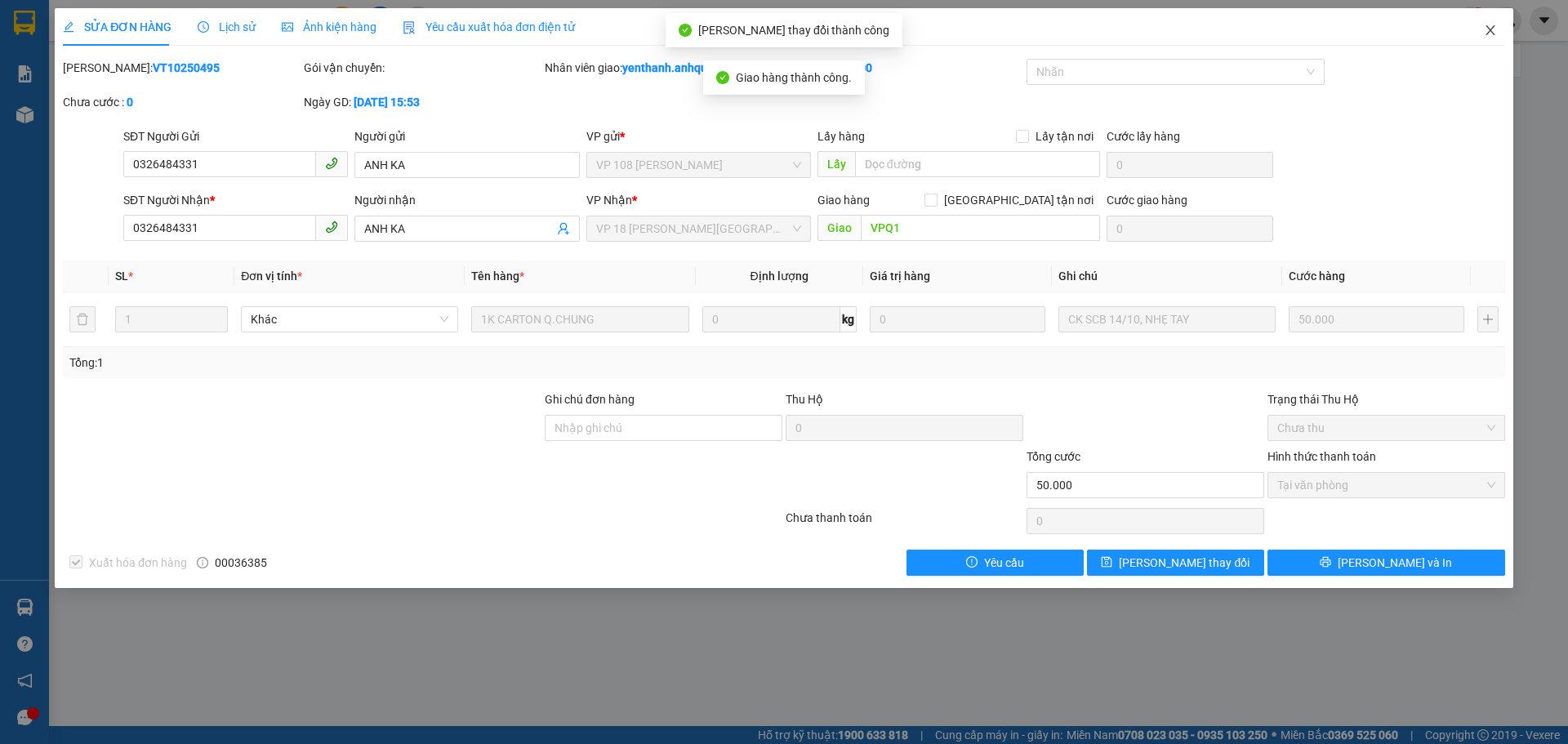
click at [1492, 30] on icon "close" at bounding box center [1490, 30] width 9 height 10
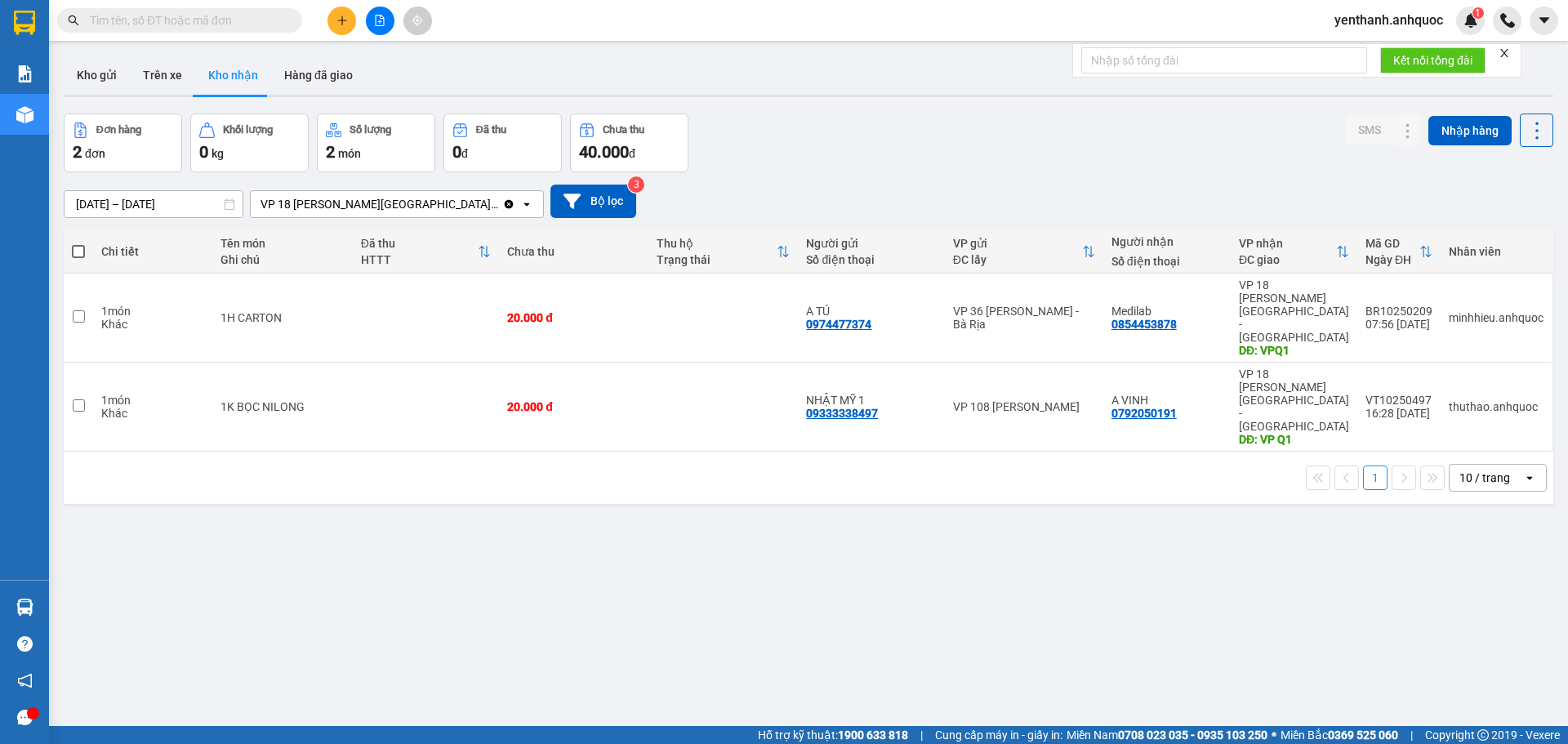
click at [372, 25] on button at bounding box center [380, 20] width 29 height 29
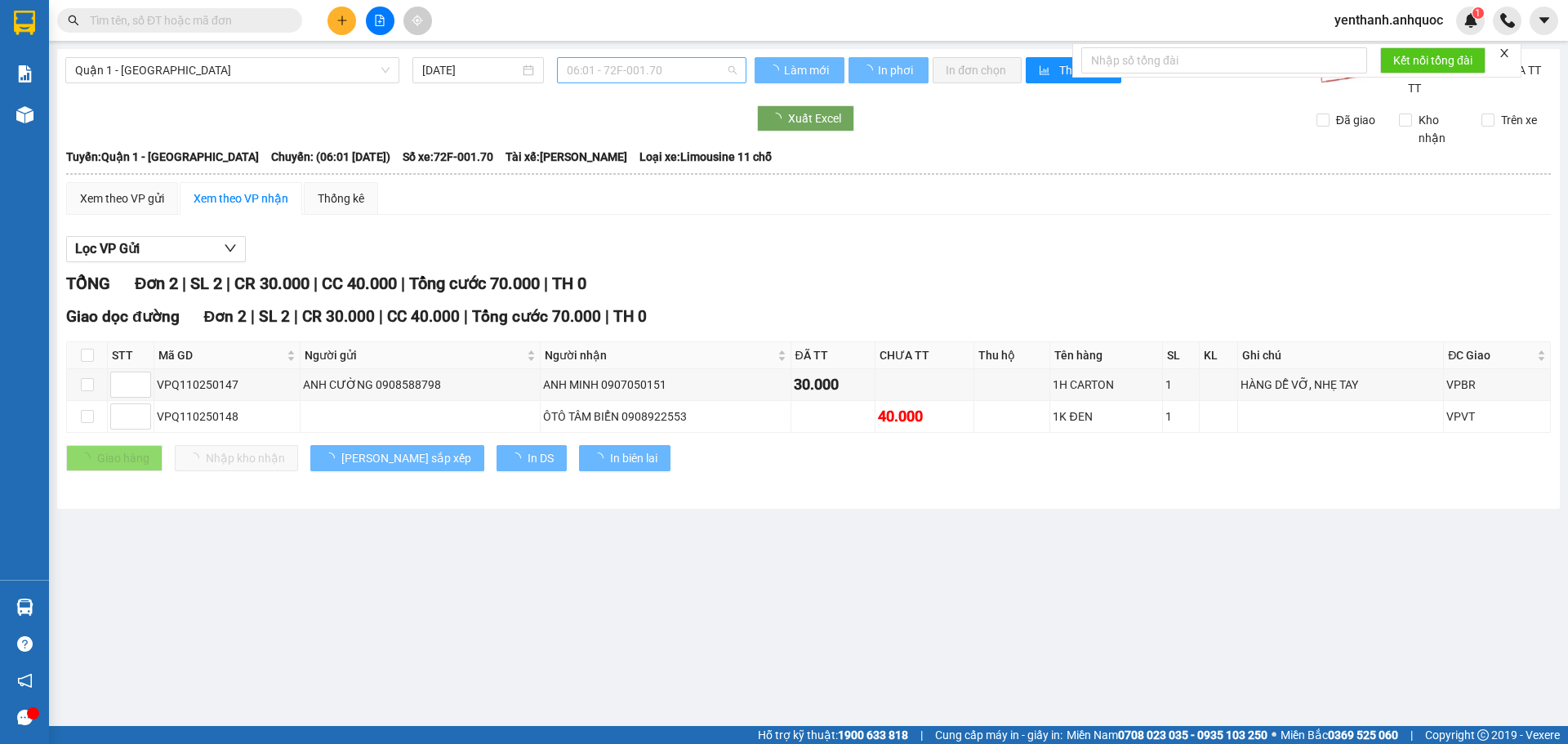
click at [660, 57] on div "06:01 - 72F-001.70" at bounding box center [651, 70] width 190 height 26
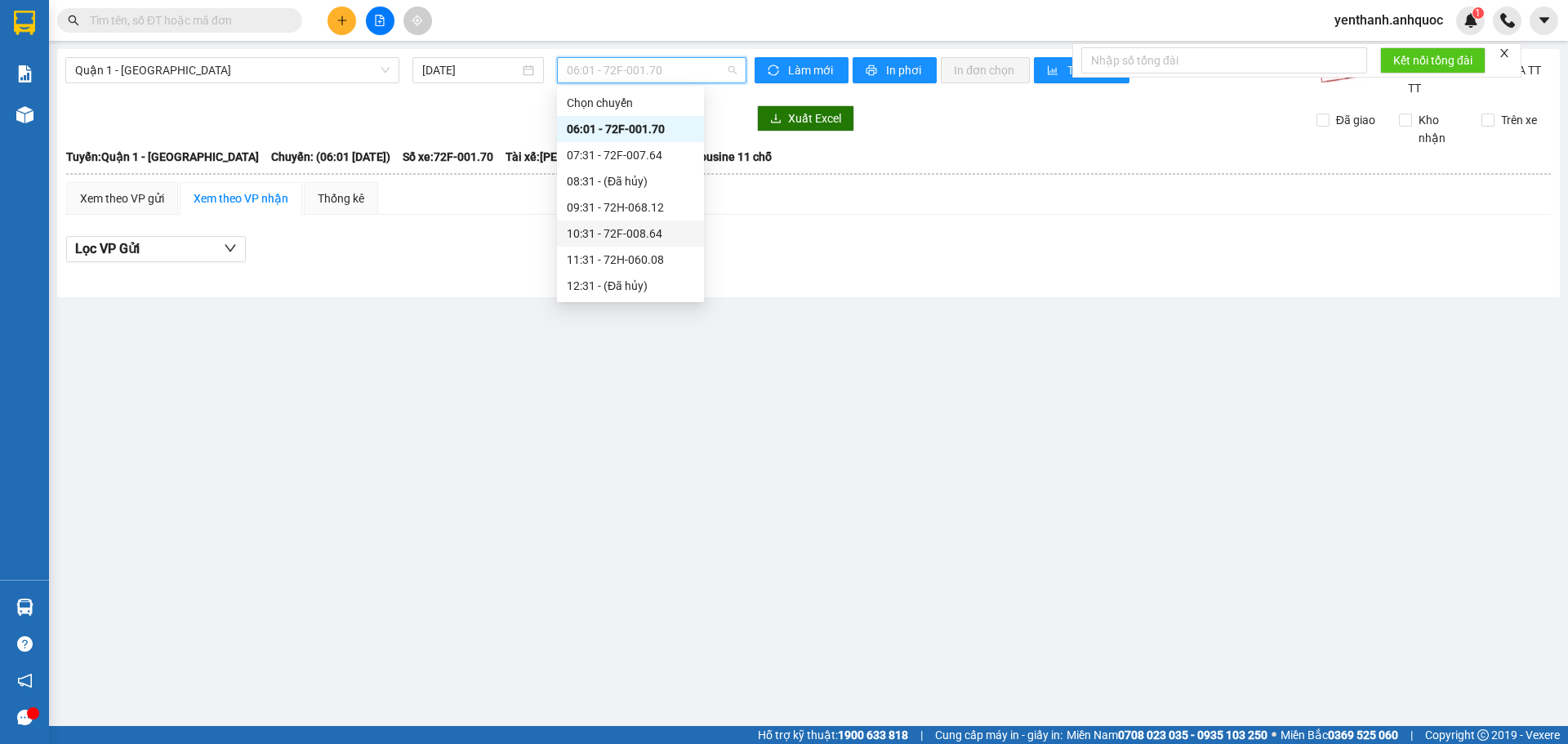
click at [635, 238] on div "10:31 - 72F-008.64" at bounding box center [631, 233] width 128 height 18
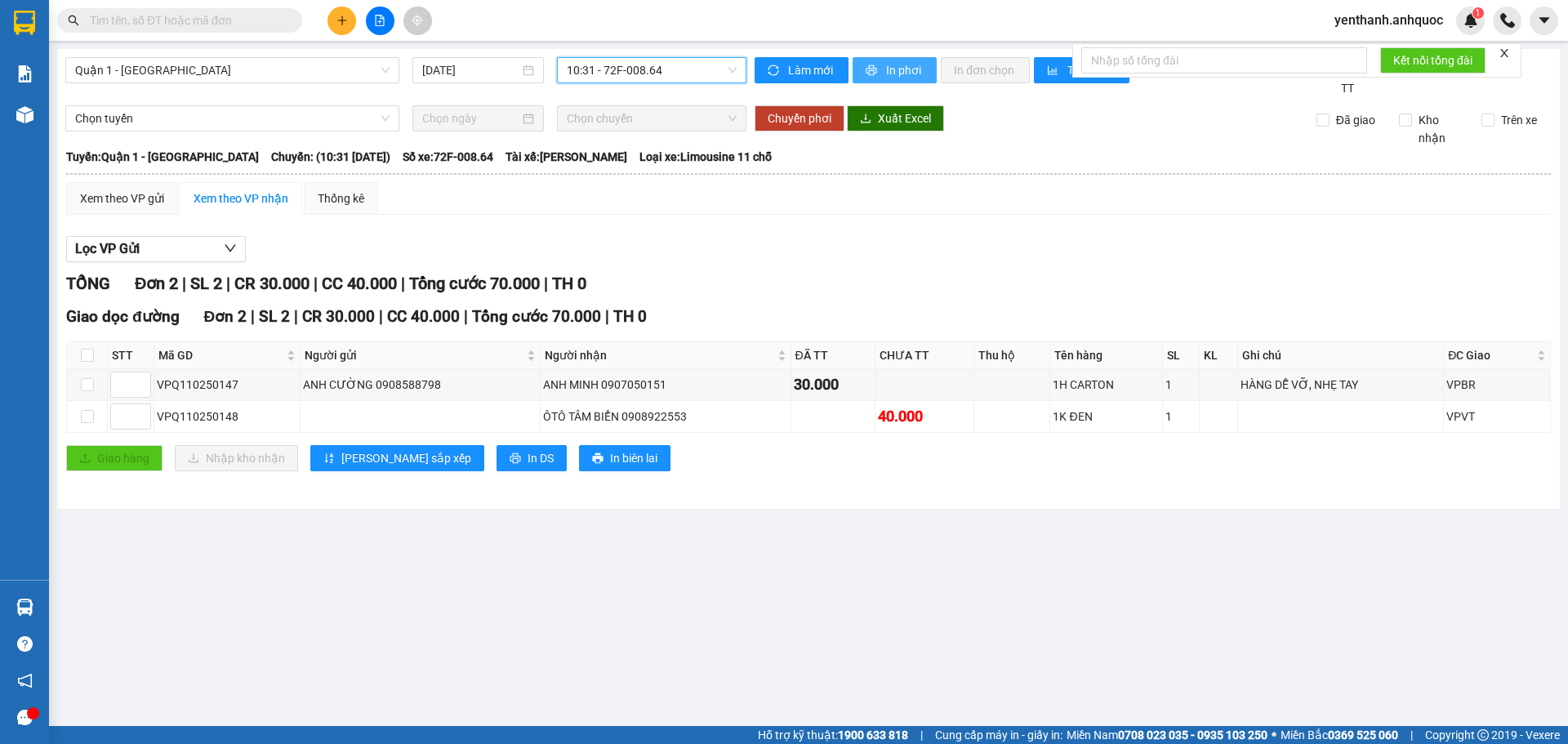
click at [889, 68] on span "In phơi" at bounding box center [905, 69] width 38 height 18
click at [45, 122] on div "Kho hàng mới" at bounding box center [24, 115] width 49 height 41
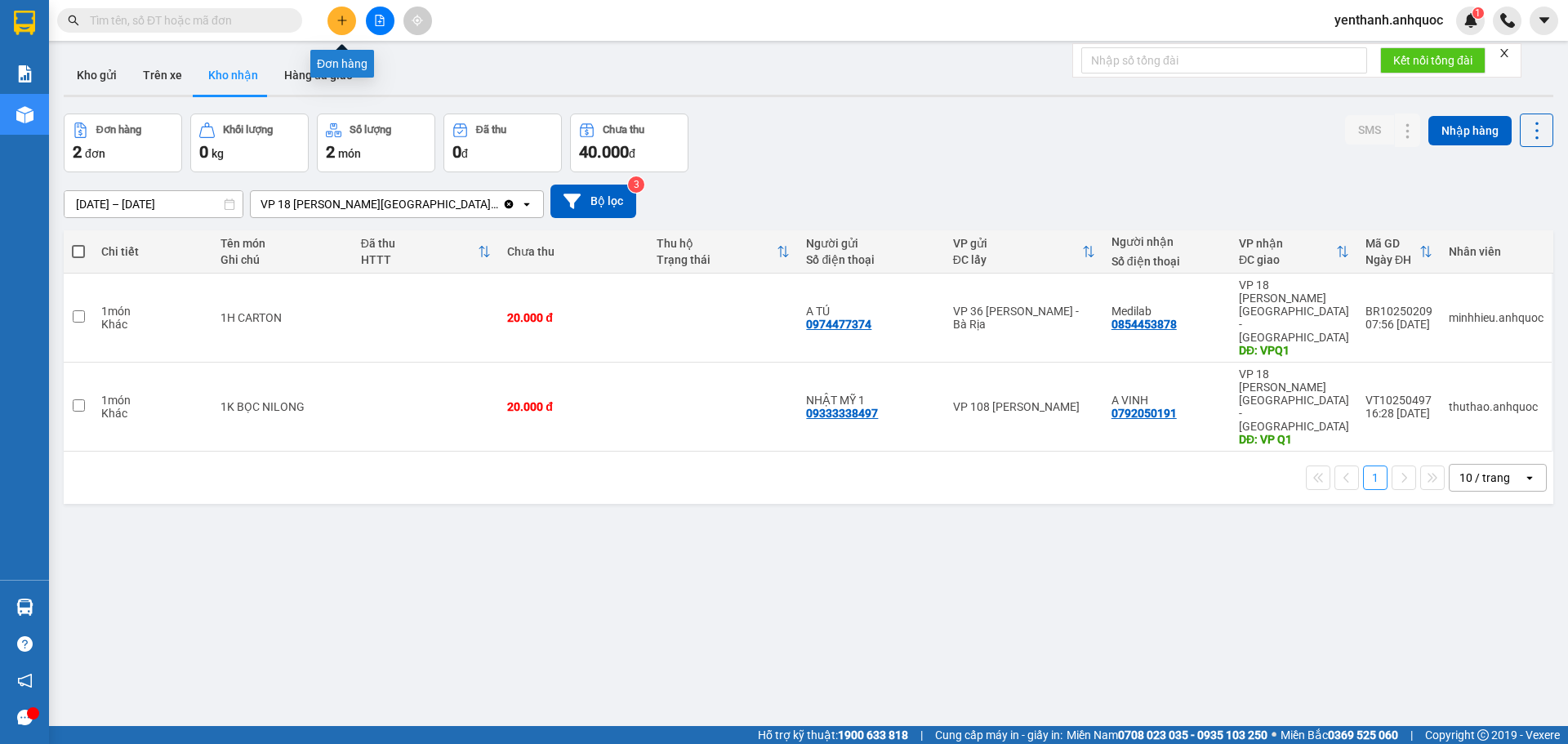
click at [351, 27] on button at bounding box center [341, 20] width 29 height 29
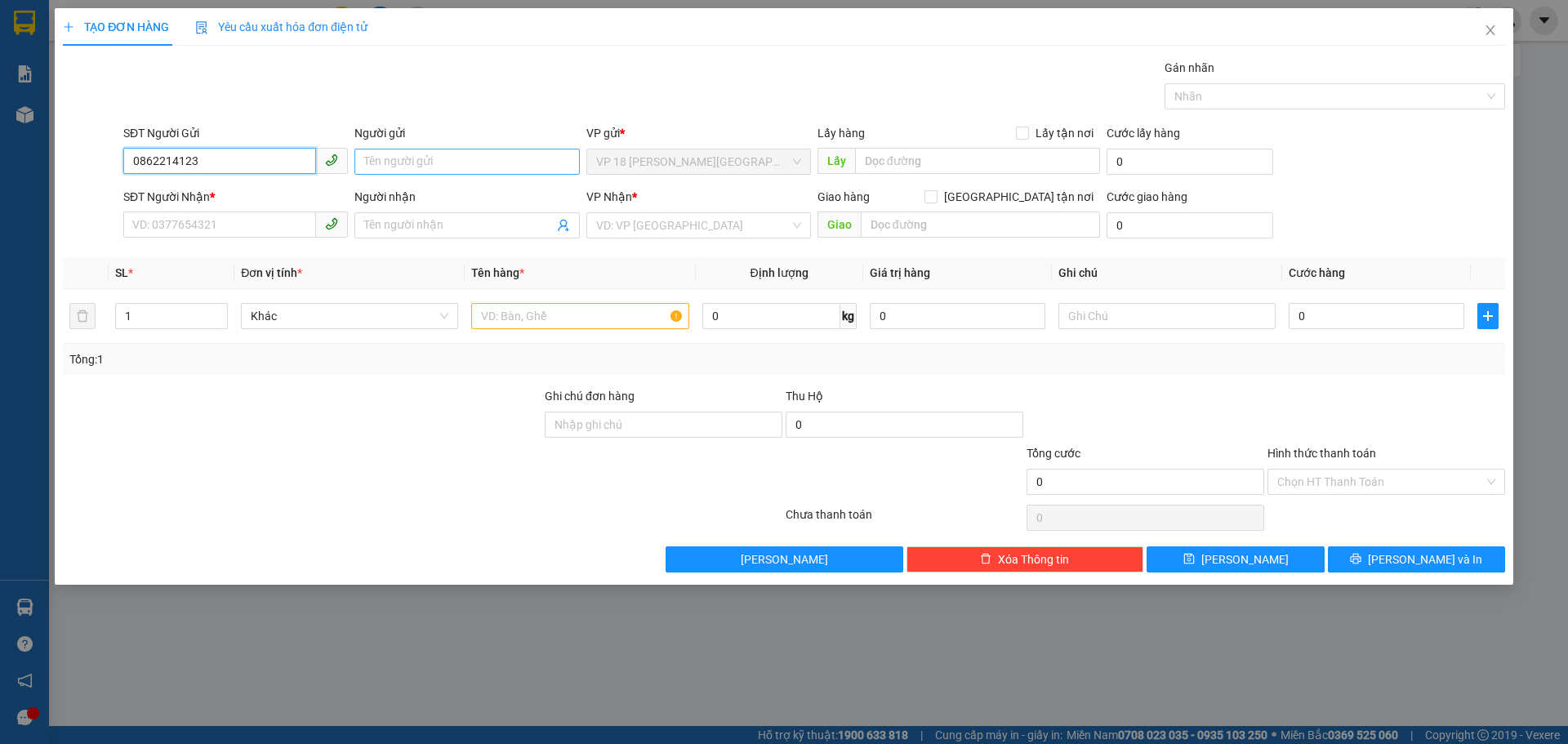
type input "0862214123"
click at [441, 172] on input "Người gửi" at bounding box center [466, 162] width 225 height 26
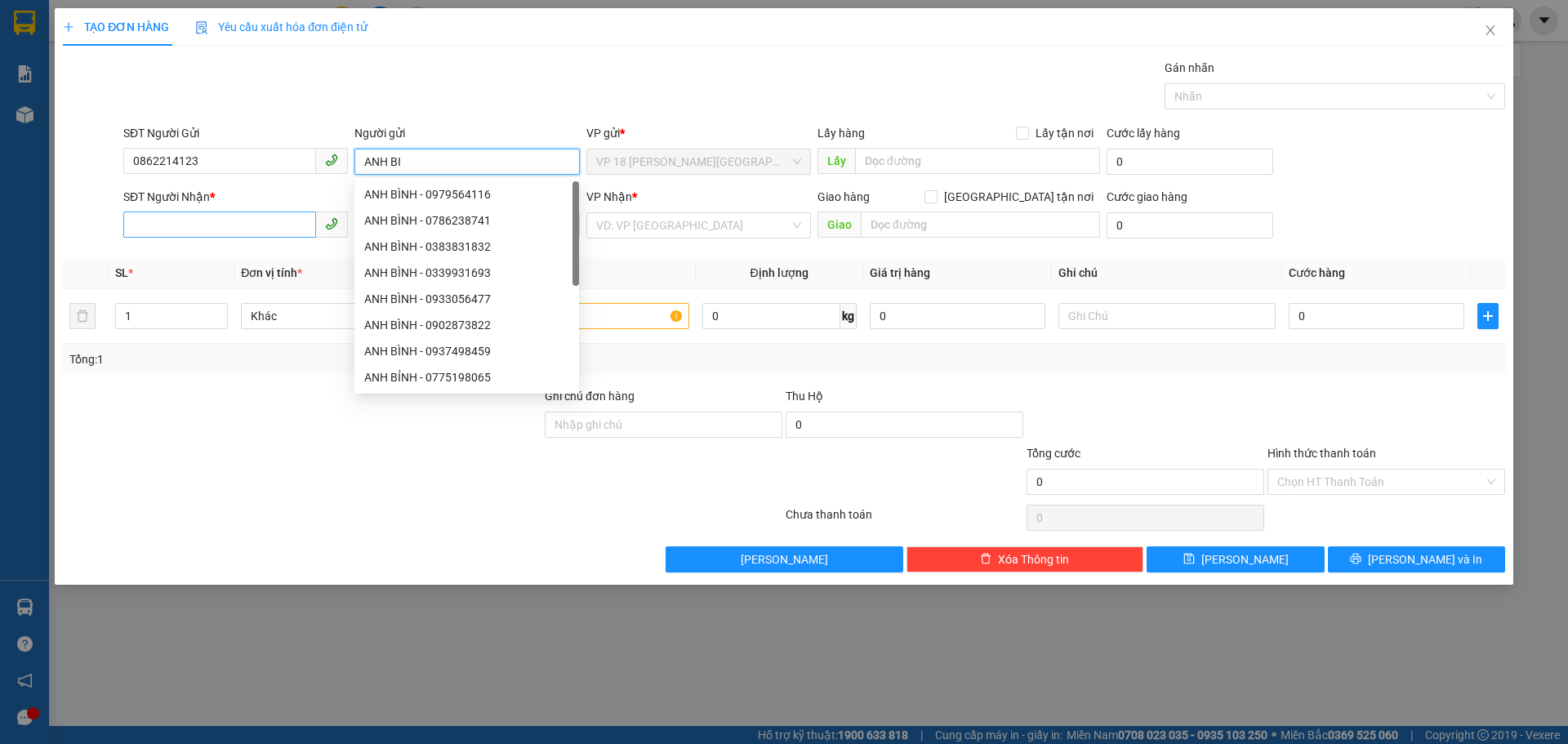
type input "ANH BI"
click at [250, 221] on input "SĐT Người Nhận *" at bounding box center [219, 225] width 192 height 26
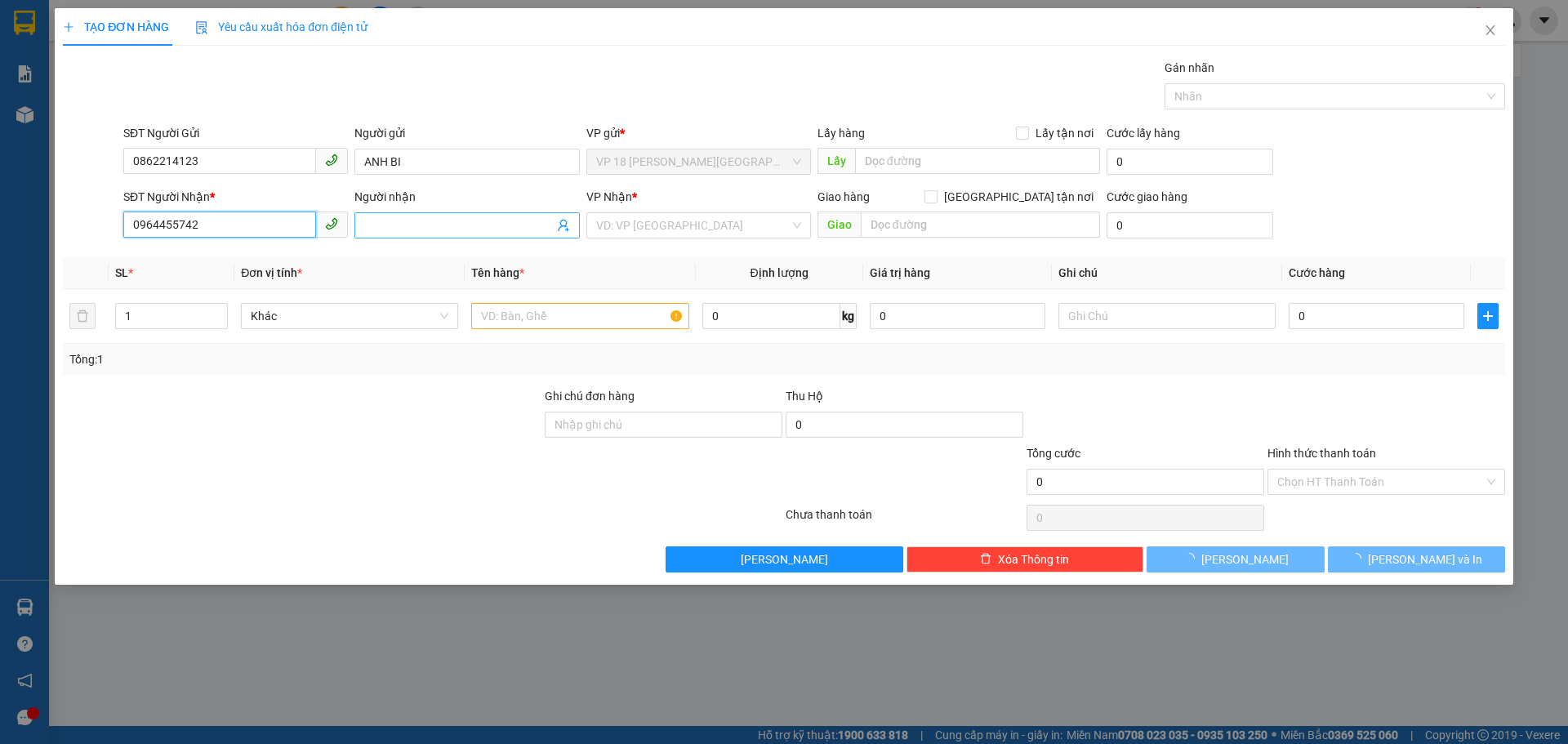
type input "0964455742"
click at [401, 234] on input "Người nhận" at bounding box center [459, 225] width 189 height 18
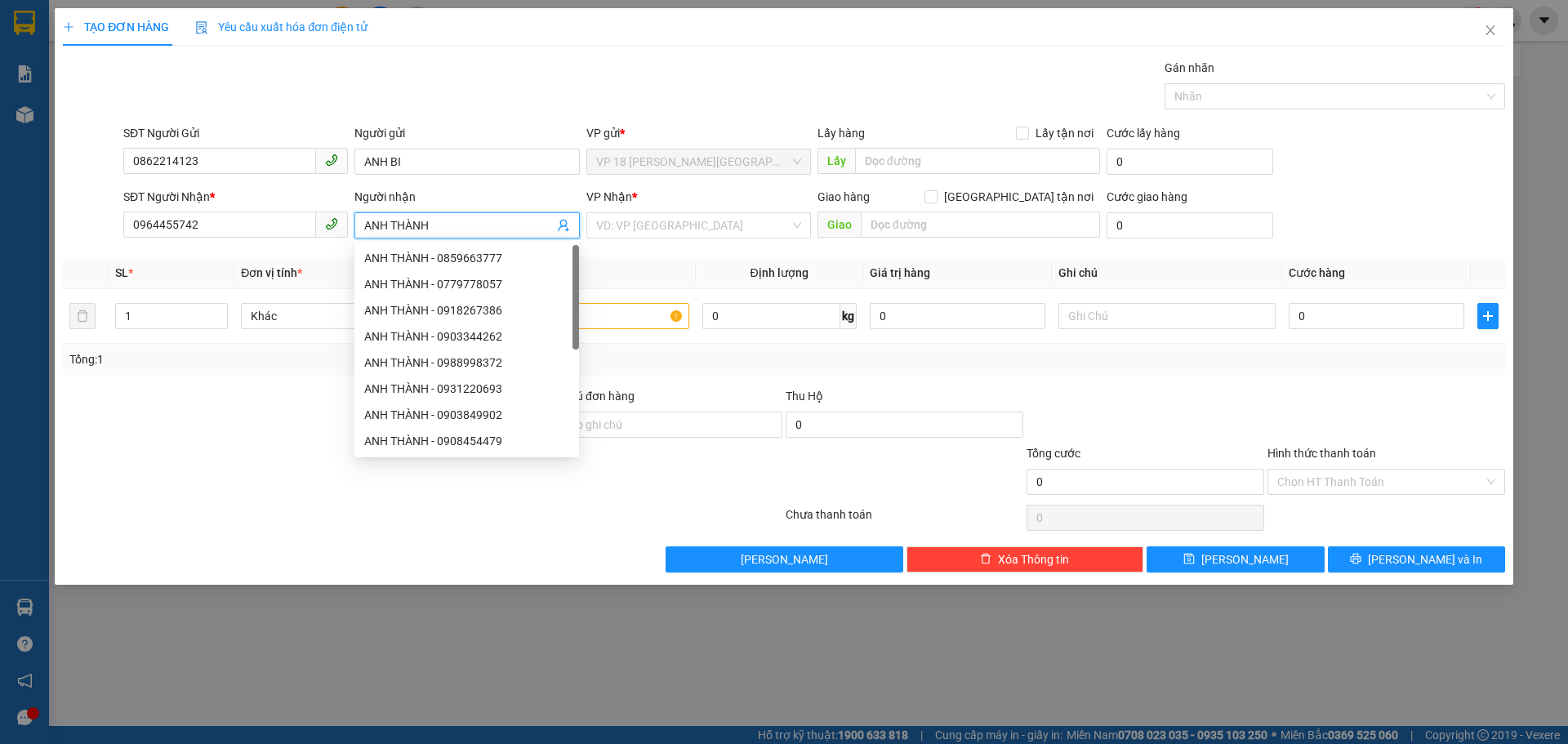
type input "ANH THÀNH"
click at [737, 212] on div "VP Nhận *" at bounding box center [698, 200] width 225 height 24
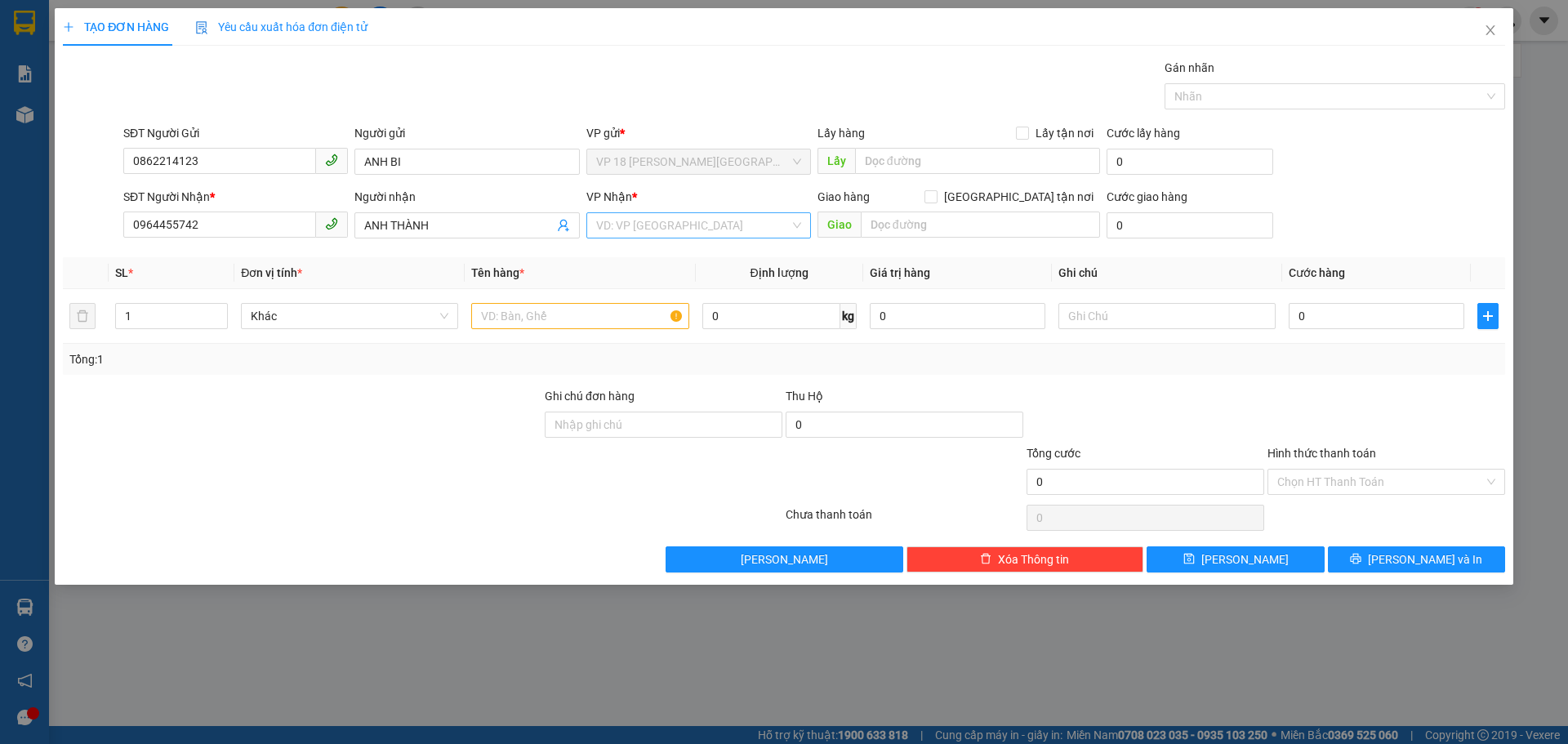
click at [725, 221] on input "search" at bounding box center [693, 225] width 193 height 24
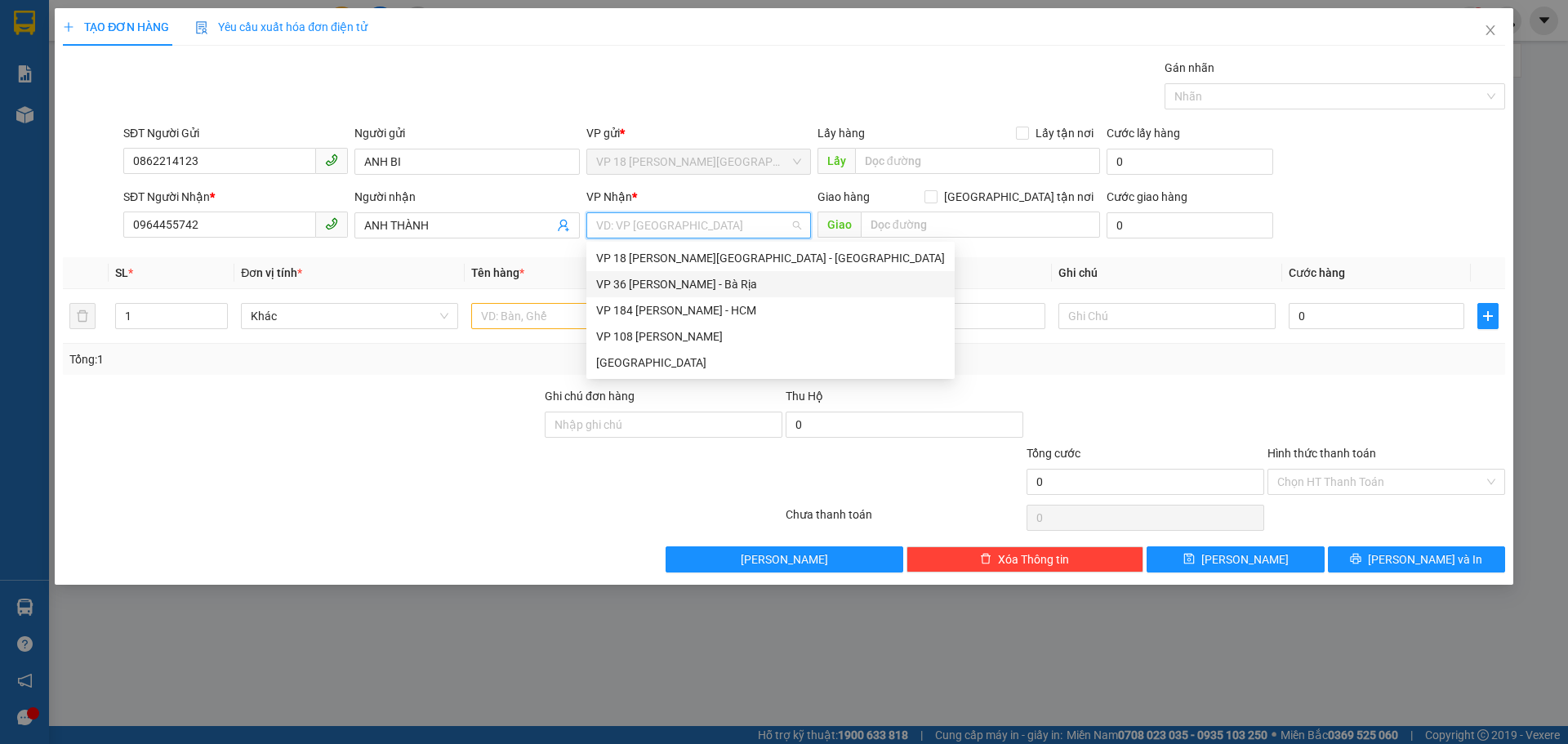
click at [720, 284] on div "VP 36 [PERSON_NAME] - Bà Rịa" at bounding box center [771, 284] width 349 height 18
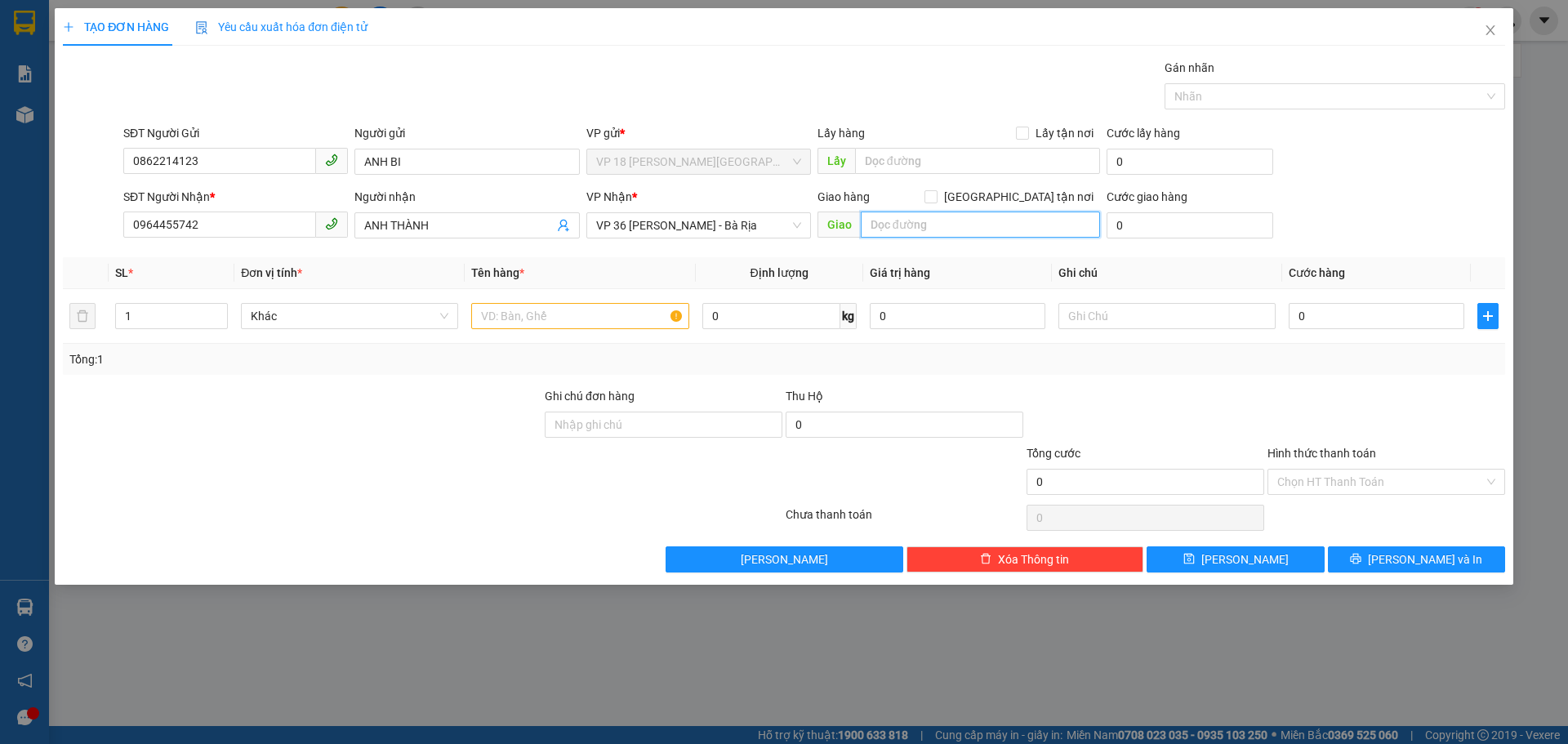
click at [908, 225] on input "text" at bounding box center [981, 225] width 240 height 26
type input "VPBR"
click at [558, 318] on input "text" at bounding box center [579, 316] width 217 height 26
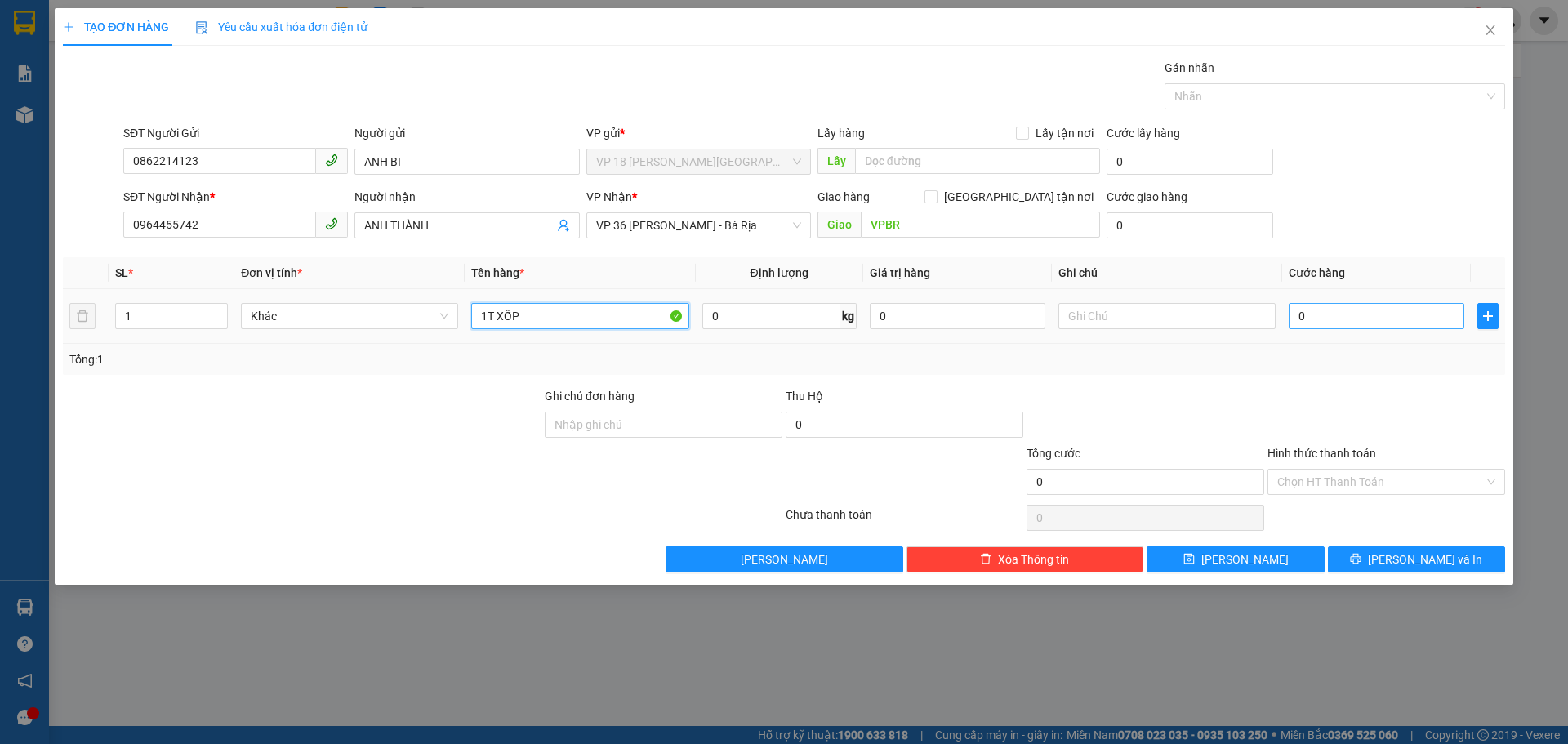
type input "1T XỐP"
click at [1374, 324] on input "0" at bounding box center [1377, 316] width 176 height 26
type input "4"
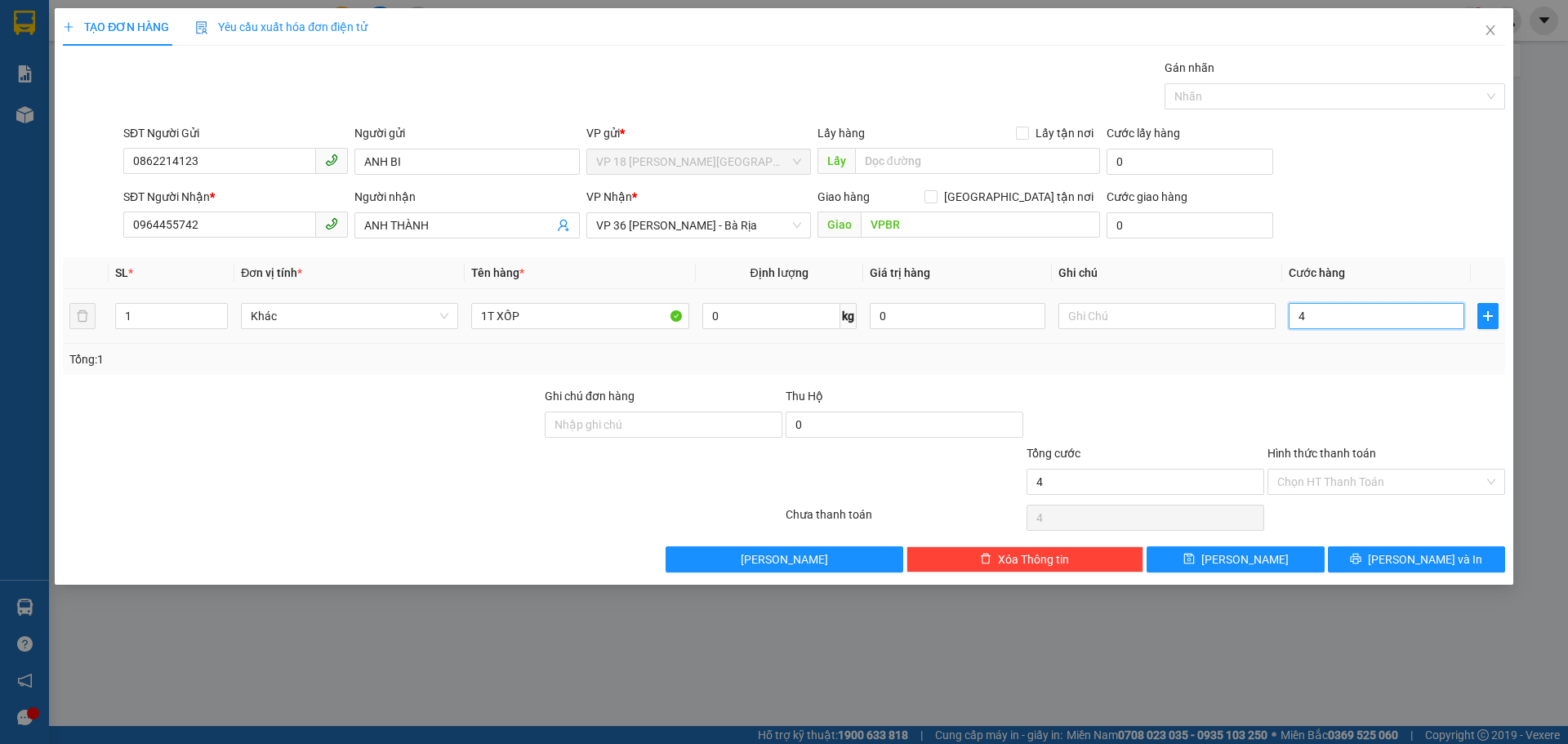
type input "40"
type input "400"
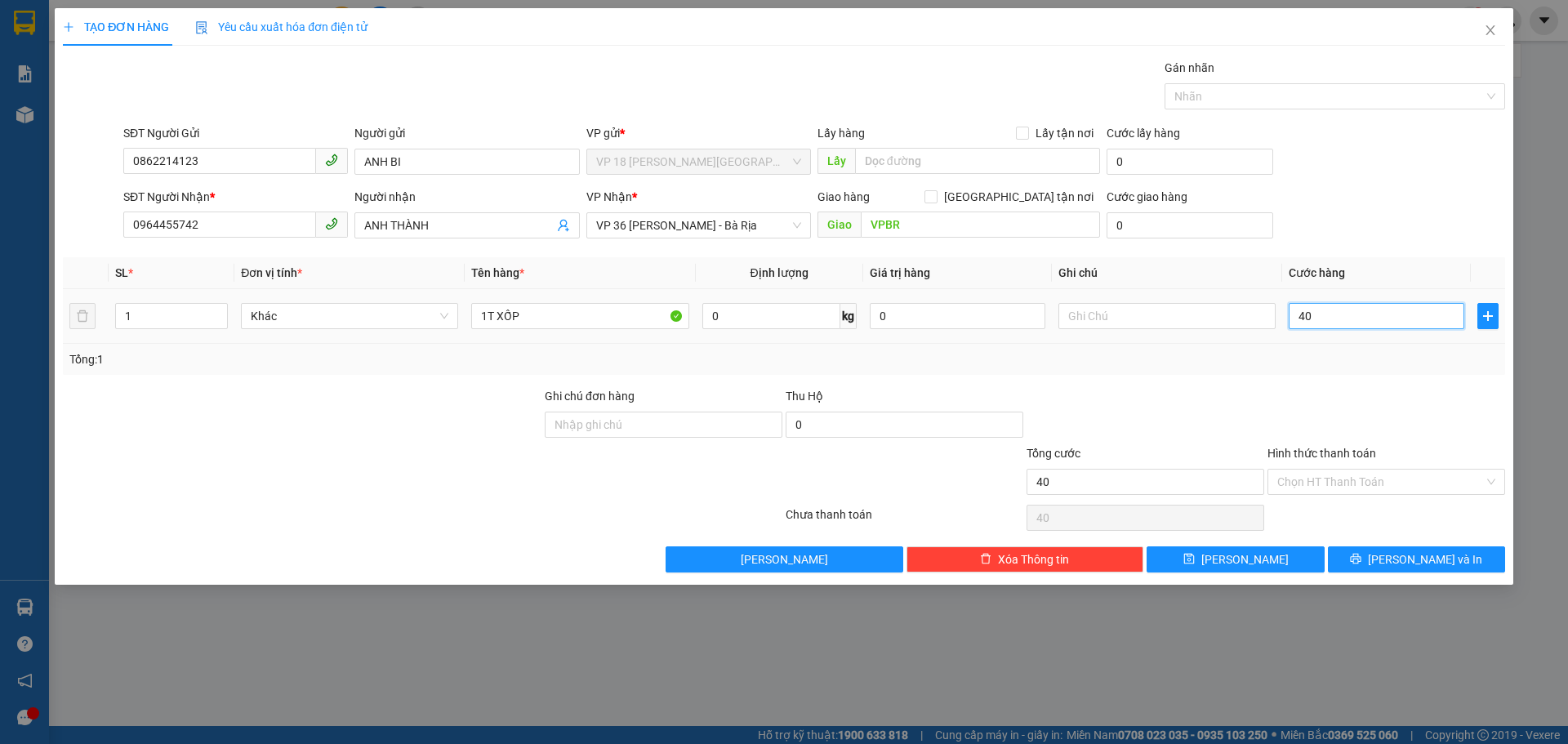
type input "400"
type input "4.000"
type input "40.000"
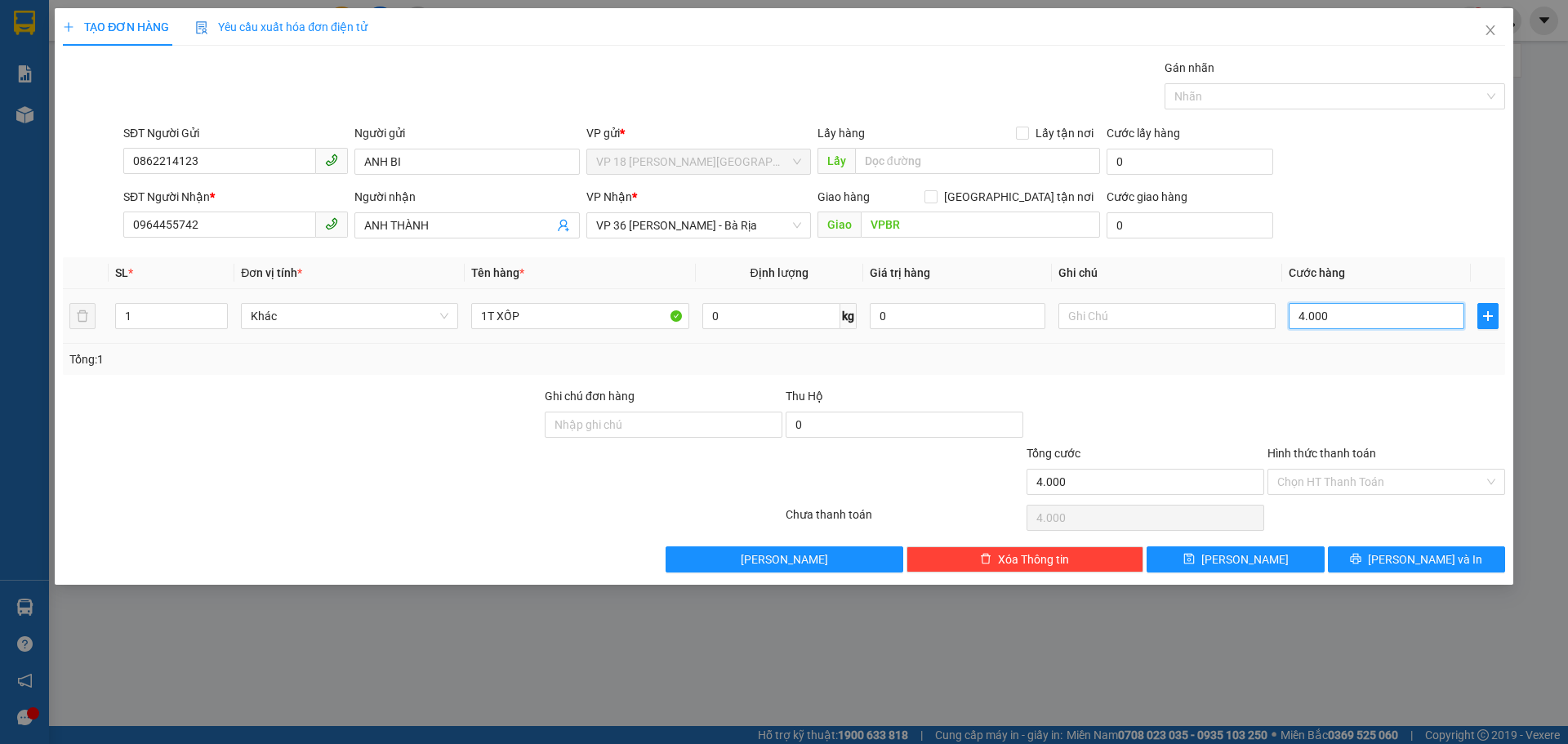
type input "40.000"
click at [627, 420] on input "Ghi chú đơn hàng" at bounding box center [663, 425] width 238 height 26
type input "TM 15/10 THANH"
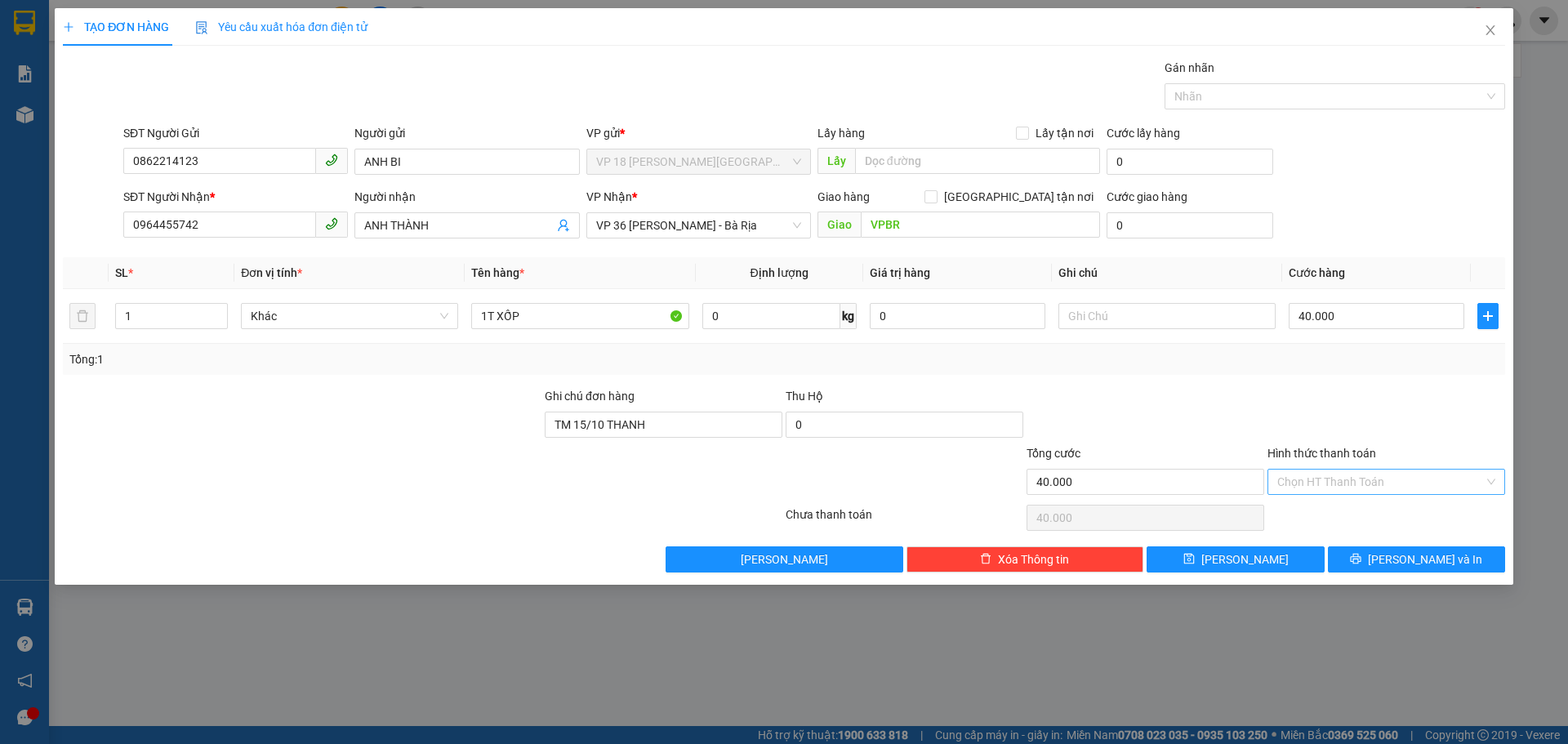
click at [1315, 478] on input "Hình thức thanh toán" at bounding box center [1380, 482] width 206 height 24
click at [1303, 507] on div "Tại văn phòng" at bounding box center [1387, 515] width 218 height 18
type input "0"
click at [1352, 562] on button "[PERSON_NAME] và In" at bounding box center [1417, 560] width 178 height 26
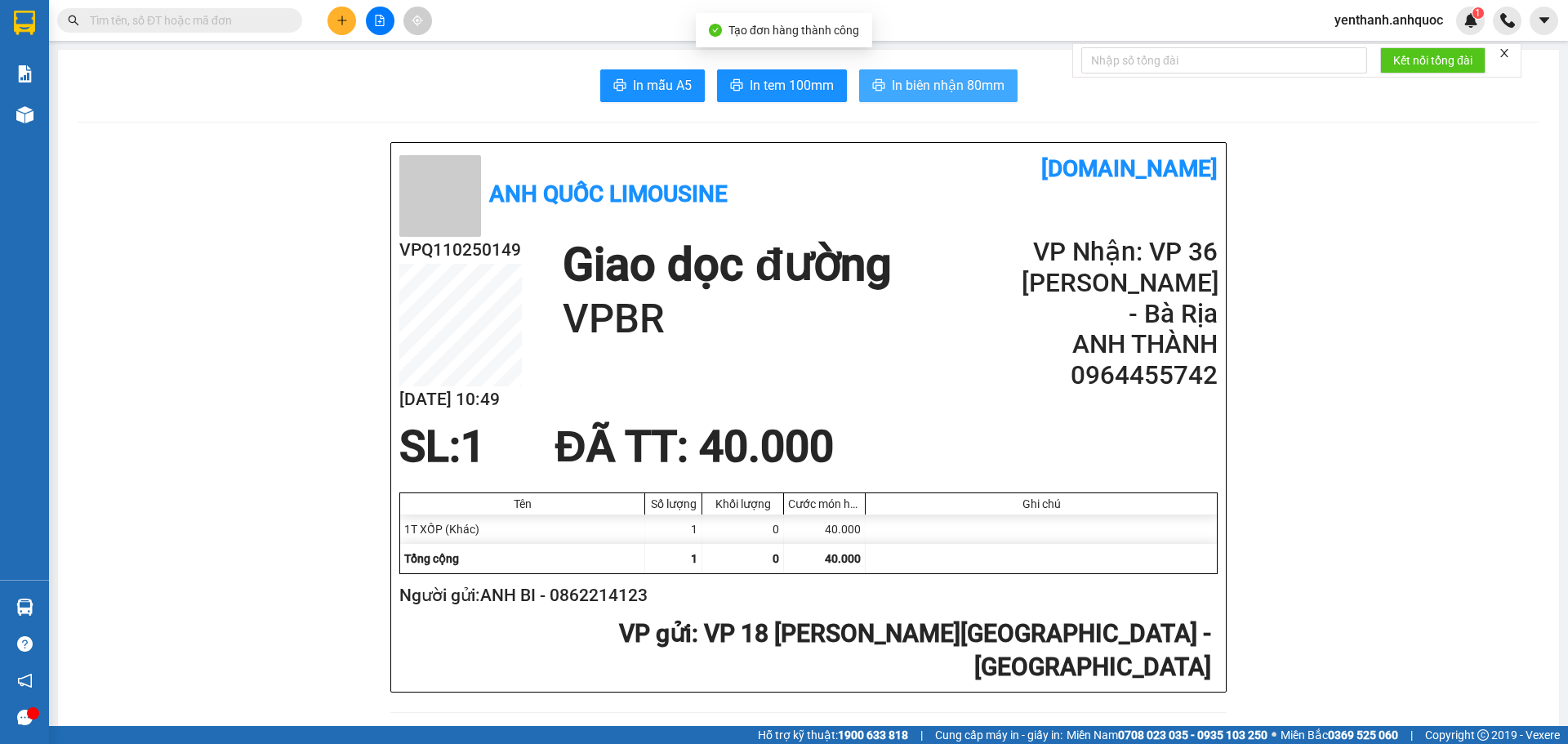
click at [967, 93] on span "In biên nhận 80mm" at bounding box center [948, 85] width 113 height 20
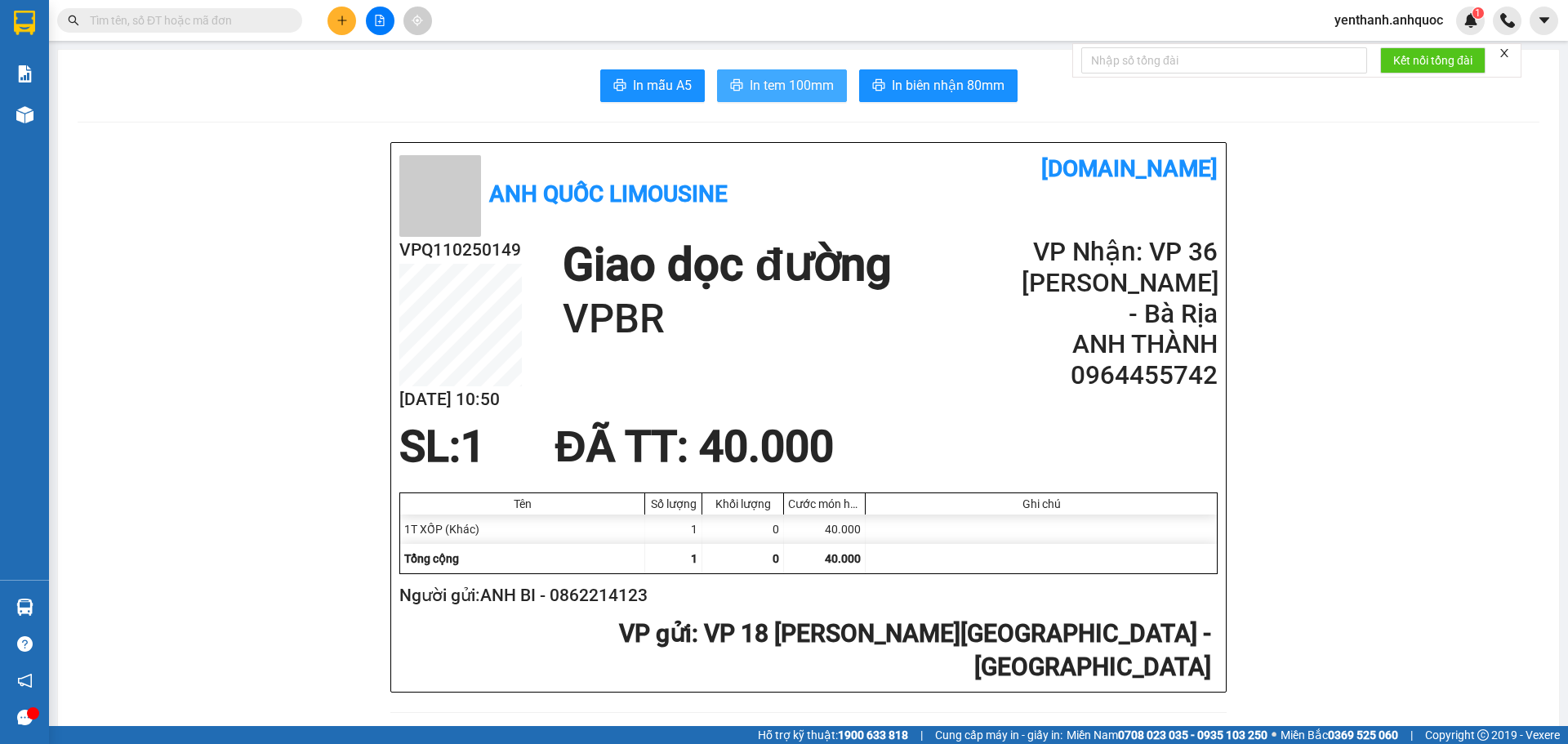
click at [784, 75] on span "In tem 100mm" at bounding box center [792, 85] width 84 height 20
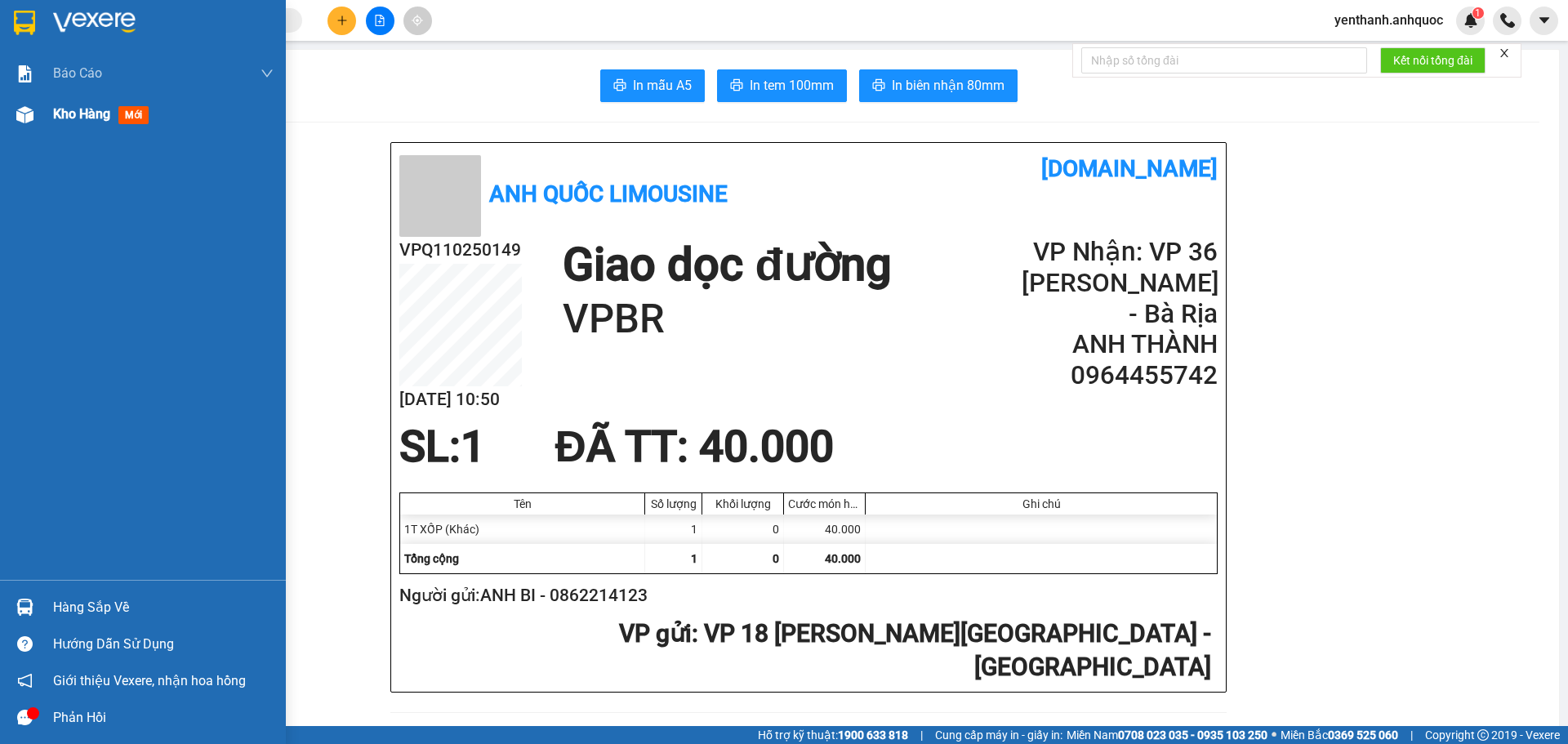
click at [108, 115] on span "Kho hàng" at bounding box center [81, 114] width 57 height 16
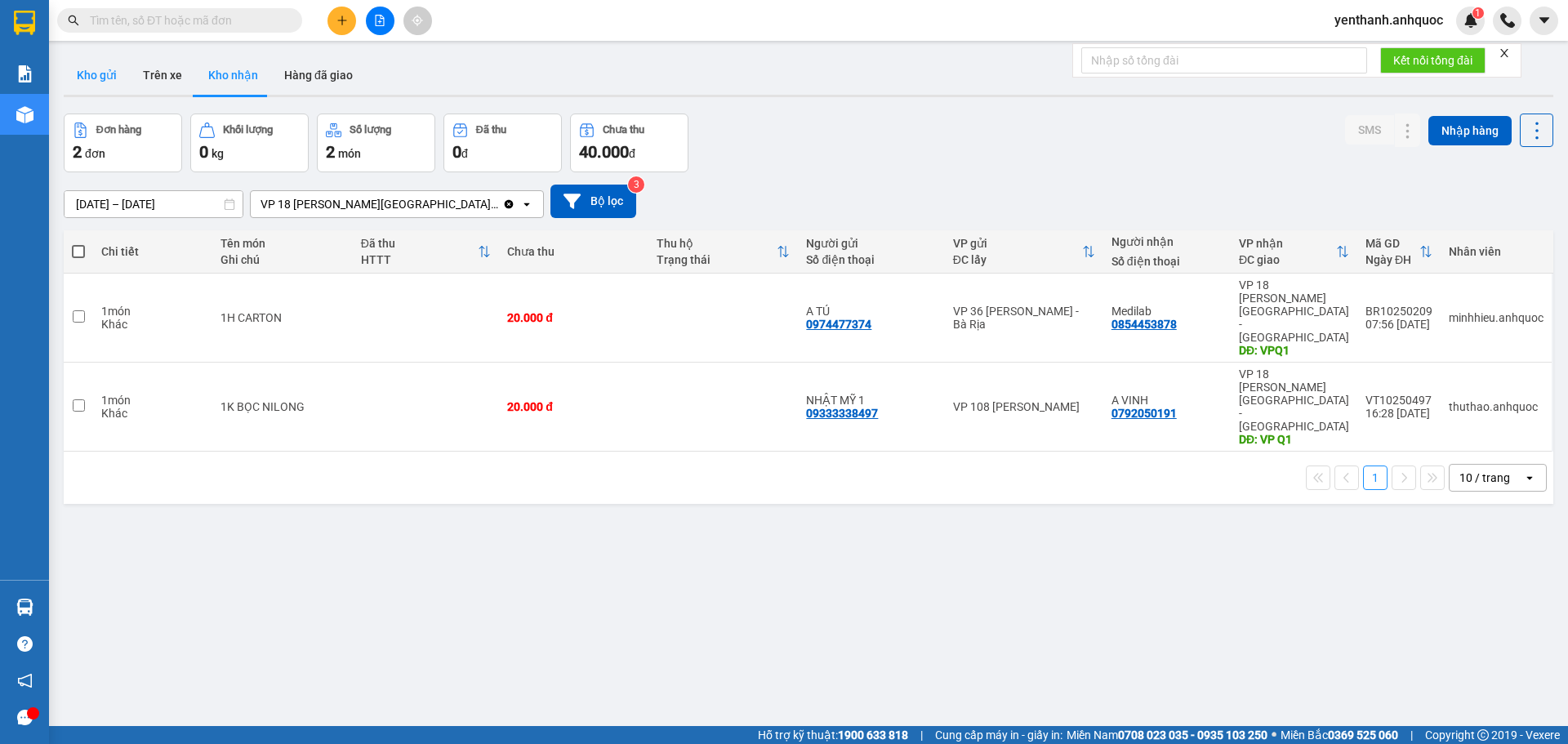
click at [100, 78] on button "Kho gửi" at bounding box center [97, 75] width 67 height 39
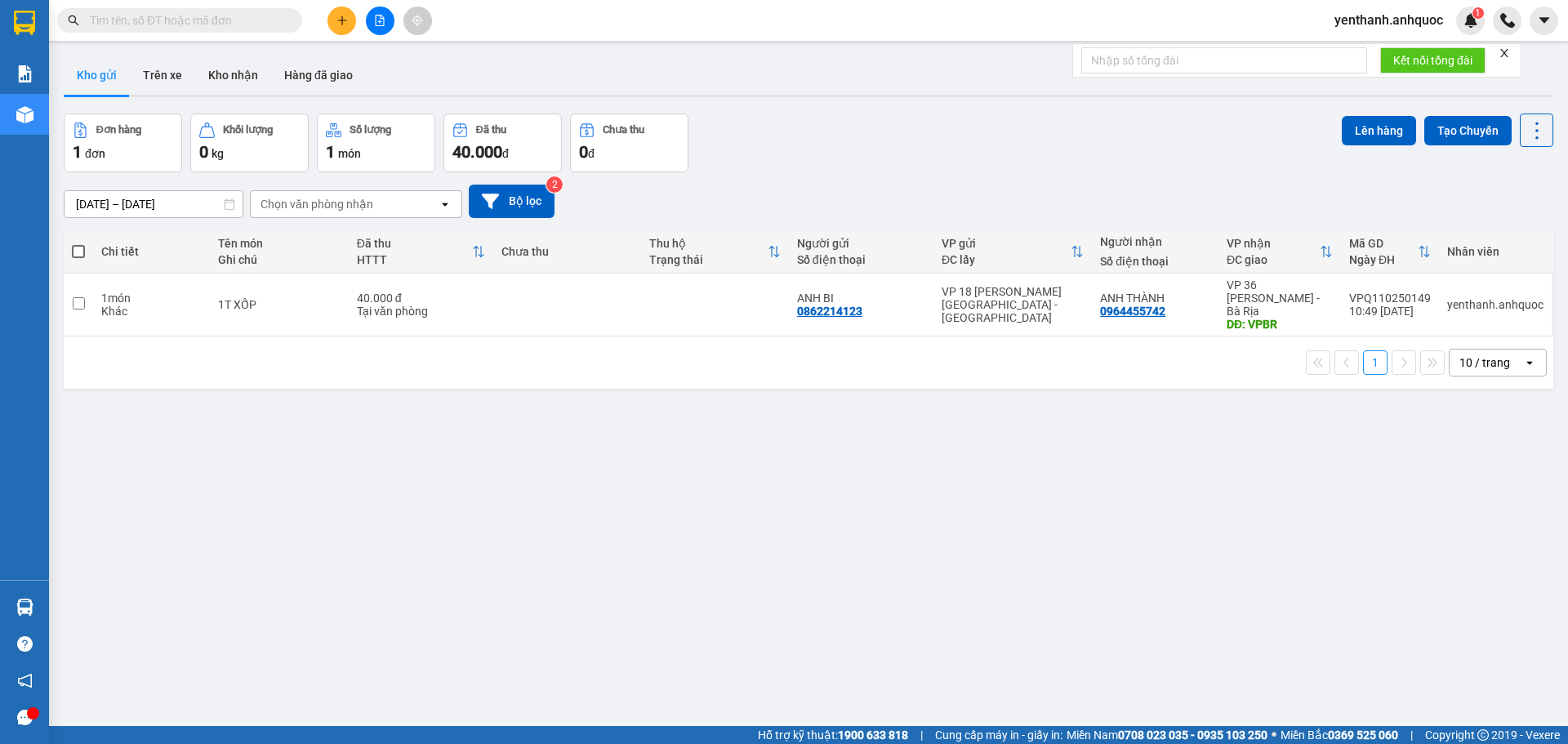
click at [83, 244] on label at bounding box center [79, 252] width 13 height 17
click at [79, 243] on input "checkbox" at bounding box center [79, 243] width 0 height 0
checkbox input "true"
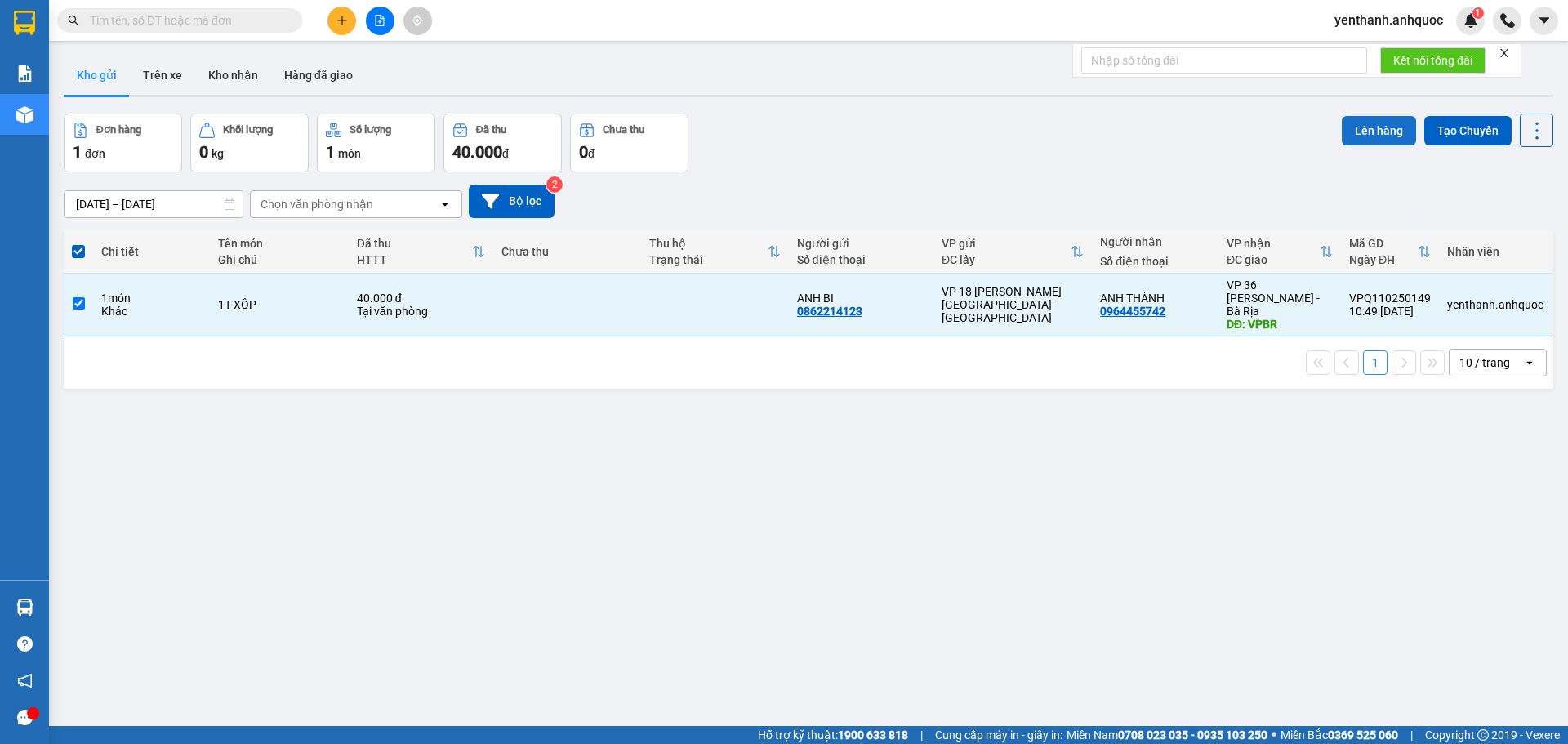
click at [1342, 129] on button "Lên hàng" at bounding box center [1379, 130] width 74 height 30
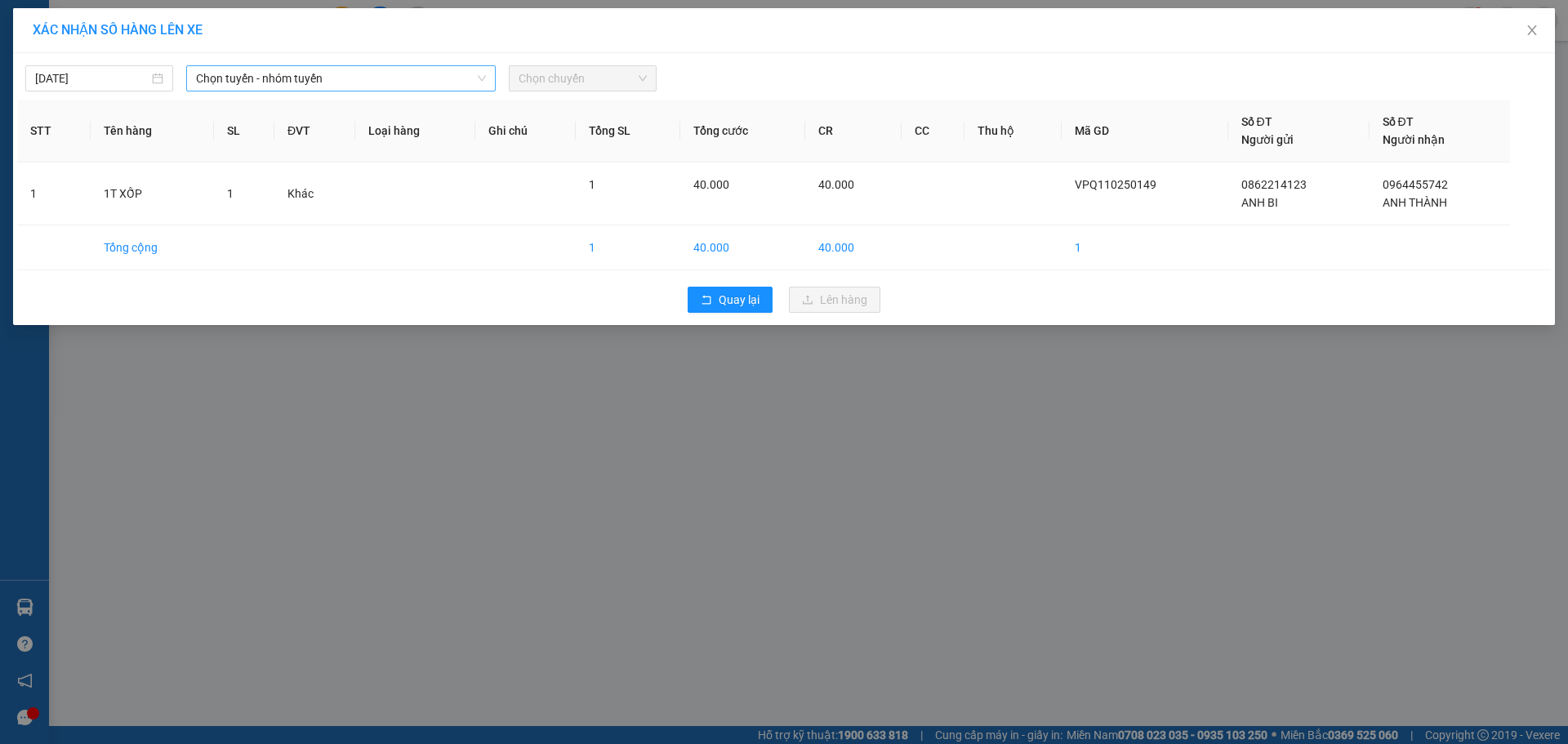
drag, startPoint x: 352, startPoint y: 59, endPoint x: 352, endPoint y: 73, distance: 14.0
click at [352, 68] on div "[DATE] Chọn tuyến - nhóm tuyến Chọn chuyến" at bounding box center [784, 74] width 1534 height 34
click at [352, 74] on span "Chọn tuyến - nhóm tuyến" at bounding box center [340, 79] width 290 height 24
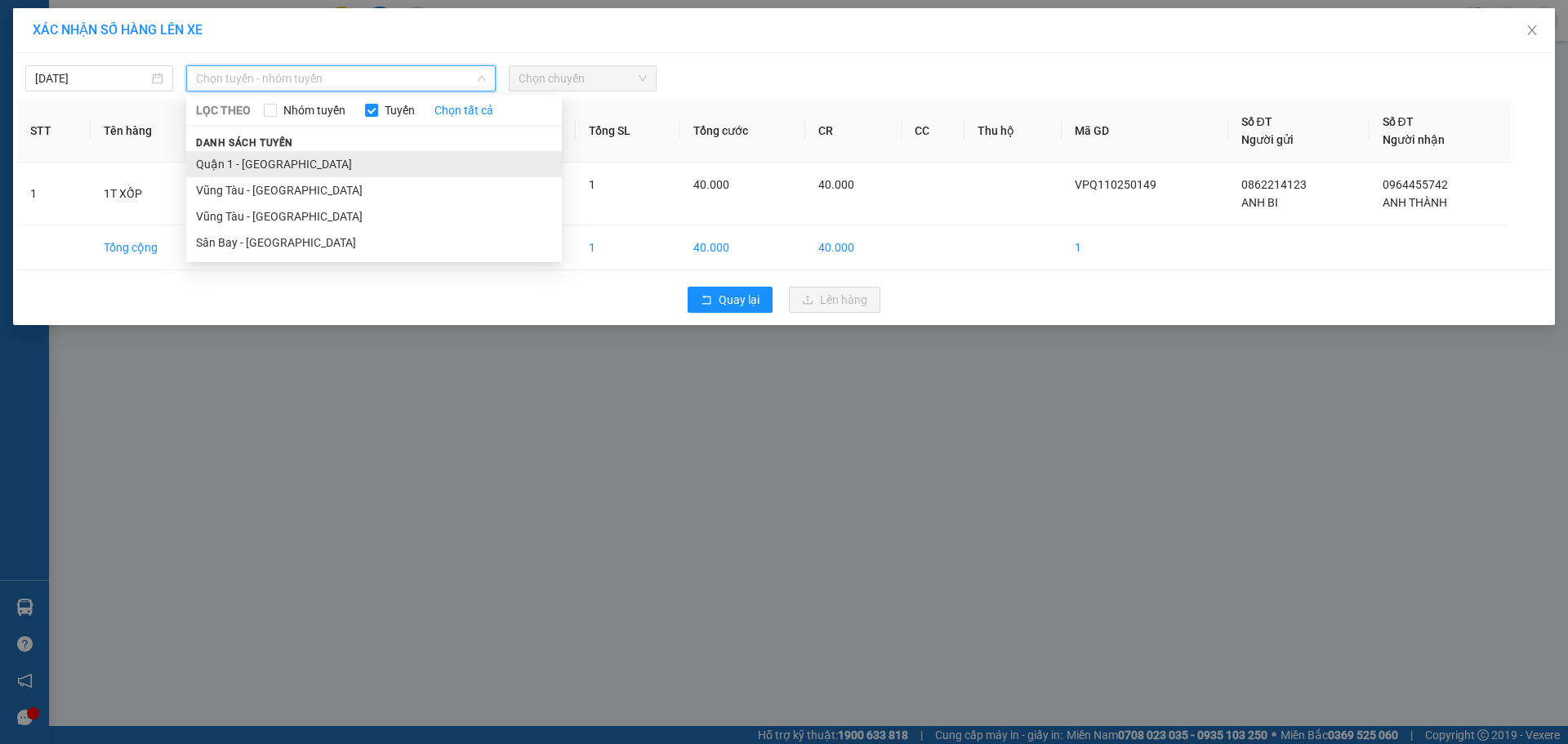
click at [335, 159] on li "Quận 1 - [GEOGRAPHIC_DATA]" at bounding box center [374, 164] width 376 height 26
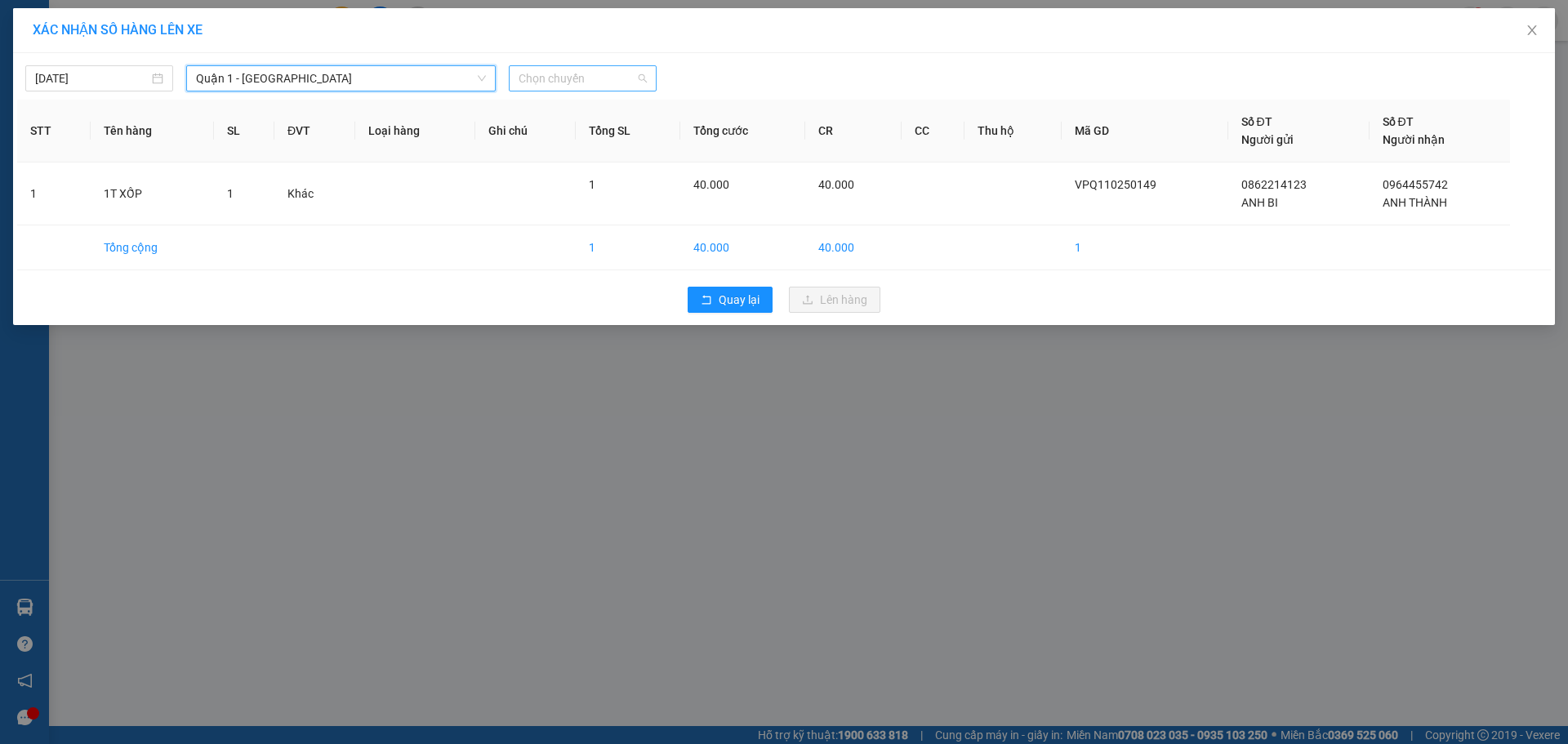
click at [582, 73] on span "Chọn chuyến" at bounding box center [583, 79] width 129 height 24
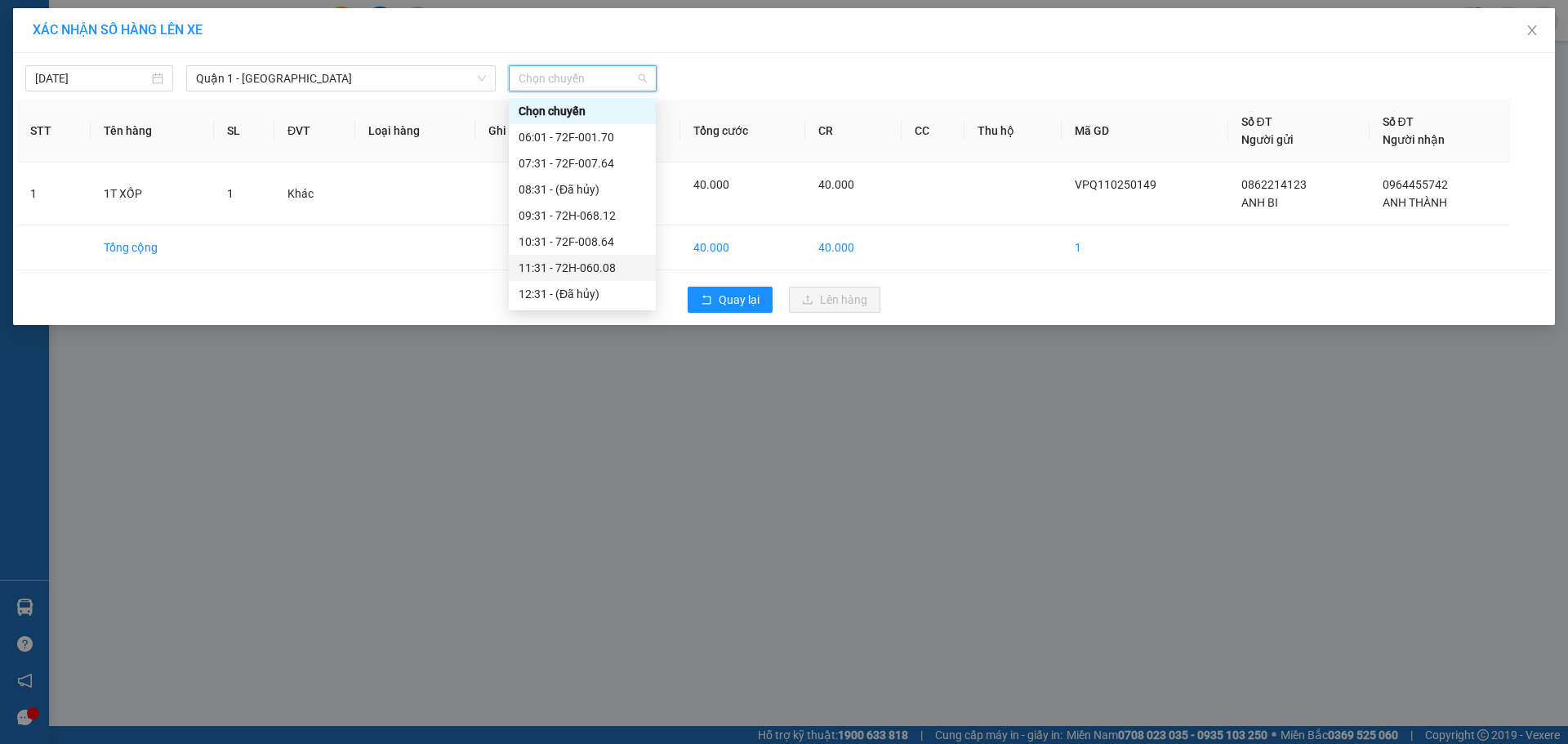
click at [579, 262] on div "11:31 - 72H-060.08" at bounding box center [583, 267] width 128 height 18
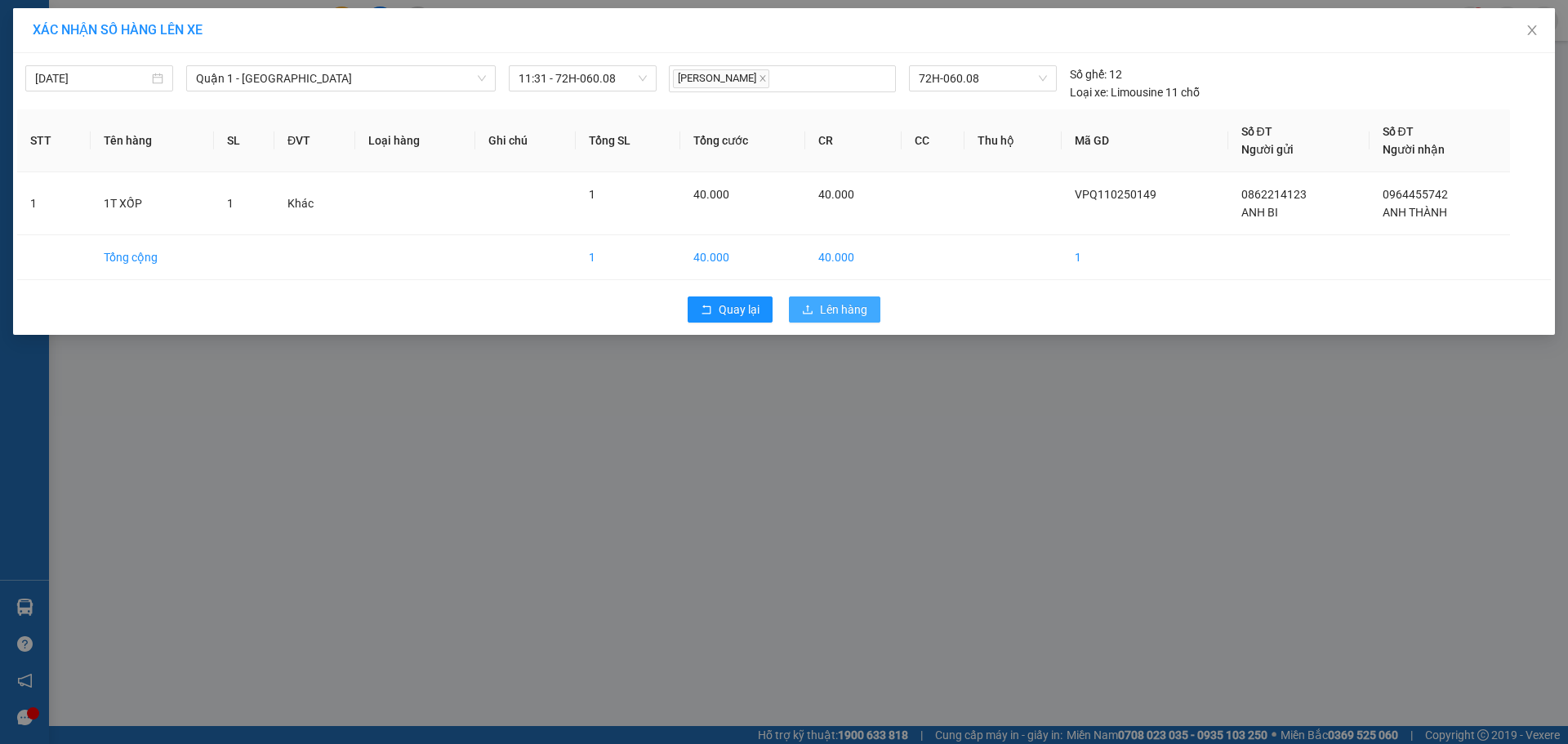
click at [811, 304] on icon "upload" at bounding box center [808, 309] width 11 height 11
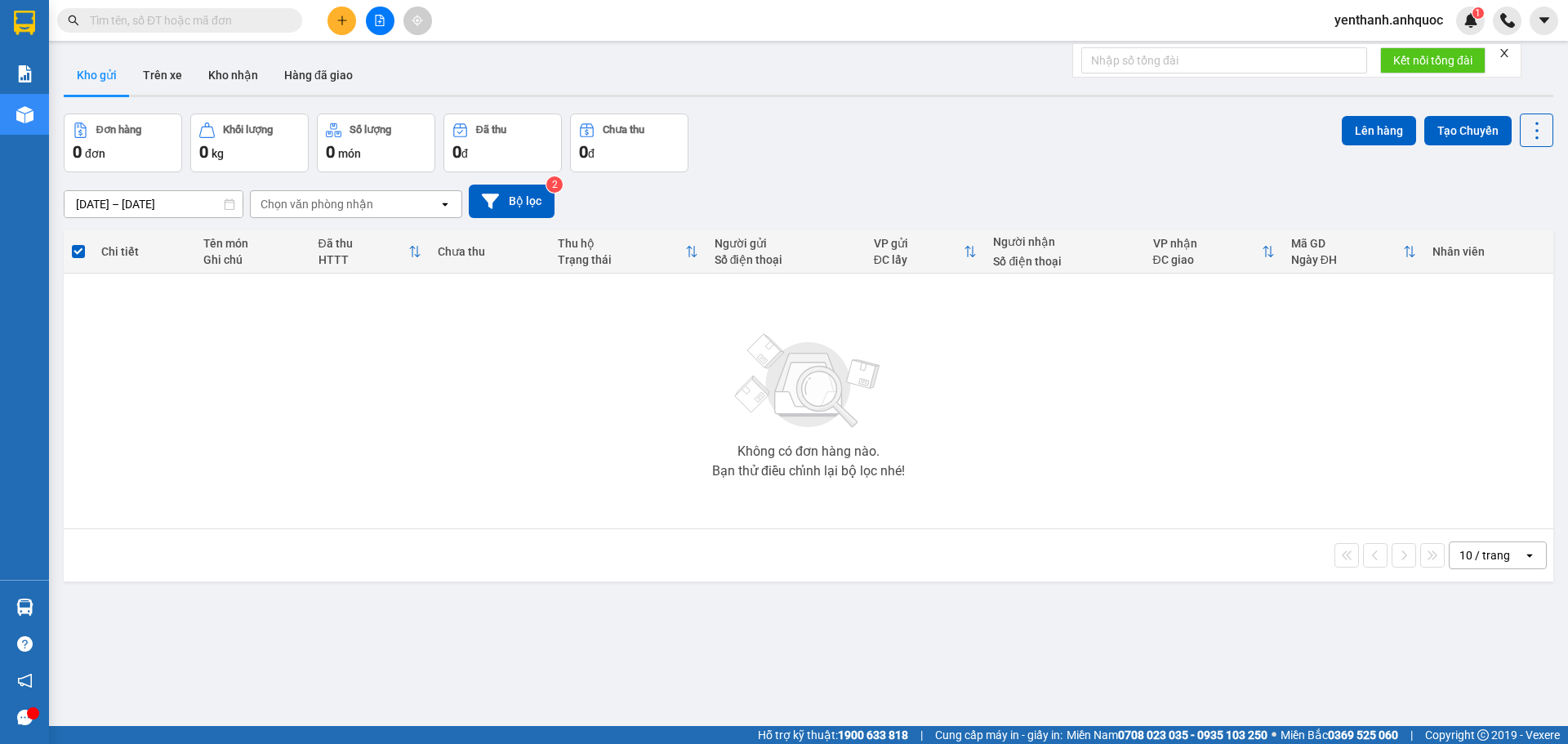
click at [364, 17] on div at bounding box center [379, 20] width 122 height 29
click at [375, 31] on button at bounding box center [380, 20] width 29 height 29
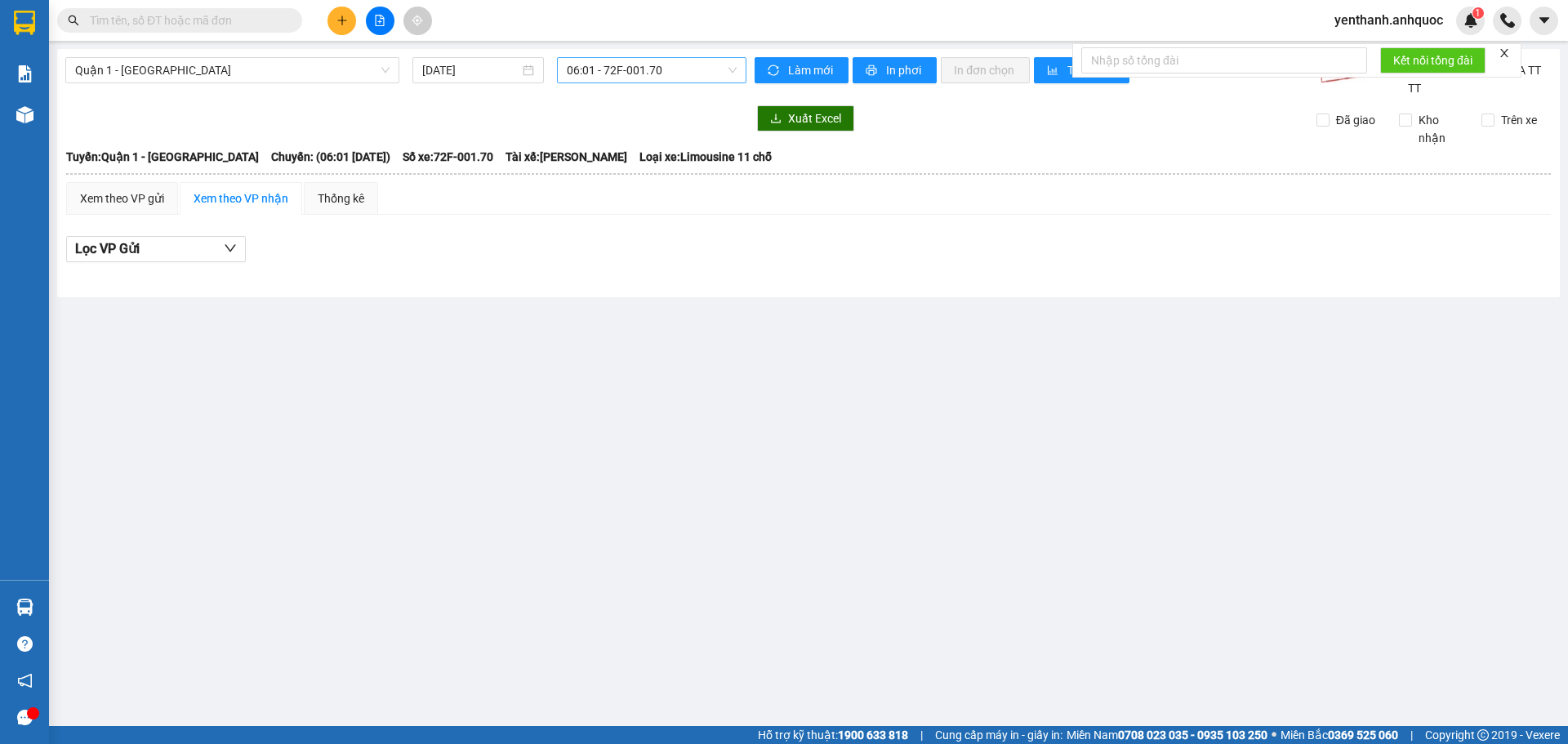
click at [655, 71] on span "06:01 - 72F-001.70" at bounding box center [652, 70] width 170 height 24
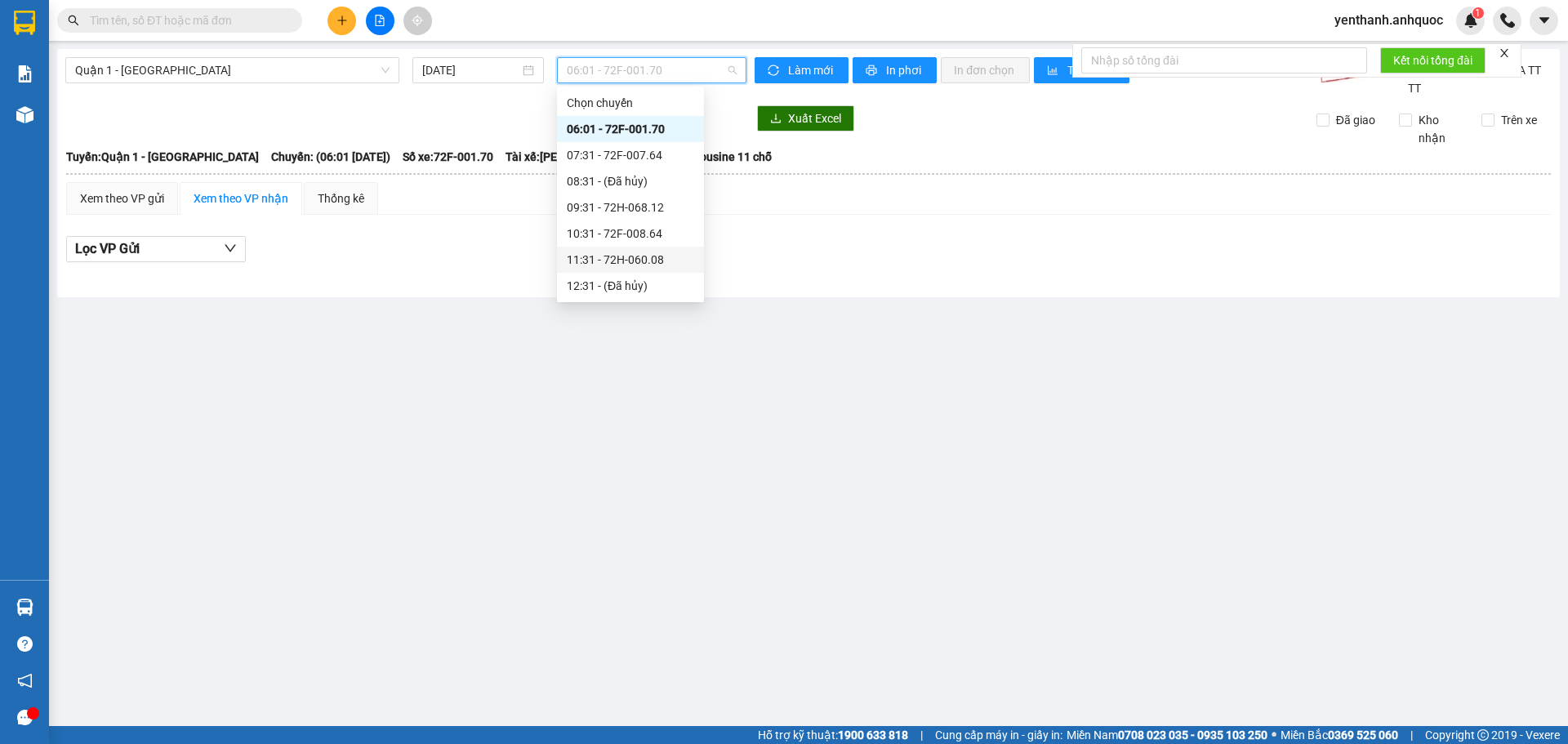
click at [636, 256] on div "11:31 - 72H-060.08" at bounding box center [631, 259] width 128 height 18
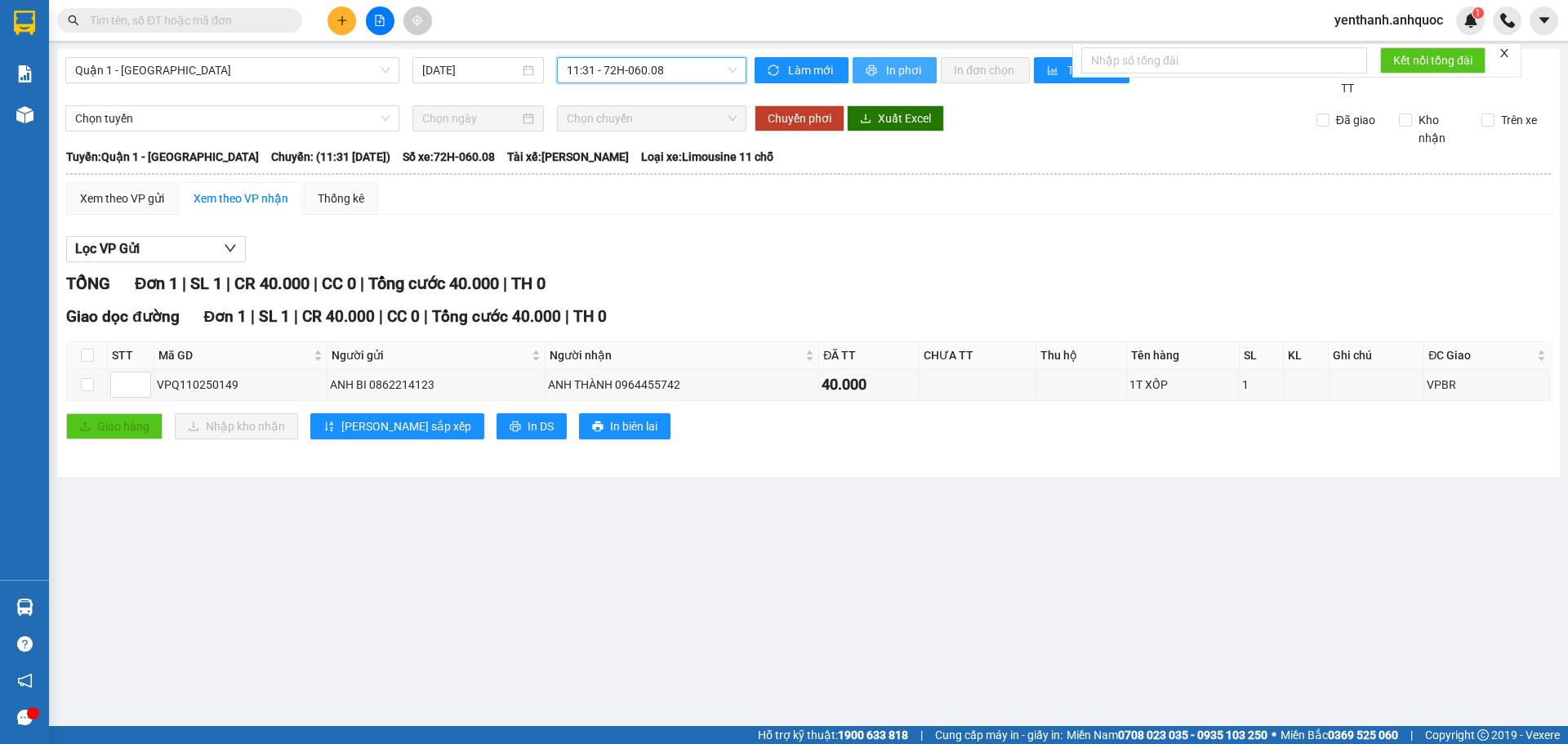
click at [887, 68] on span "In phơi" at bounding box center [905, 69] width 38 height 18
click at [897, 70] on span "In phơi" at bounding box center [905, 69] width 38 height 18
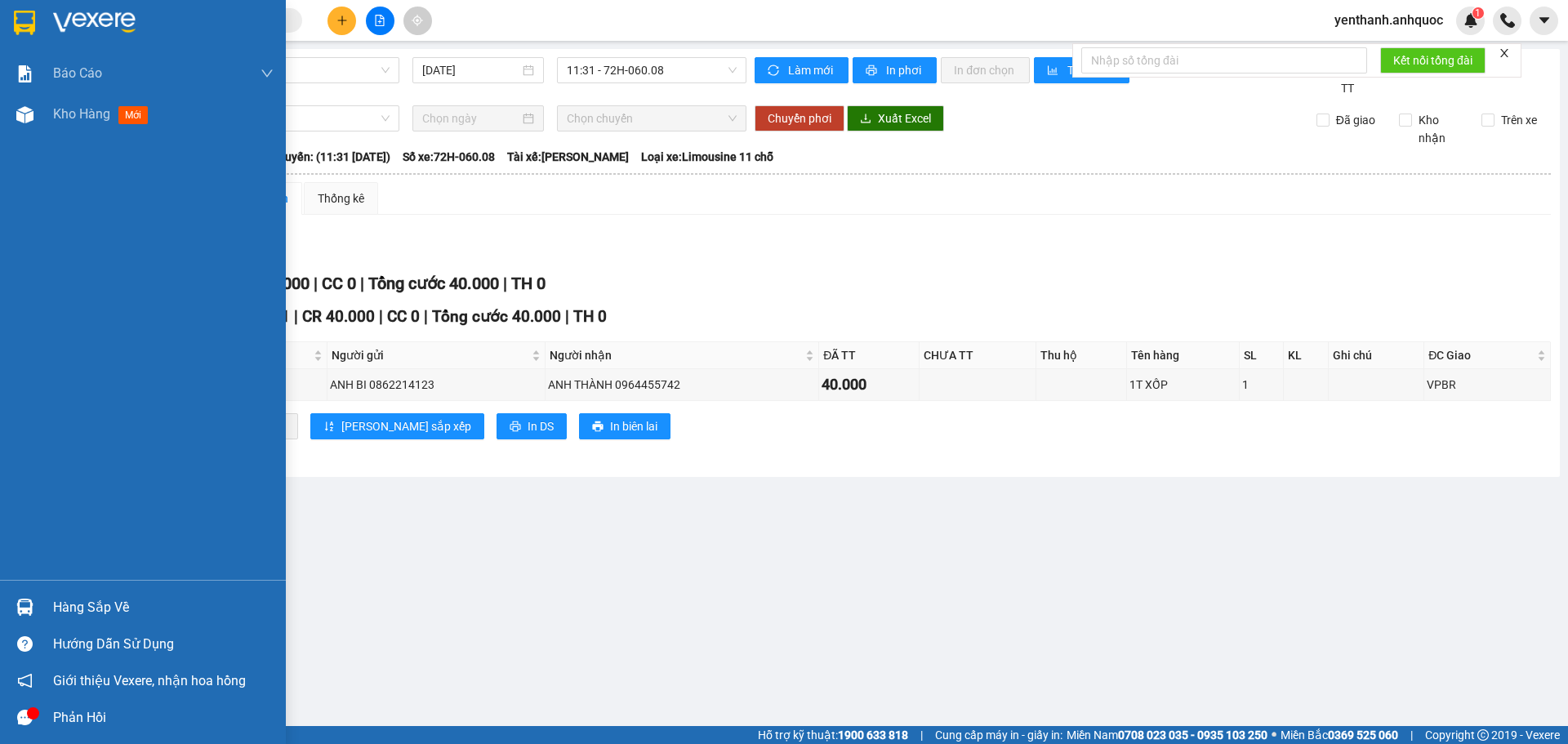
click at [10, 114] on div at bounding box center [24, 115] width 29 height 29
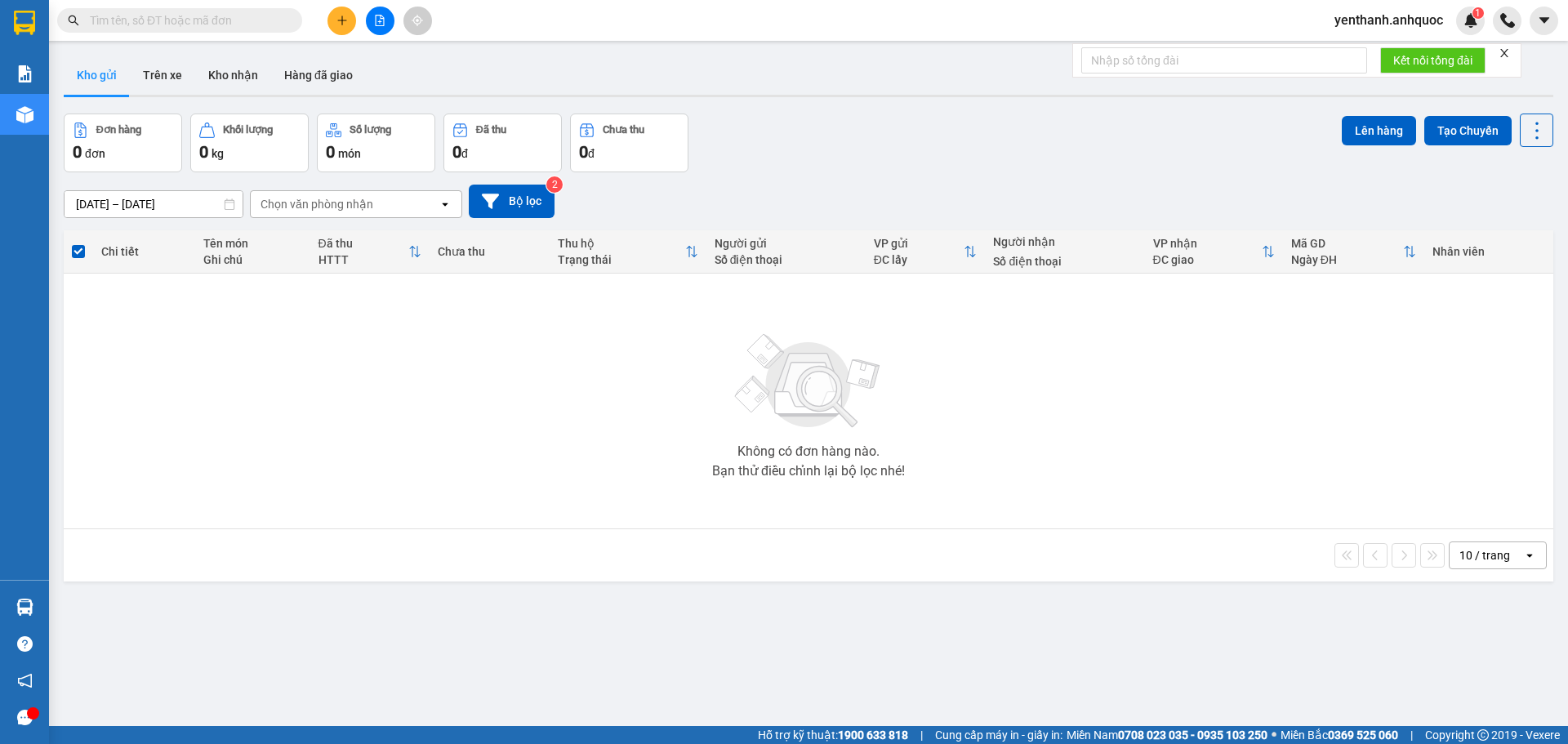
click at [239, 98] on div "Kho gửi Trên xe Kho nhận Hàng đã giao" at bounding box center [809, 77] width 1489 height 43
click at [234, 79] on button "Kho nhận" at bounding box center [233, 75] width 76 height 39
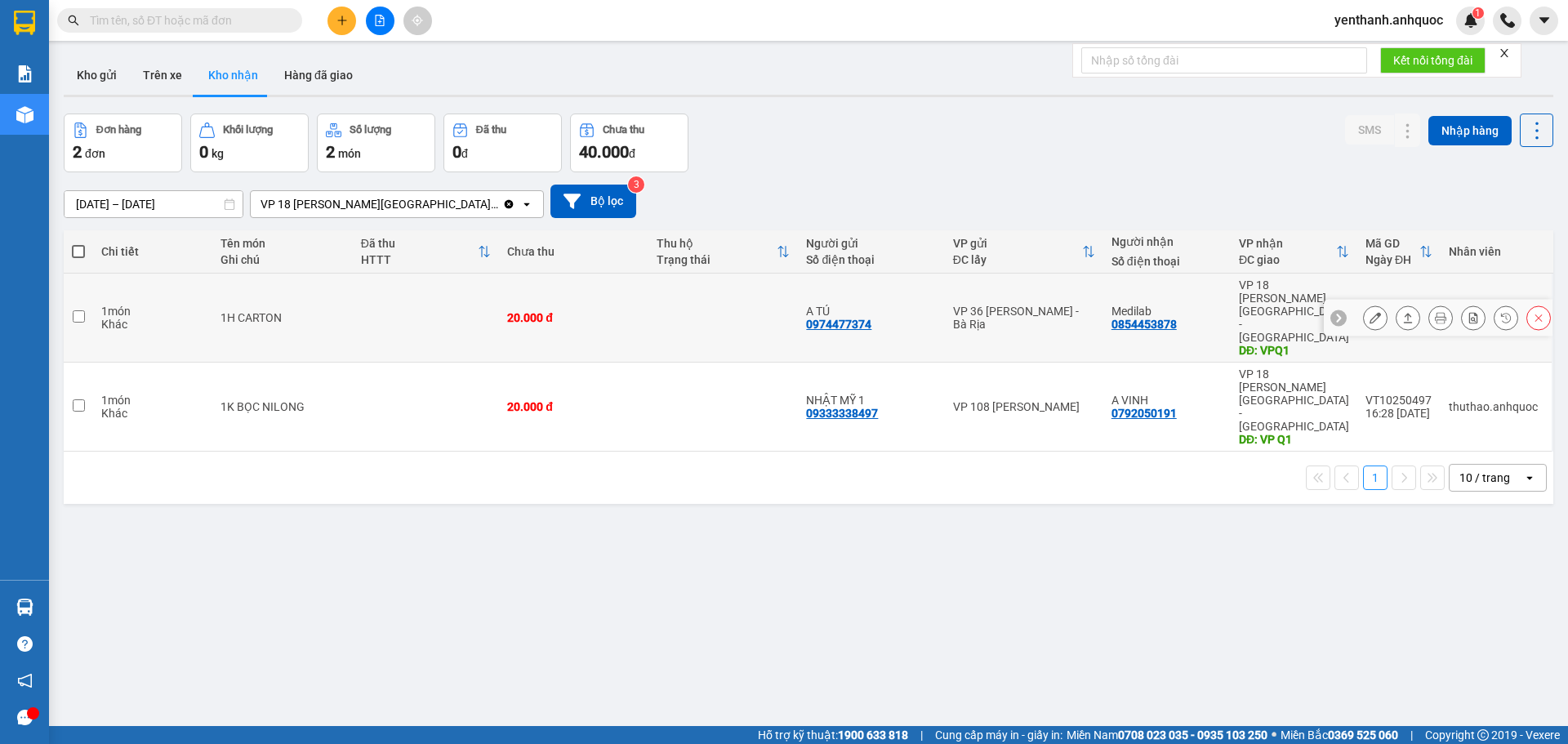
click at [1371, 304] on button at bounding box center [1375, 317] width 23 height 29
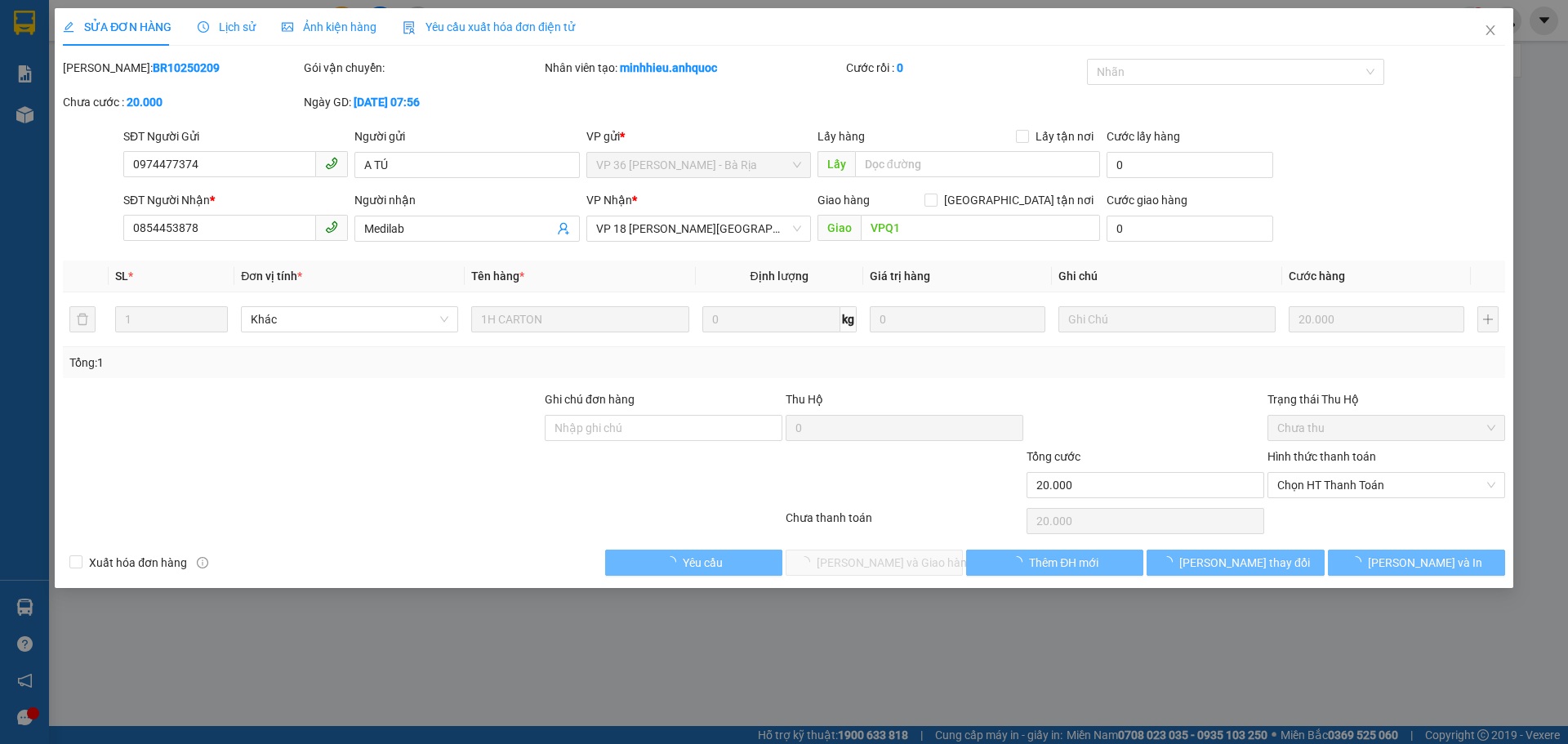
type input "0974477374"
type input "A TÚ"
type input "0854453878"
type input "Medilab"
type input "VPQ1"
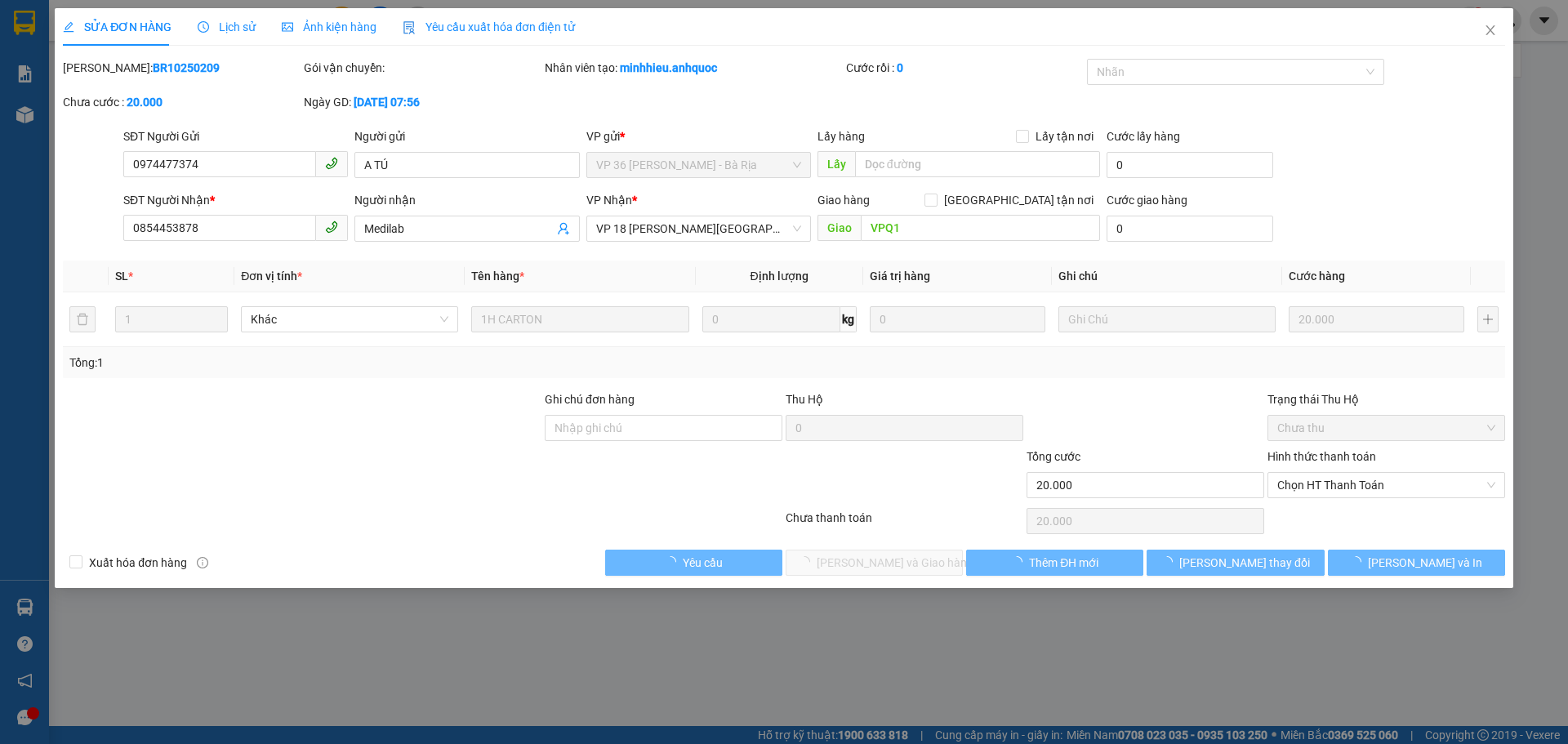
type input "20.000"
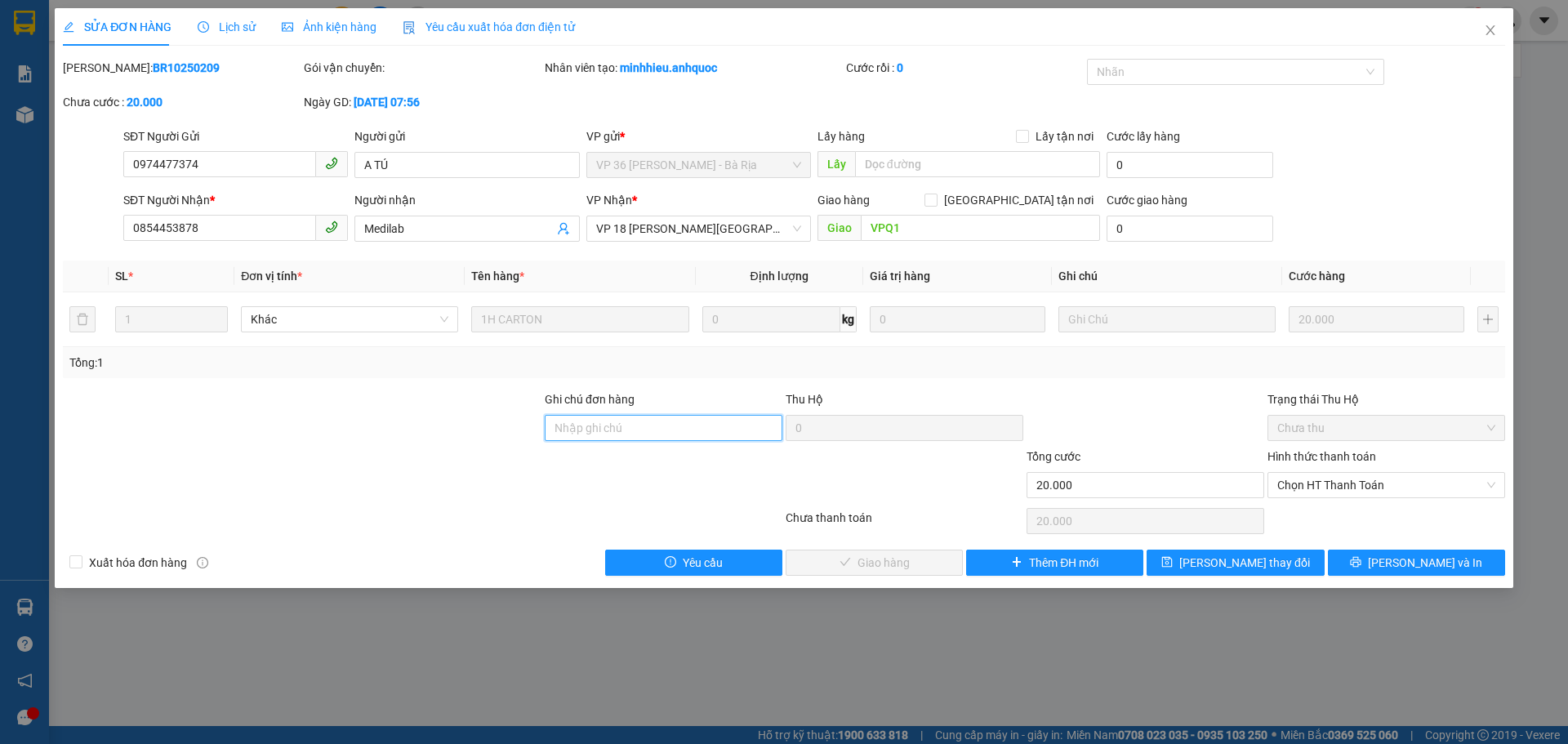
click at [585, 431] on input "Ghi chú đơn hàng" at bounding box center [663, 428] width 238 height 26
type input "SCB 15/10 THANH"
click at [1338, 469] on div "Hình thức thanh toán" at bounding box center [1386, 460] width 238 height 24
click at [1337, 478] on span "Chọn HT Thanh Toán" at bounding box center [1387, 485] width 218 height 24
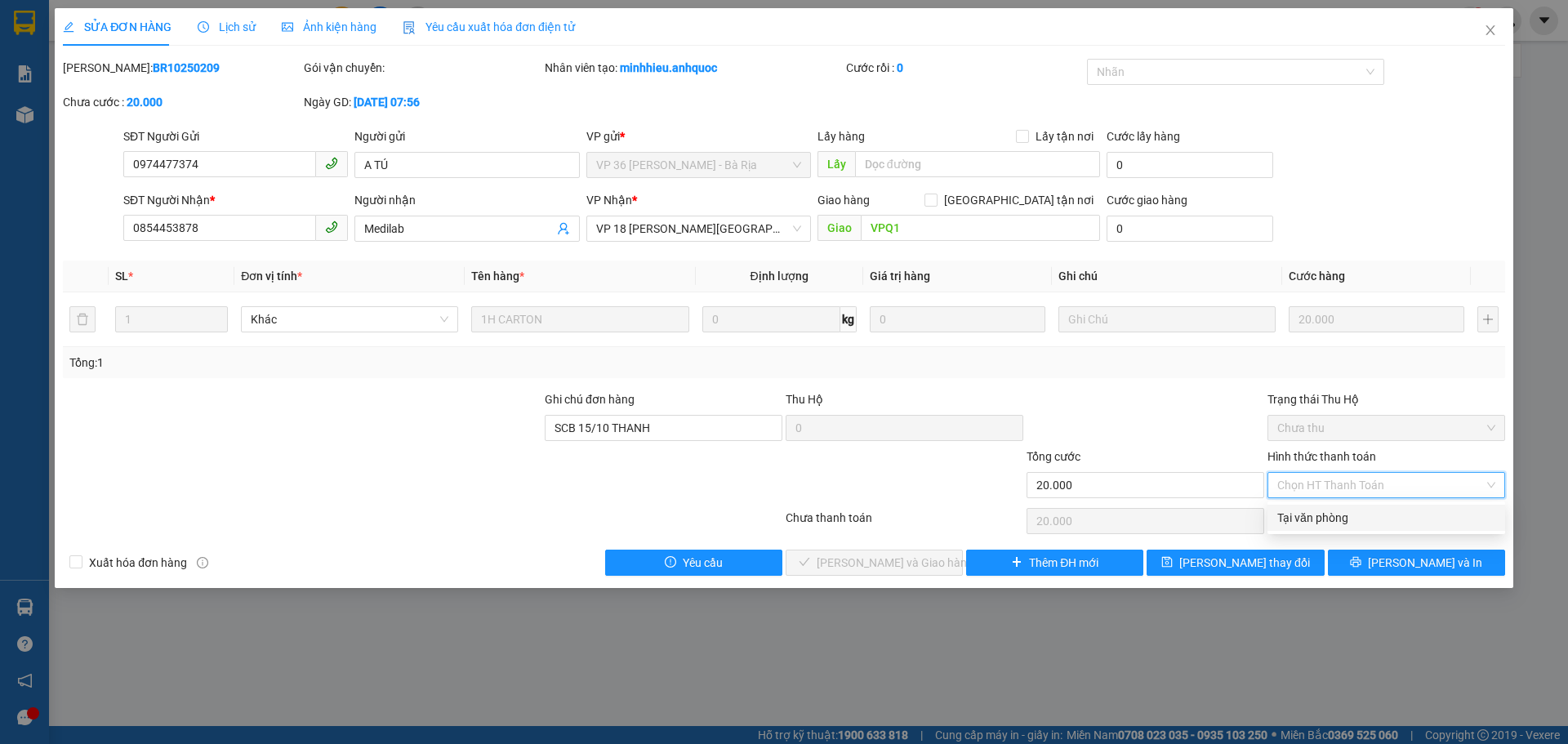
click at [1327, 512] on div "Tại văn phòng" at bounding box center [1387, 517] width 218 height 18
type input "0"
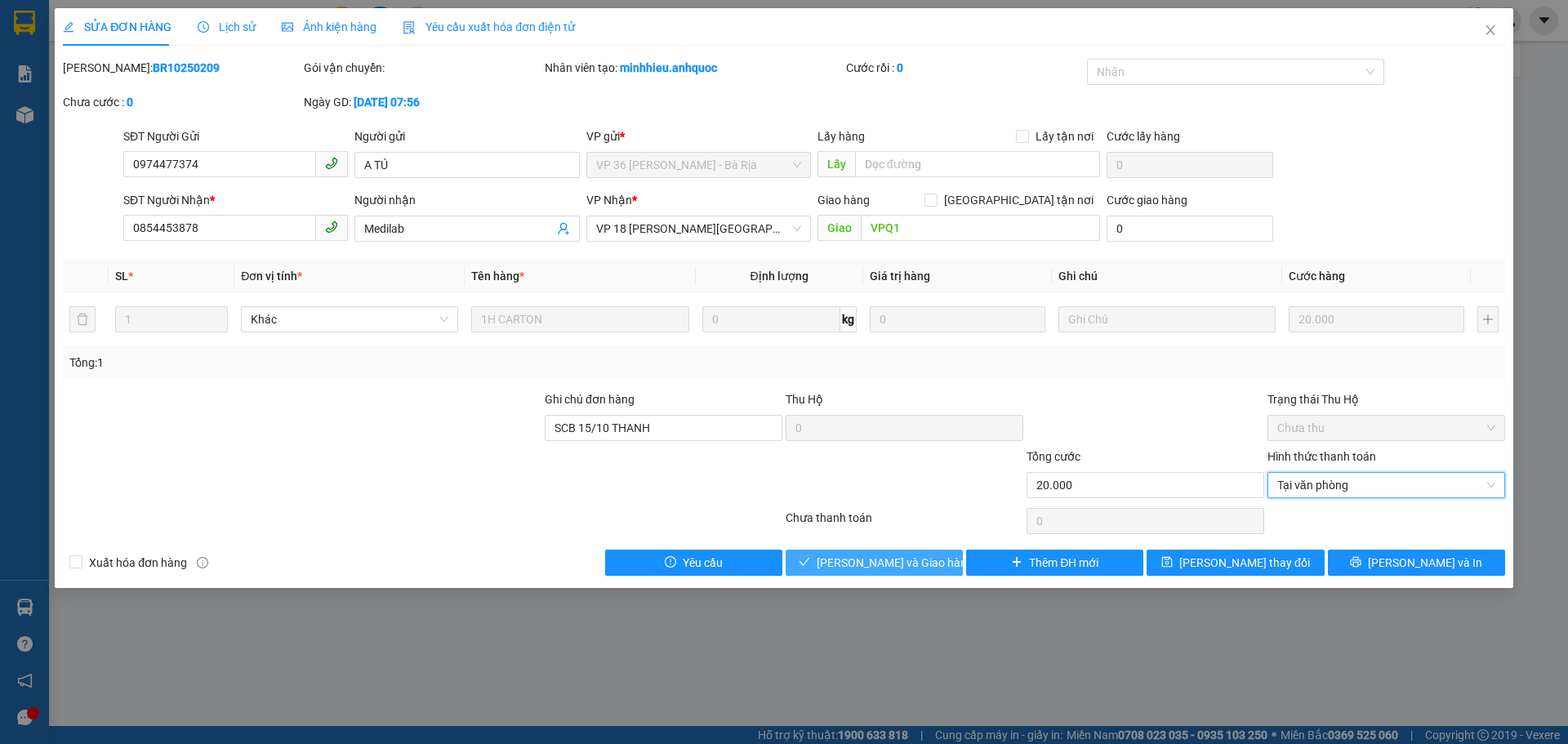
click at [901, 557] on span "[PERSON_NAME] và Giao hàng" at bounding box center [895, 563] width 157 height 18
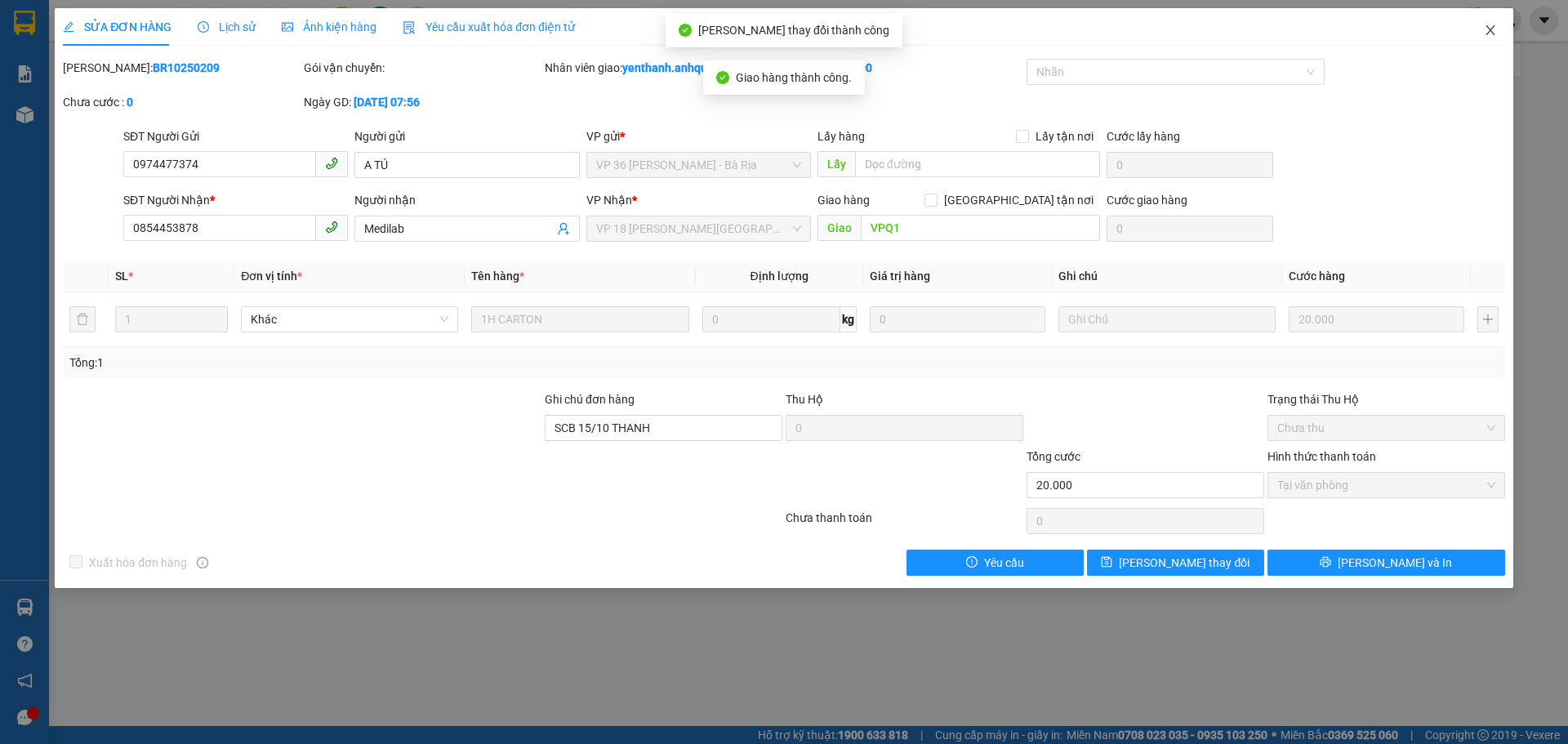
click at [1488, 32] on icon "close" at bounding box center [1490, 31] width 13 height 13
